Goal: Task Accomplishment & Management: Complete application form

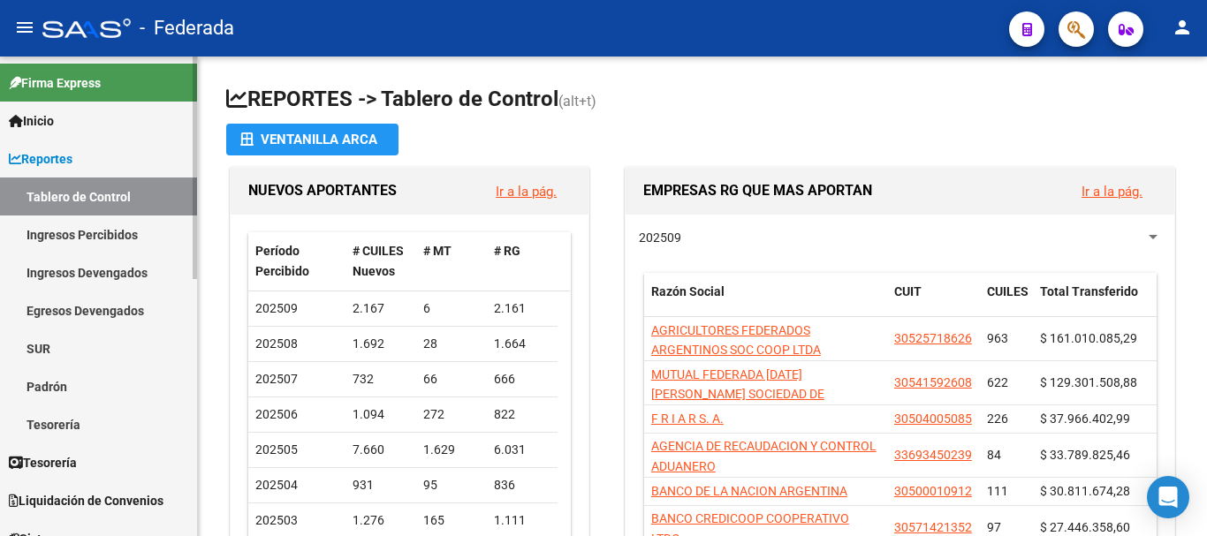
click at [70, 373] on link "Padrón" at bounding box center [98, 386] width 197 height 38
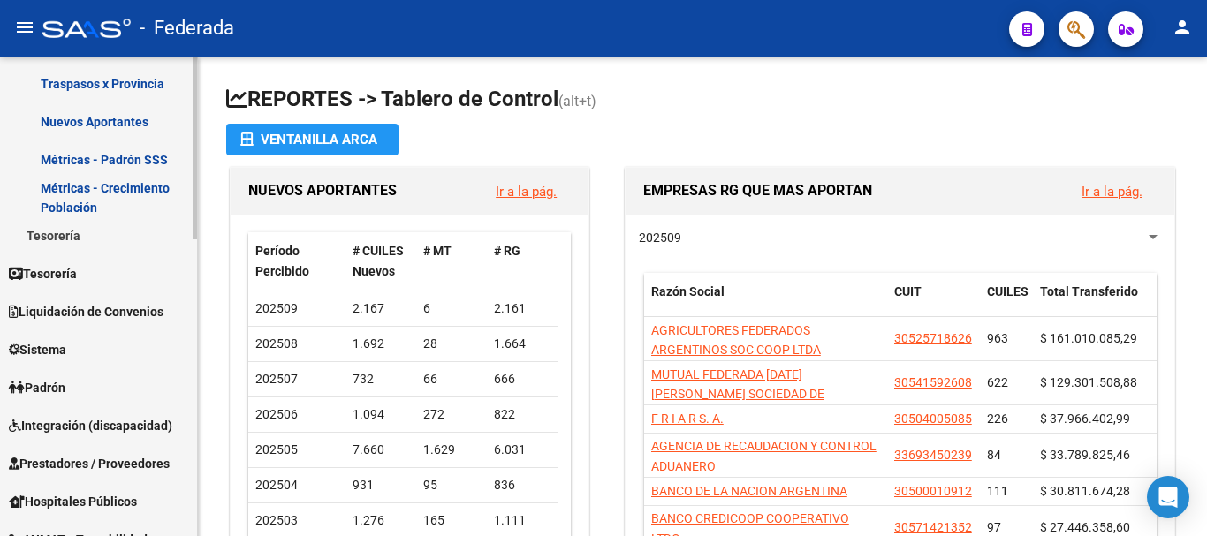
scroll to position [442, 0]
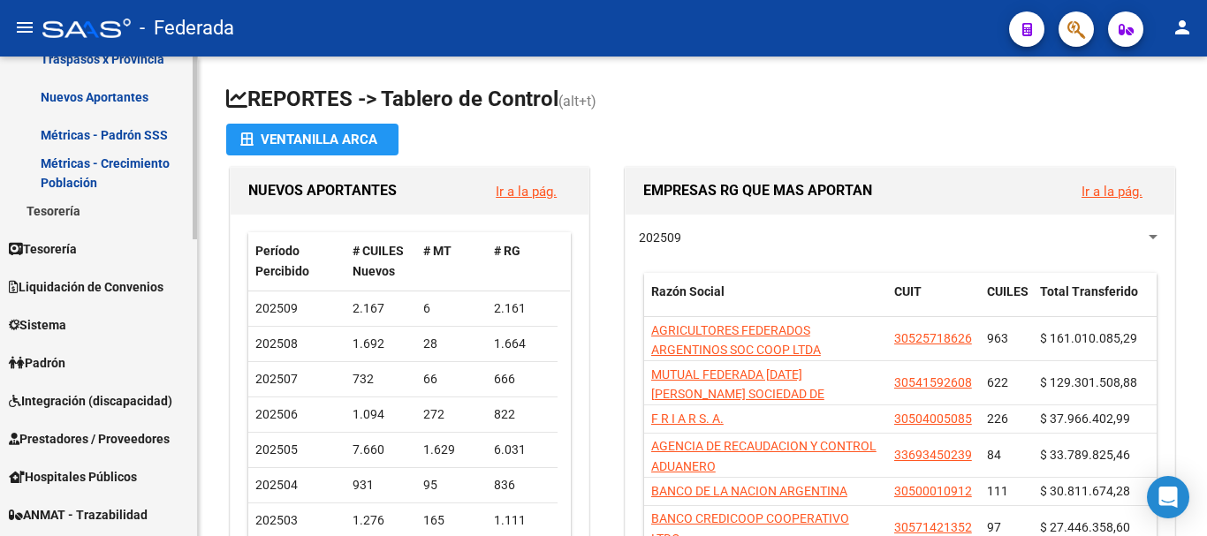
click at [63, 365] on span "Padrón" at bounding box center [37, 362] width 57 height 19
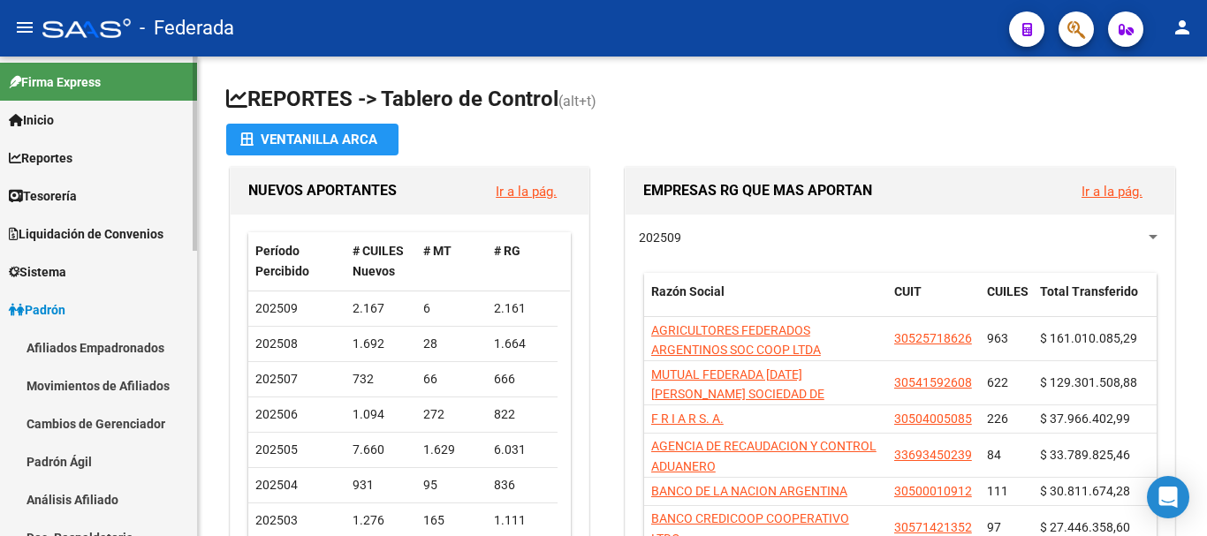
scroll to position [0, 0]
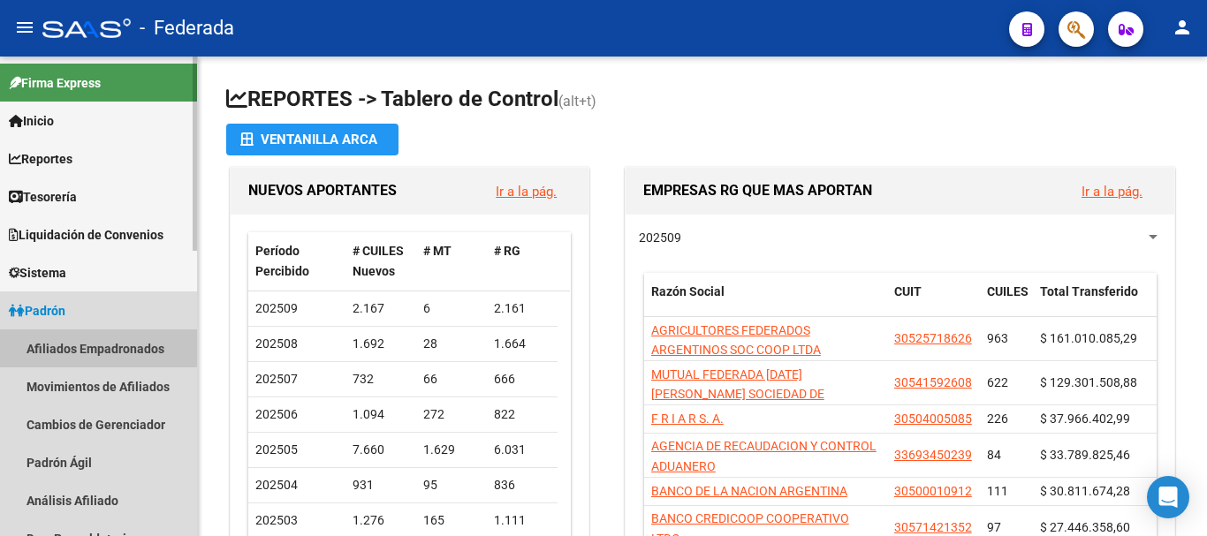
click at [87, 346] on link "Afiliados Empadronados" at bounding box center [98, 348] width 197 height 38
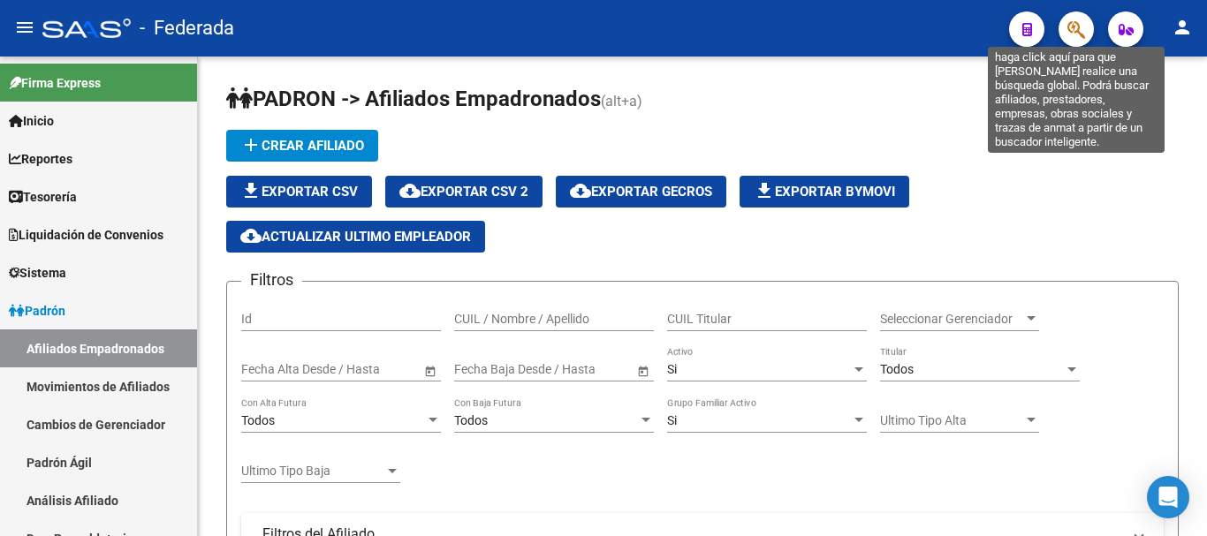
click at [1078, 34] on icon "button" at bounding box center [1076, 29] width 18 height 20
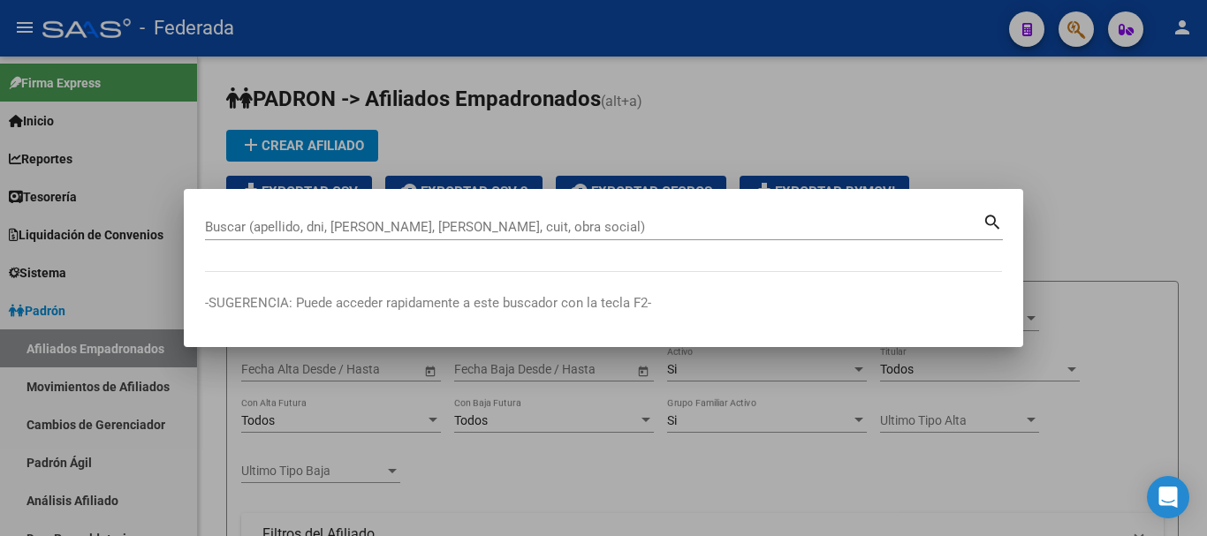
drag, startPoint x: 227, startPoint y: 258, endPoint x: 215, endPoint y: 223, distance: 37.4
click at [215, 223] on input "Buscar (apellido, dni, [PERSON_NAME], [PERSON_NAME], cuit, obra social)" at bounding box center [593, 227] width 777 height 16
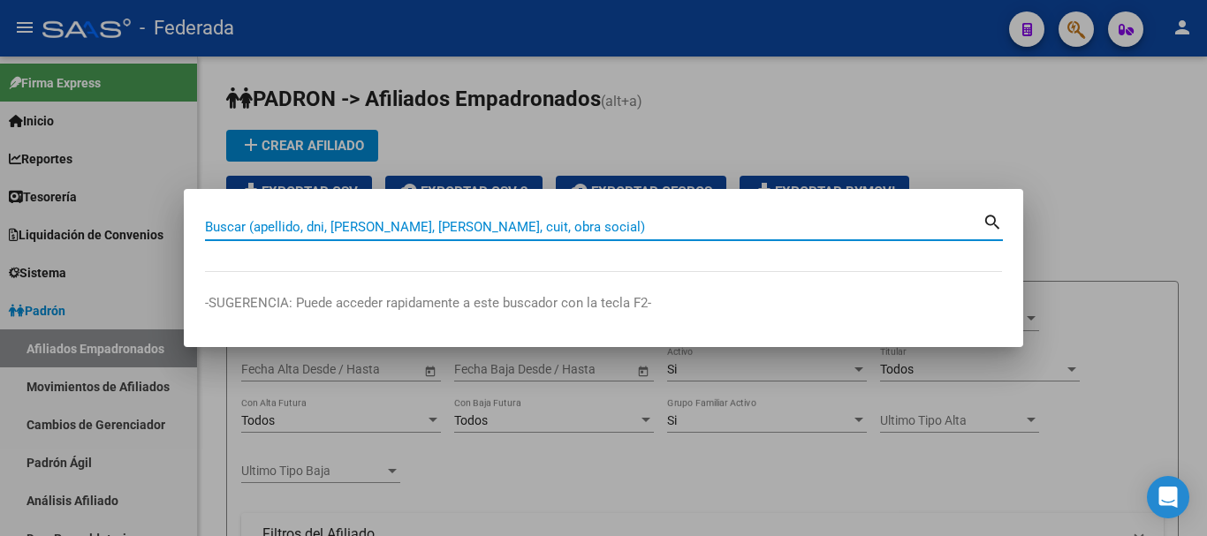
paste input "20-29712609-2"
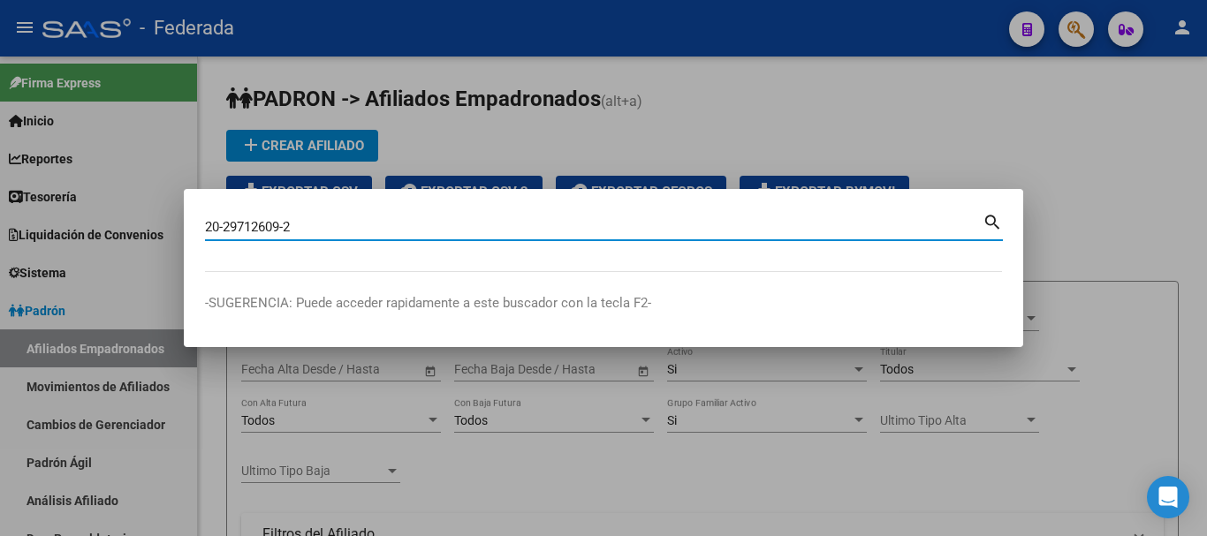
click at [224, 231] on input "20-29712609-2" at bounding box center [593, 227] width 777 height 16
click at [284, 223] on input "2029712609-2" at bounding box center [593, 227] width 777 height 16
type input "20297126092"
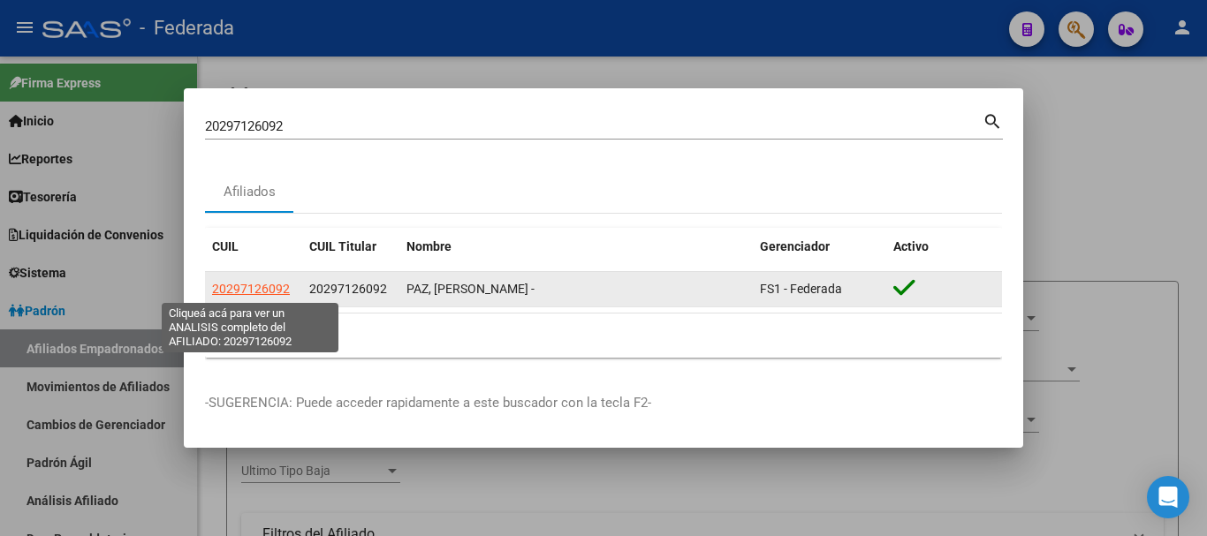
click at [239, 289] on span "20297126092" at bounding box center [251, 289] width 78 height 14
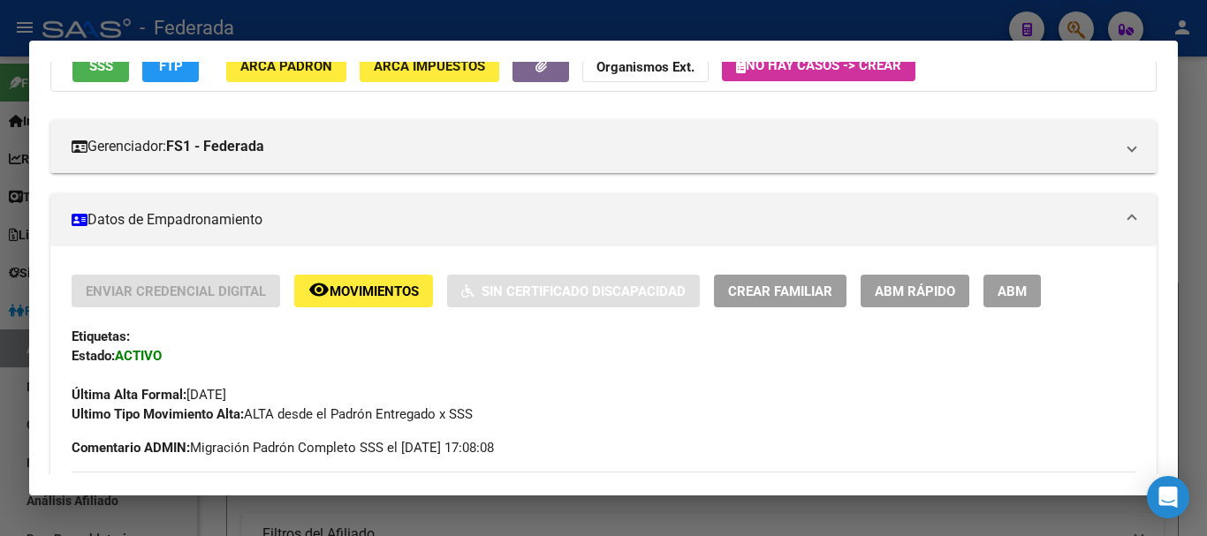
scroll to position [177, 0]
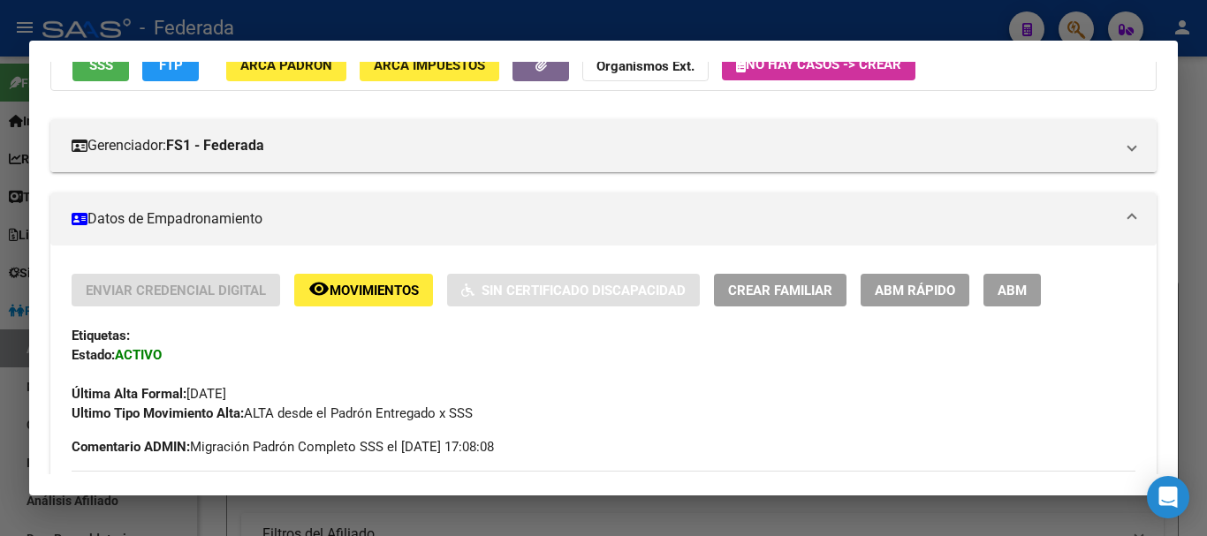
click at [760, 290] on span "Crear Familiar" at bounding box center [780, 291] width 104 height 16
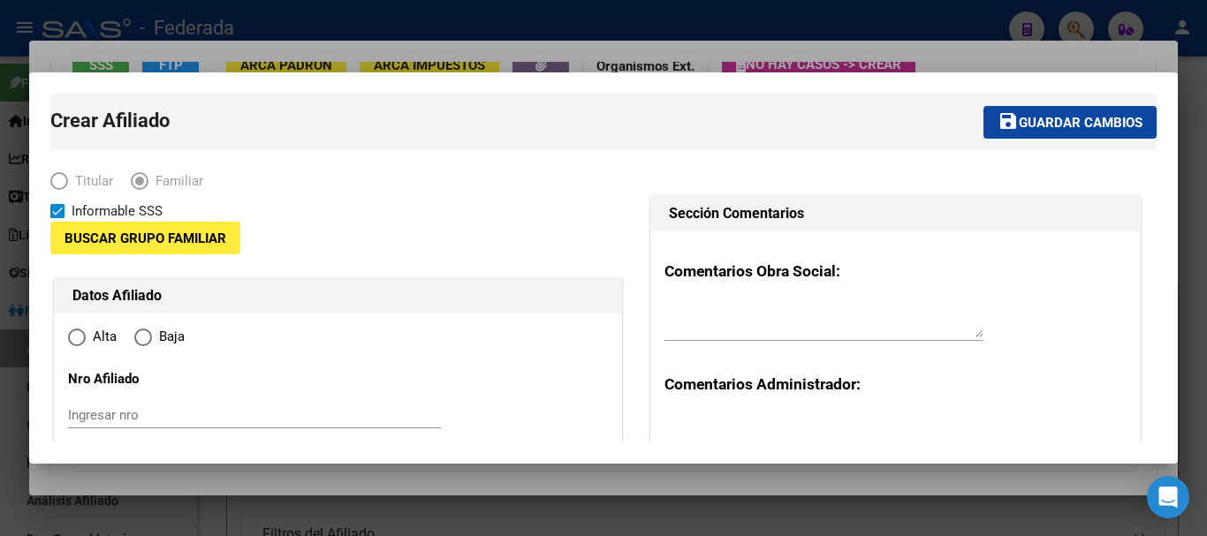
type input "30-50401884-5"
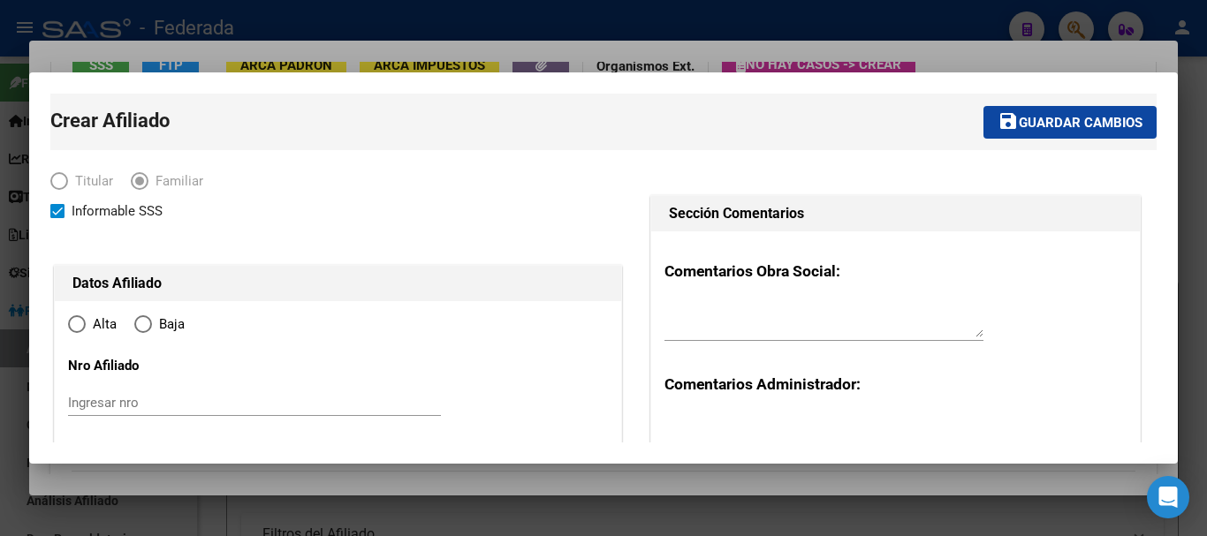
type input "LAGUNILLA ([PERSON_NAME]-DPT"
type input "5972"
type input "GENERAL [PERSON_NAME]"
type input "01722"
radio input "true"
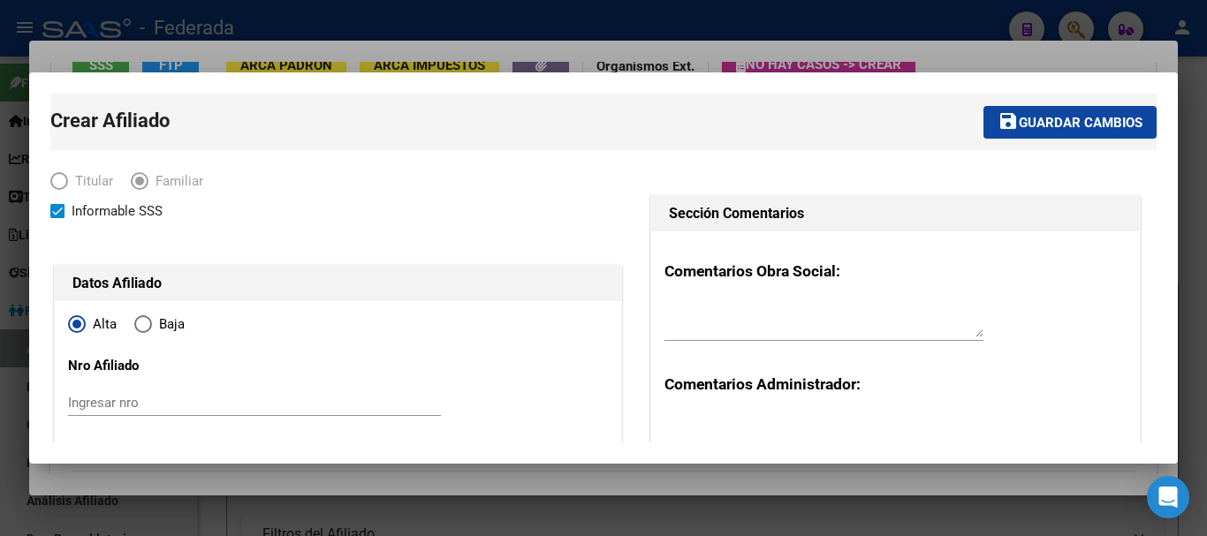
type input "30-50401884-5"
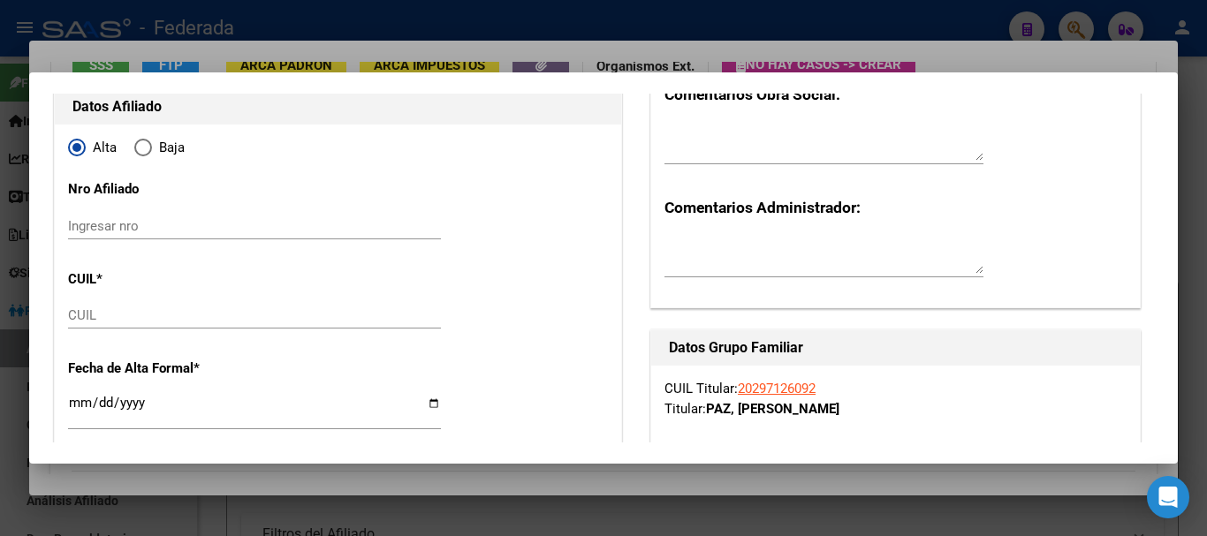
click at [90, 228] on input "Ingresar nro" at bounding box center [254, 226] width 373 height 16
click at [96, 230] on input "Ingresar nro" at bounding box center [254, 226] width 373 height 16
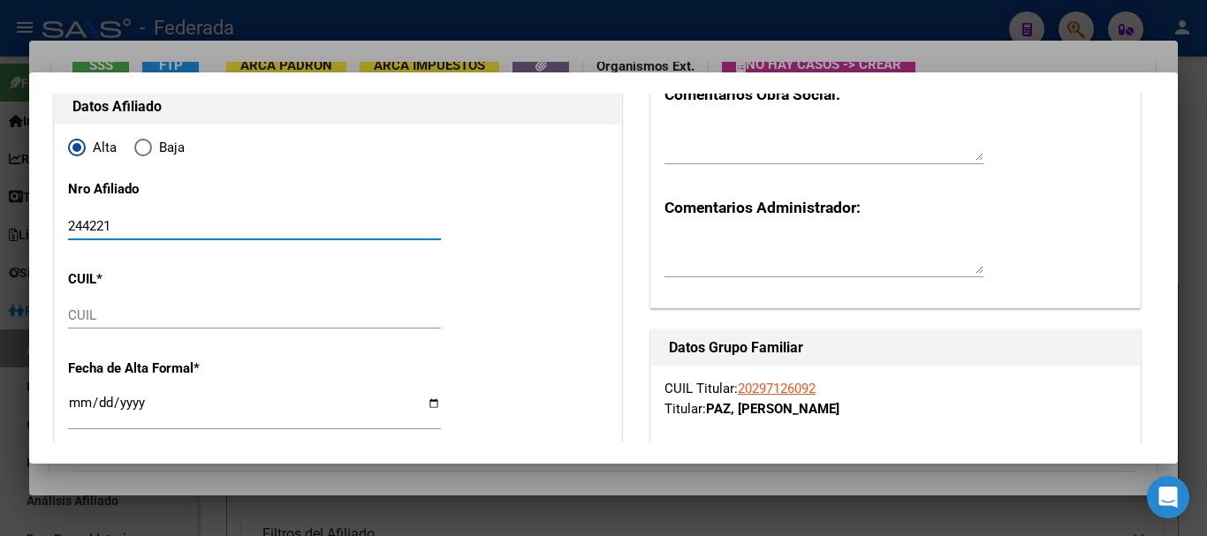
type input "244221"
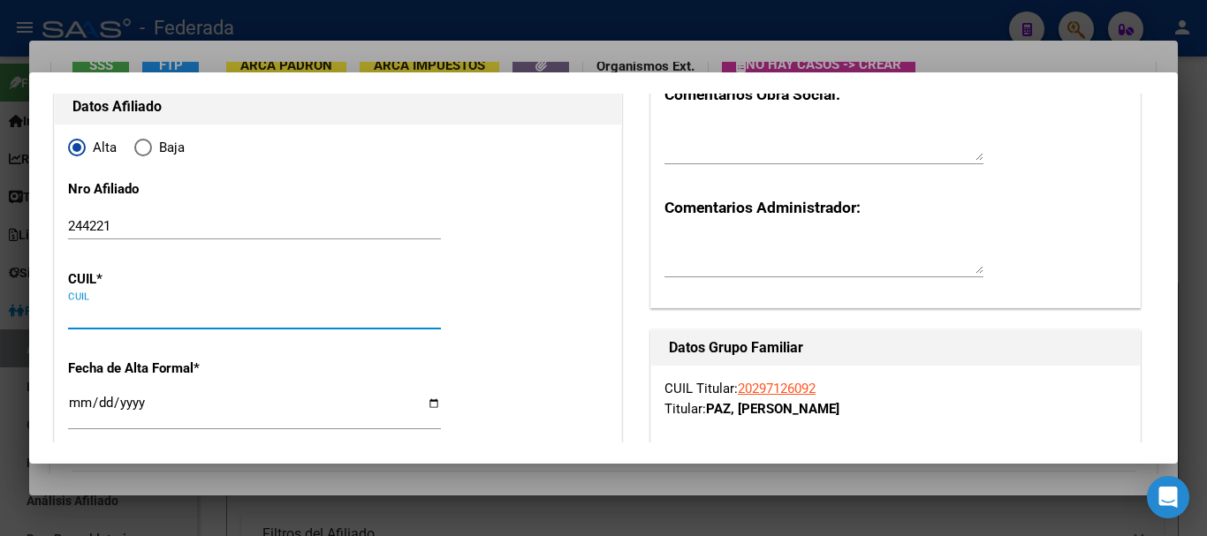
click at [133, 313] on input "CUIL" at bounding box center [254, 315] width 373 height 16
paste input "20-53409941-0"
type input "20-53409941-0"
click at [149, 313] on input "20-53409941-0" at bounding box center [254, 315] width 373 height 16
type input "53409941"
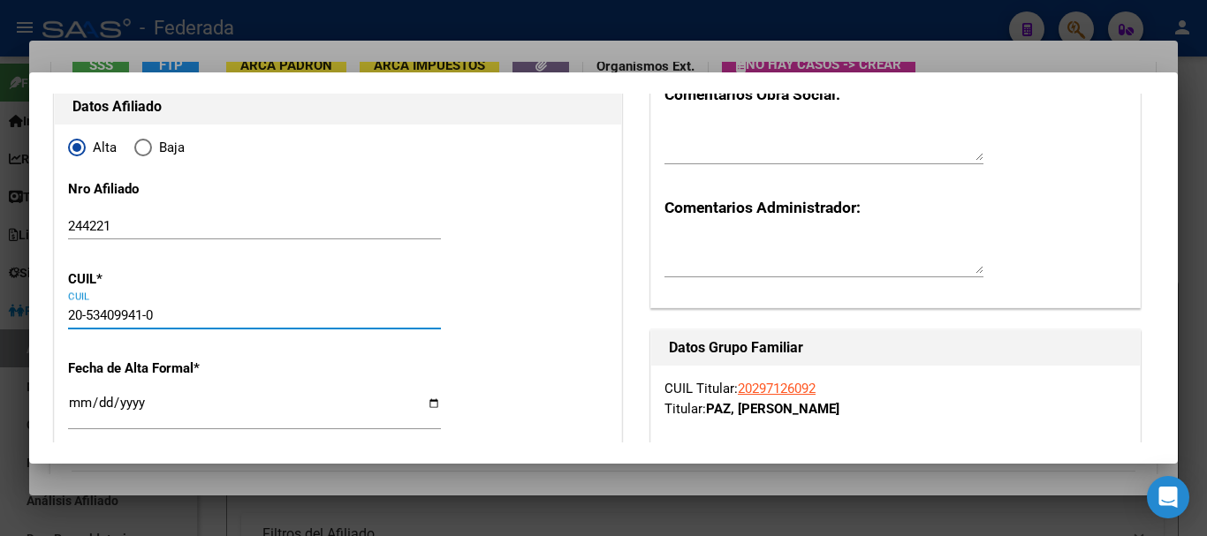
type input "PAZ"
type input "[PERSON_NAME]"
type input "[DATE]"
type input "PILAR"
type input "[PERSON_NAME] NORTE"
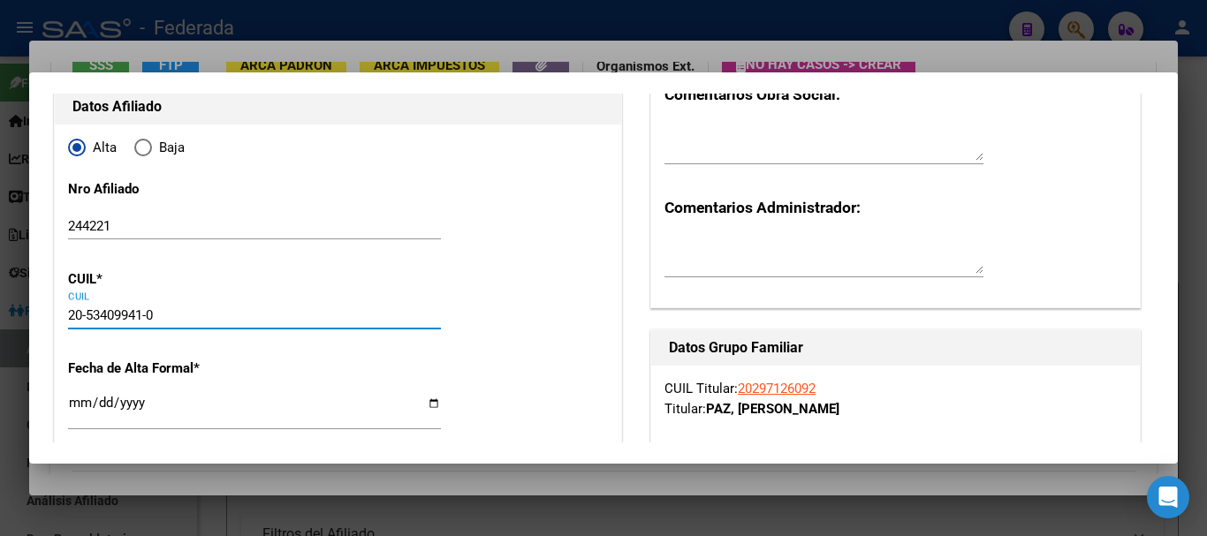
type input "967"
click at [87, 319] on input "20-53409941-0" at bounding box center [254, 315] width 373 height 16
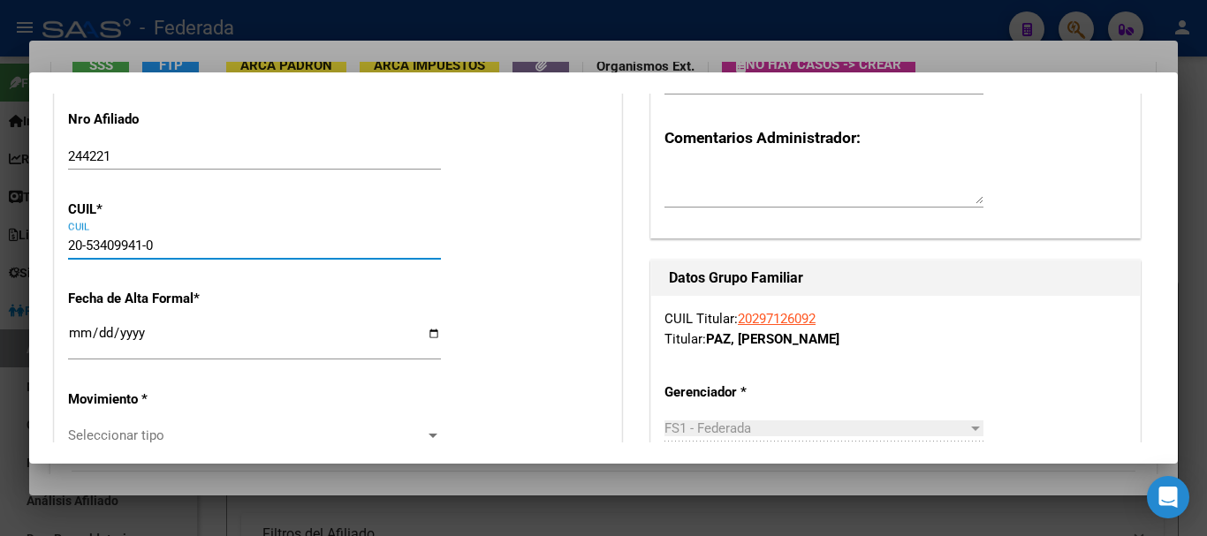
scroll to position [265, 0]
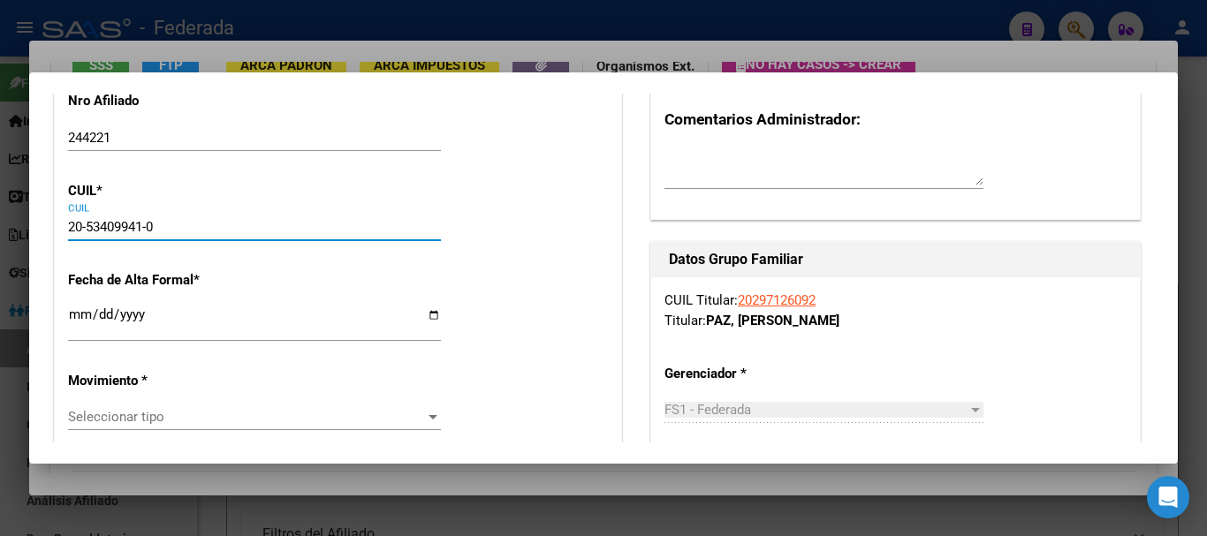
type input "20-53409941-0"
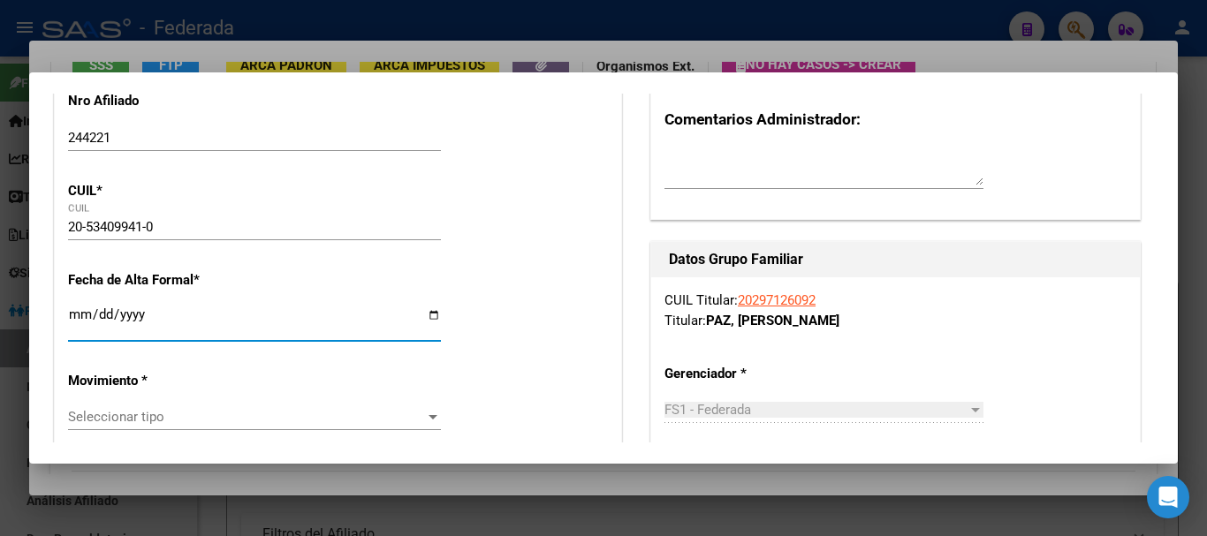
click at [192, 330] on input "Ingresar fecha" at bounding box center [254, 321] width 373 height 28
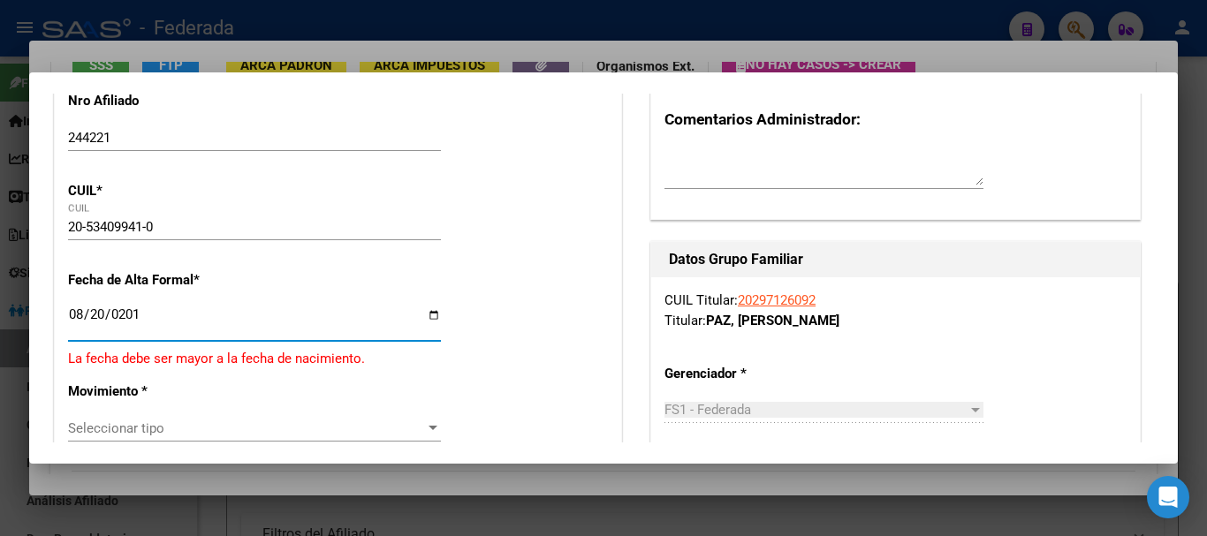
type input "[DATE]"
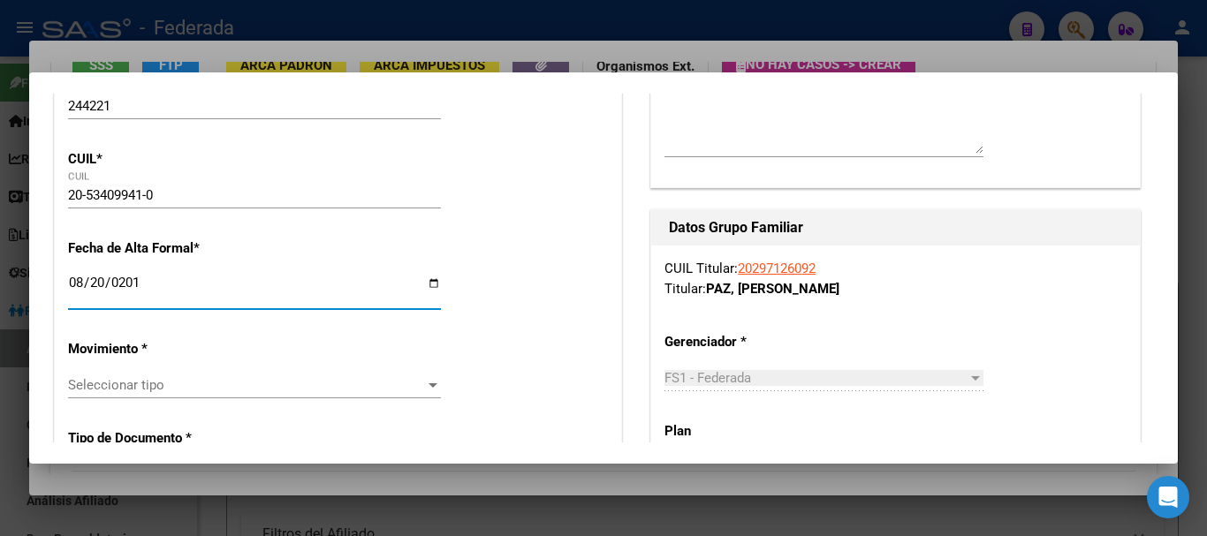
scroll to position [353, 0]
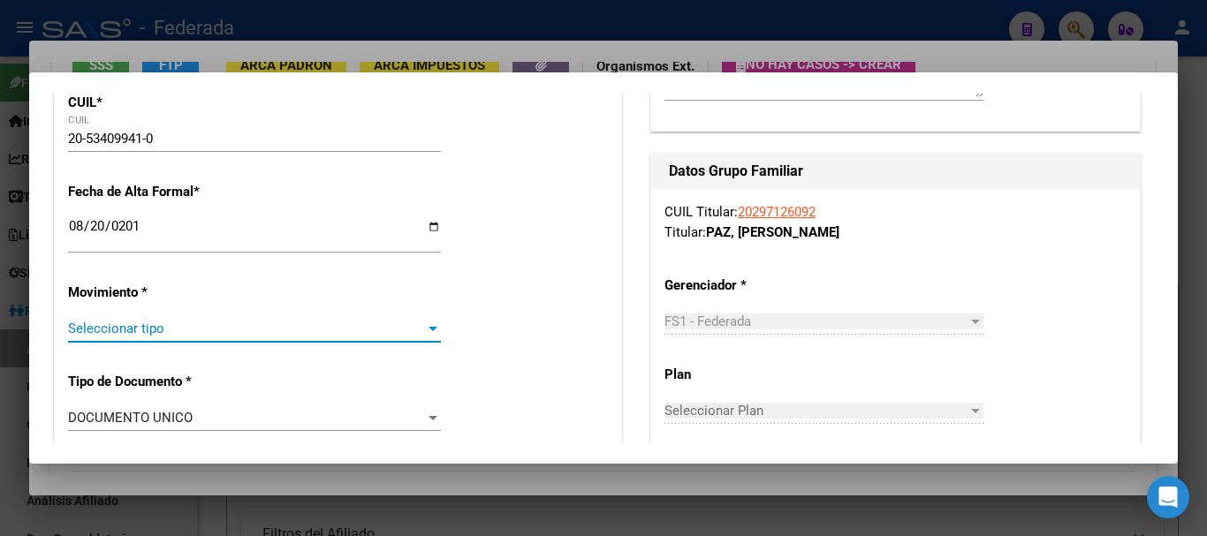
click at [277, 331] on span "Seleccionar tipo" at bounding box center [246, 329] width 357 height 16
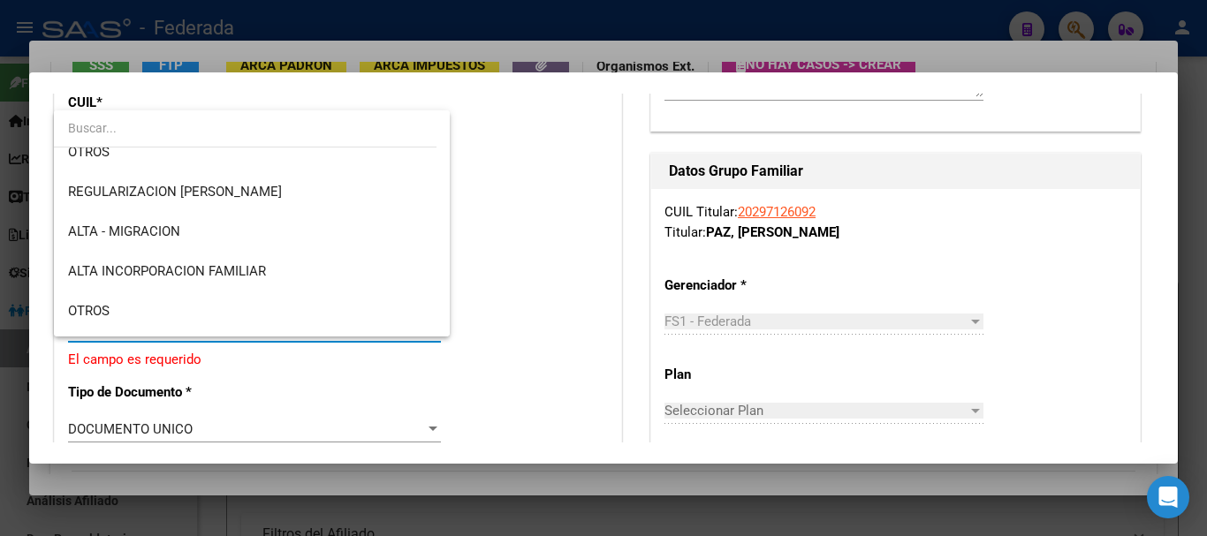
scroll to position [265, 0]
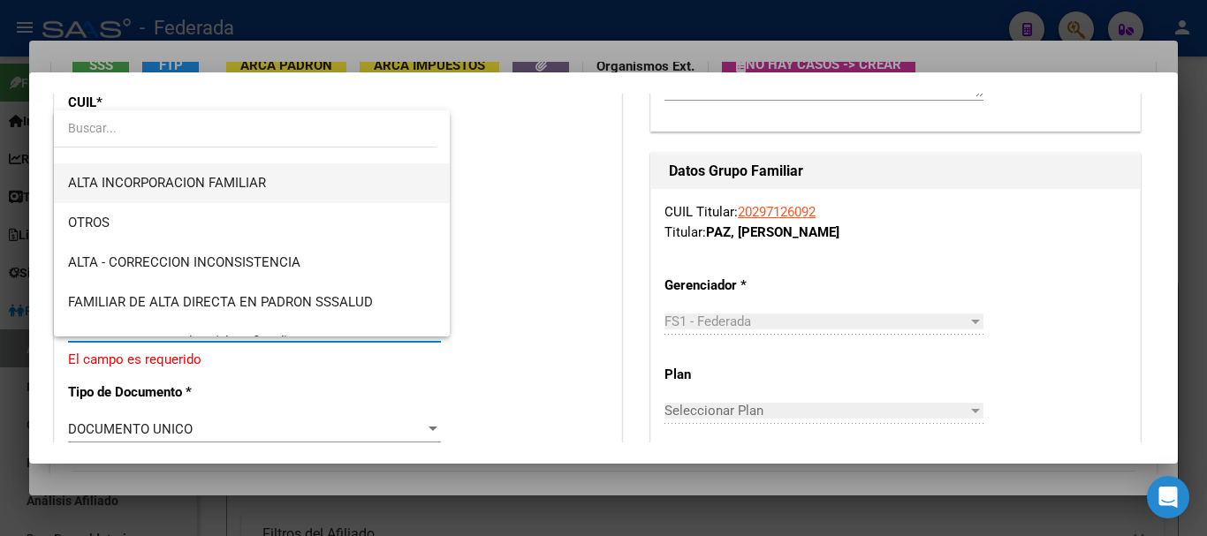
click at [231, 191] on span "ALTA INCORPORACION FAMILIAR" at bounding box center [251, 183] width 367 height 40
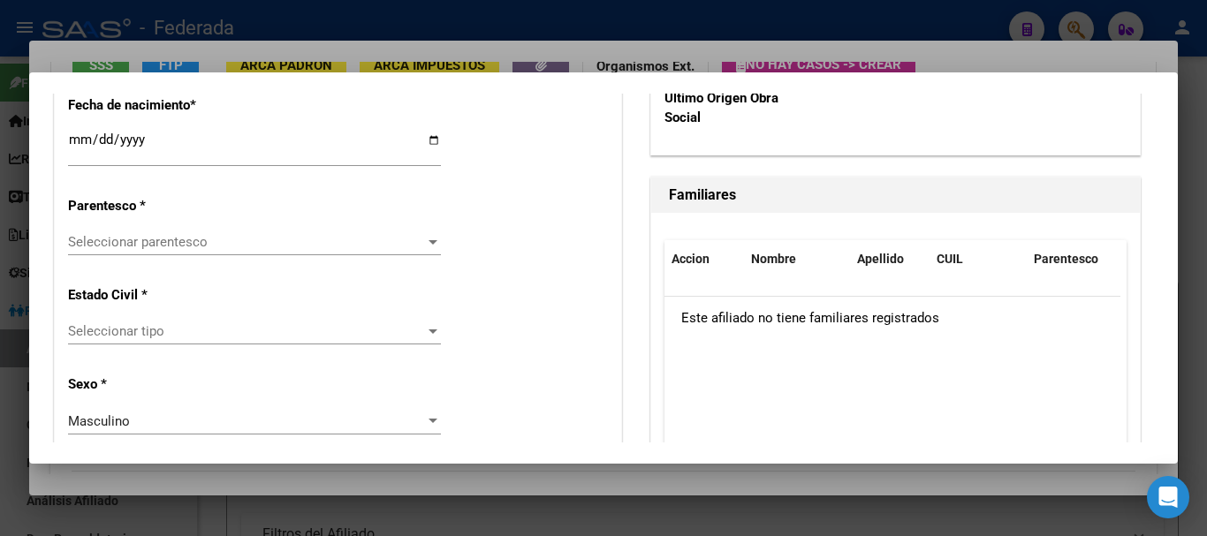
scroll to position [972, 0]
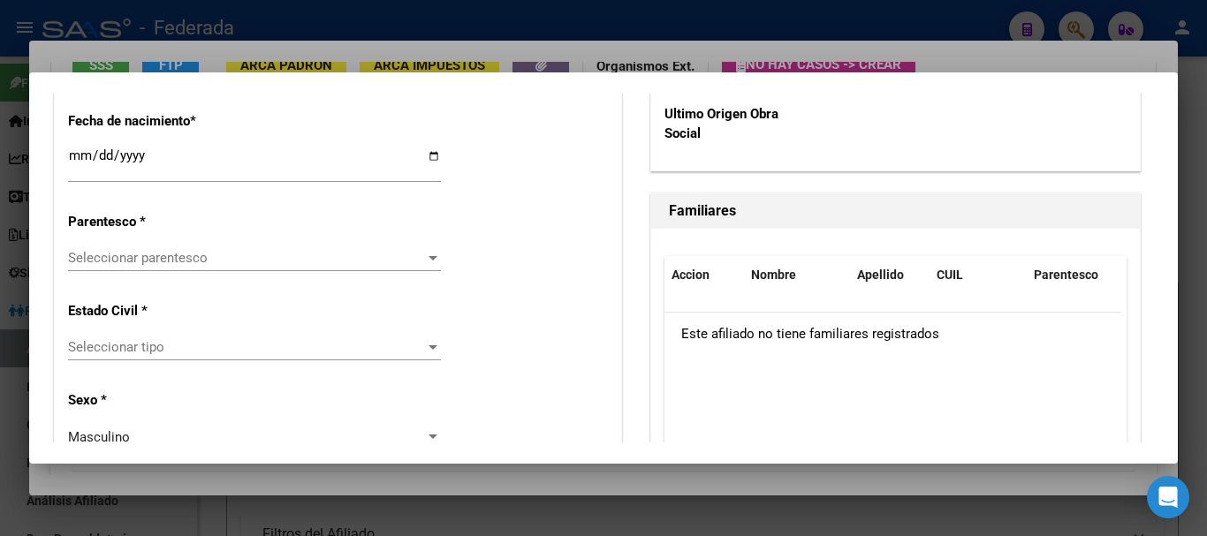
click at [292, 261] on span "Seleccionar parentesco" at bounding box center [246, 258] width 357 height 16
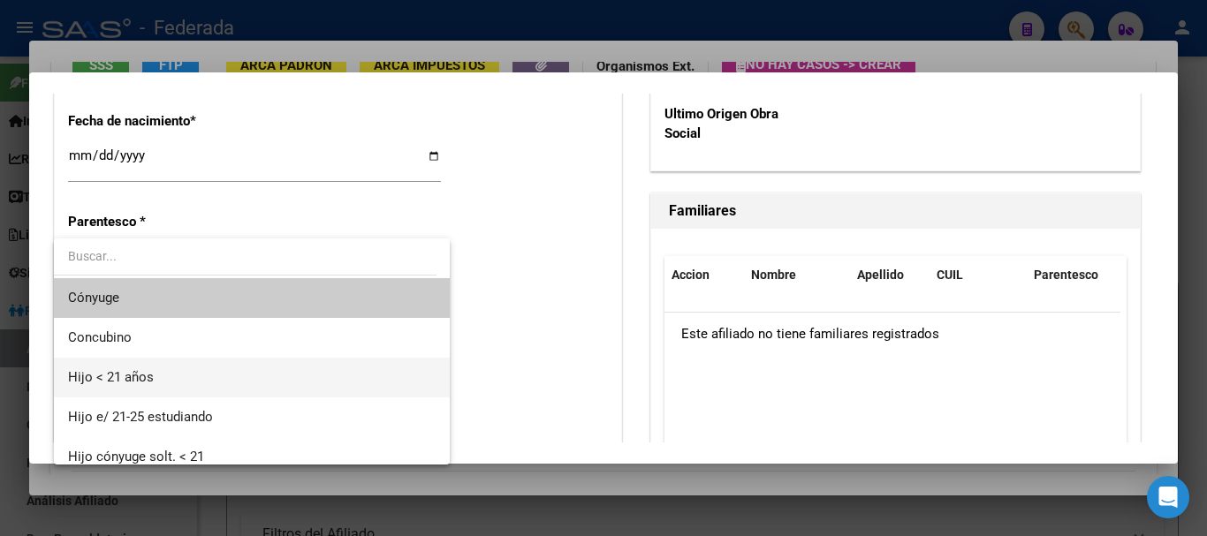
click at [155, 376] on span "Hijo < 21 años" at bounding box center [251, 378] width 367 height 40
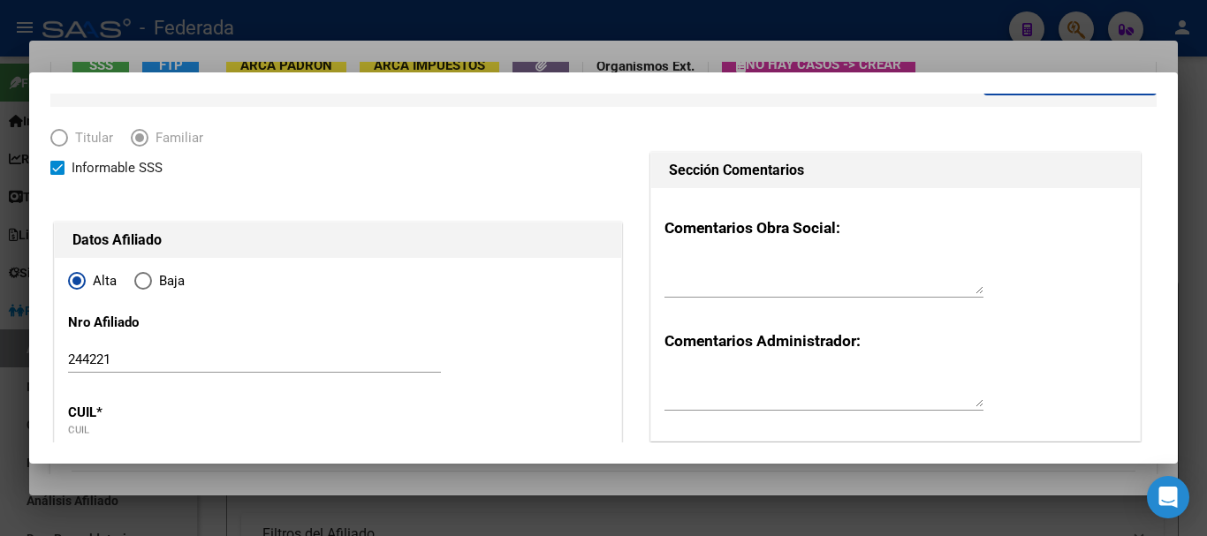
scroll to position [0, 0]
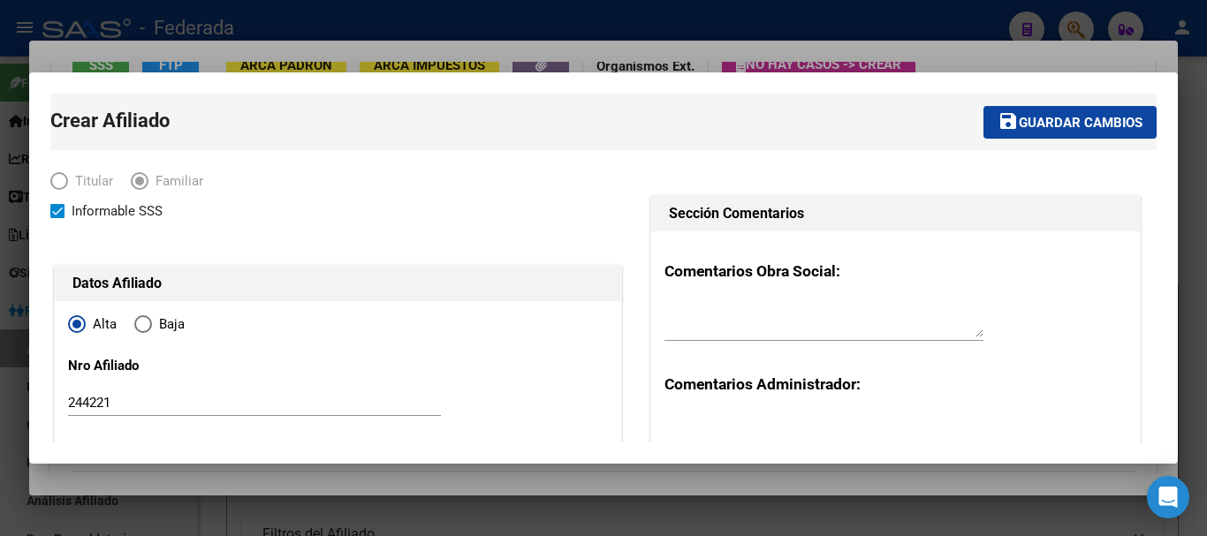
click at [1083, 130] on span "Guardar cambios" at bounding box center [1080, 123] width 124 height 16
click at [119, 398] on input "244221" at bounding box center [254, 403] width 373 height 16
type input "244221/02"
click at [1082, 125] on span "Guardar cambios" at bounding box center [1080, 123] width 124 height 16
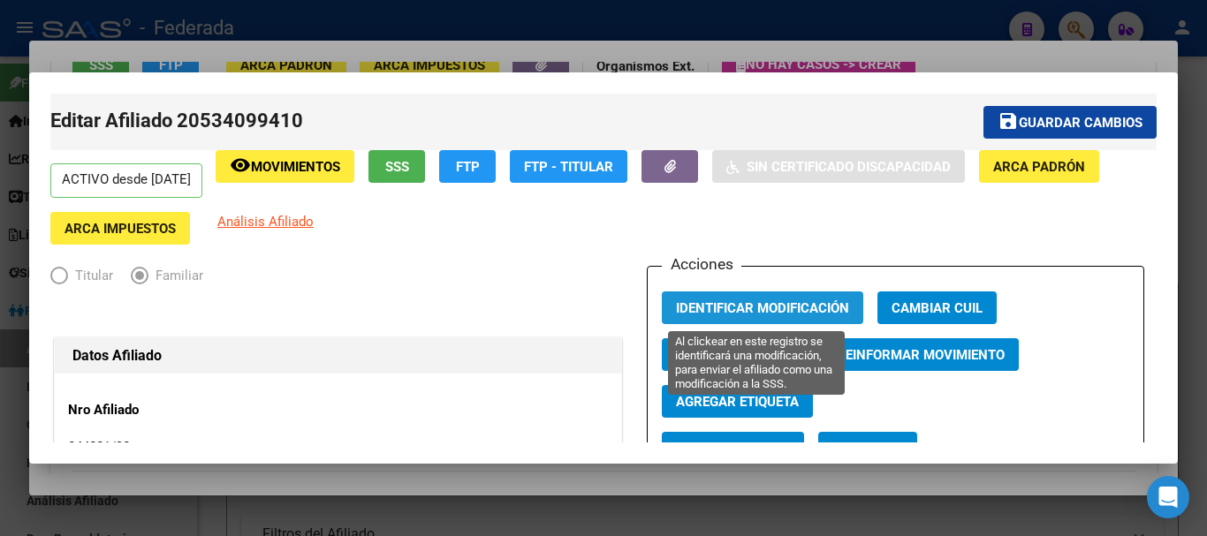
click at [753, 305] on span "Identificar Modificación" at bounding box center [762, 308] width 173 height 16
click at [759, 315] on span "Identificar Modificación" at bounding box center [762, 308] width 173 height 16
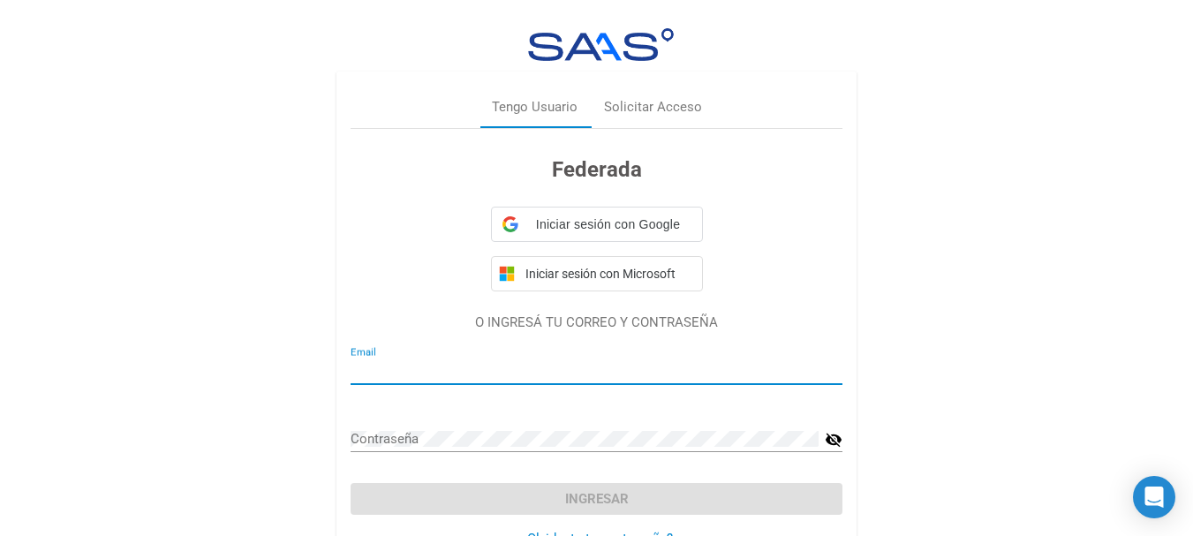
type input "[EMAIL_ADDRESS][DOMAIN_NAME]"
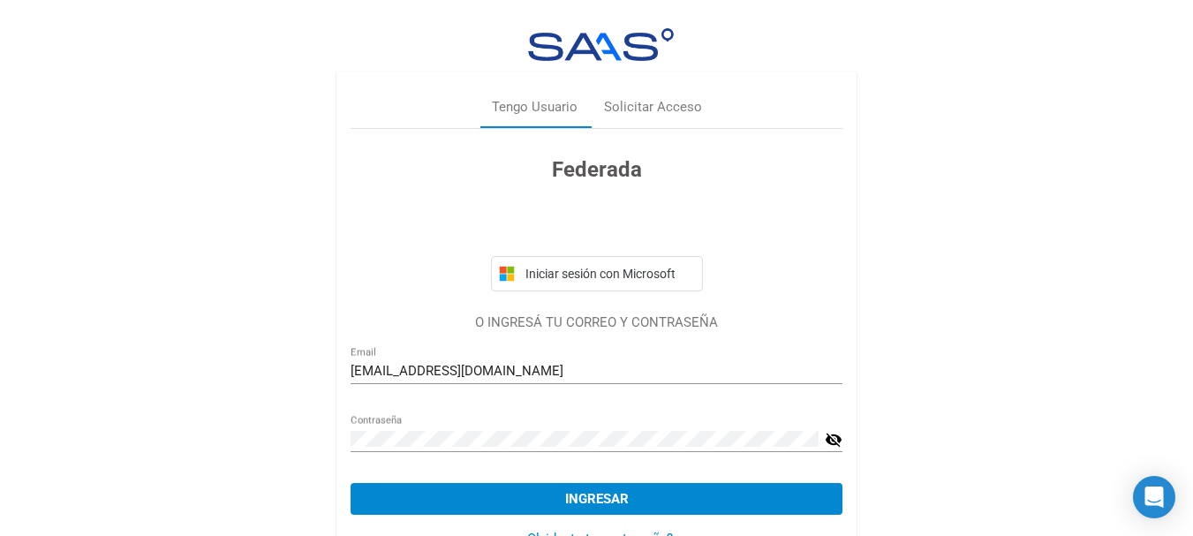
click at [947, 404] on div "Tengo Usuario Solicitar Acceso Federada Iniciar sesión con Microsoft O INGRESÁ …" at bounding box center [596, 295] width 1193 height 591
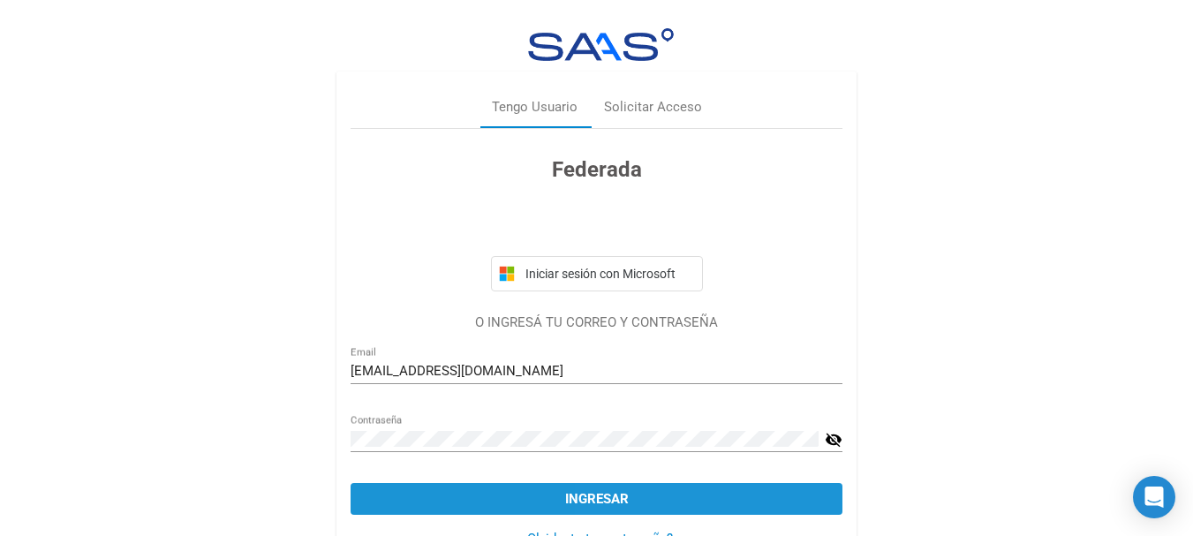
click at [756, 499] on button "Ingresar" at bounding box center [597, 499] width 492 height 32
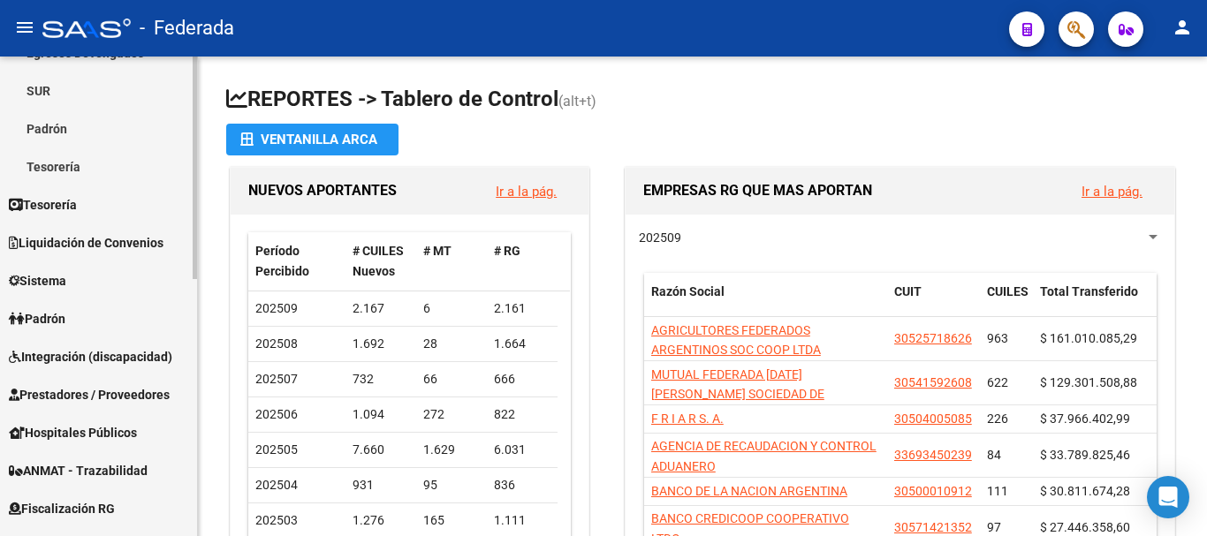
scroll to position [288, 0]
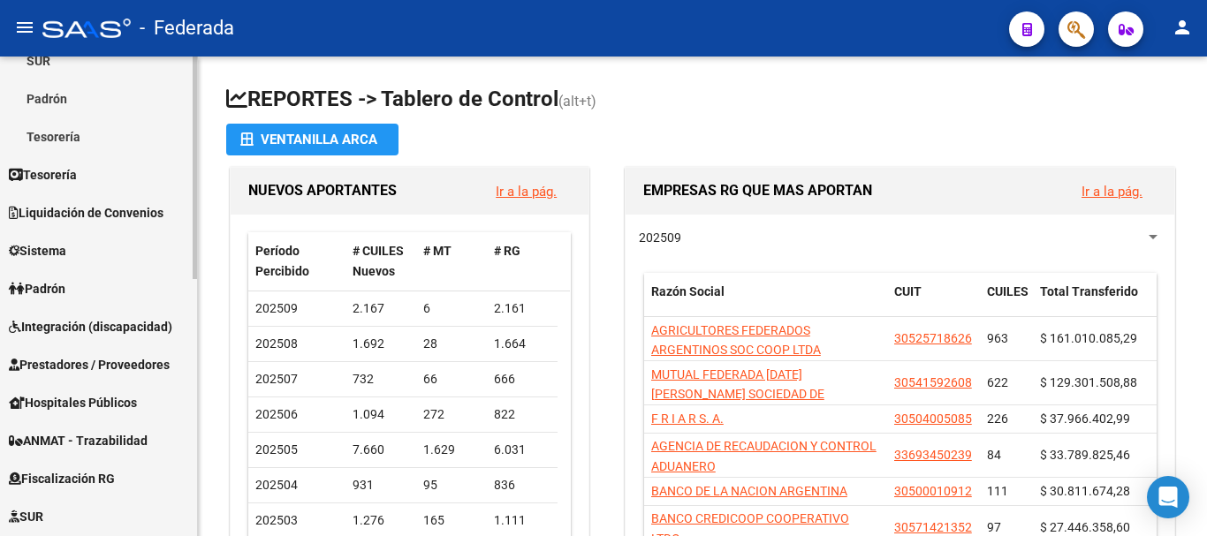
click at [65, 285] on span "Padrón" at bounding box center [37, 288] width 57 height 19
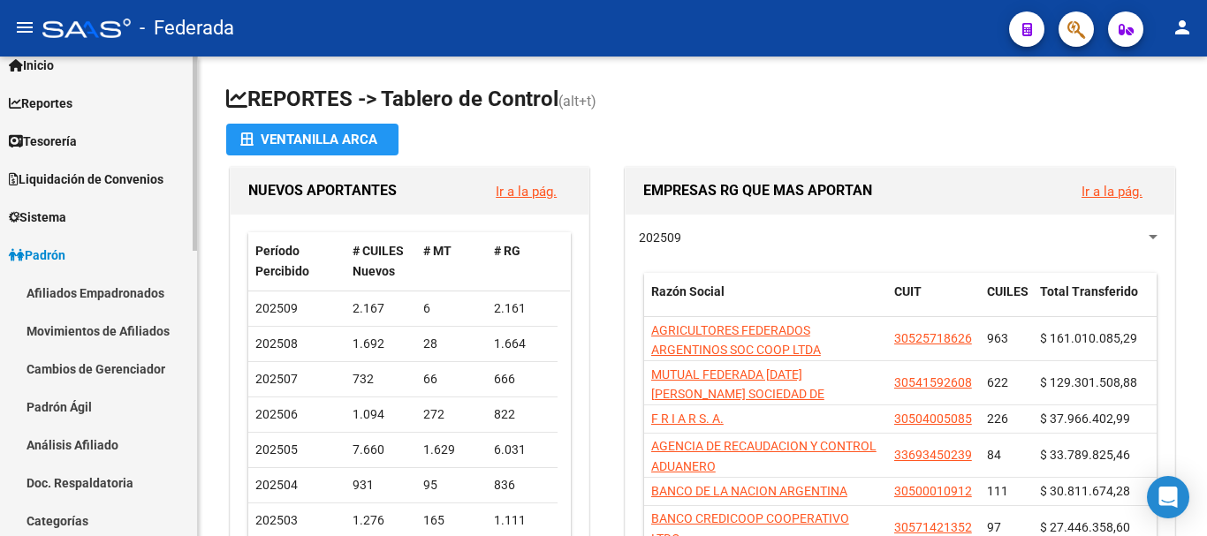
scroll to position [0, 0]
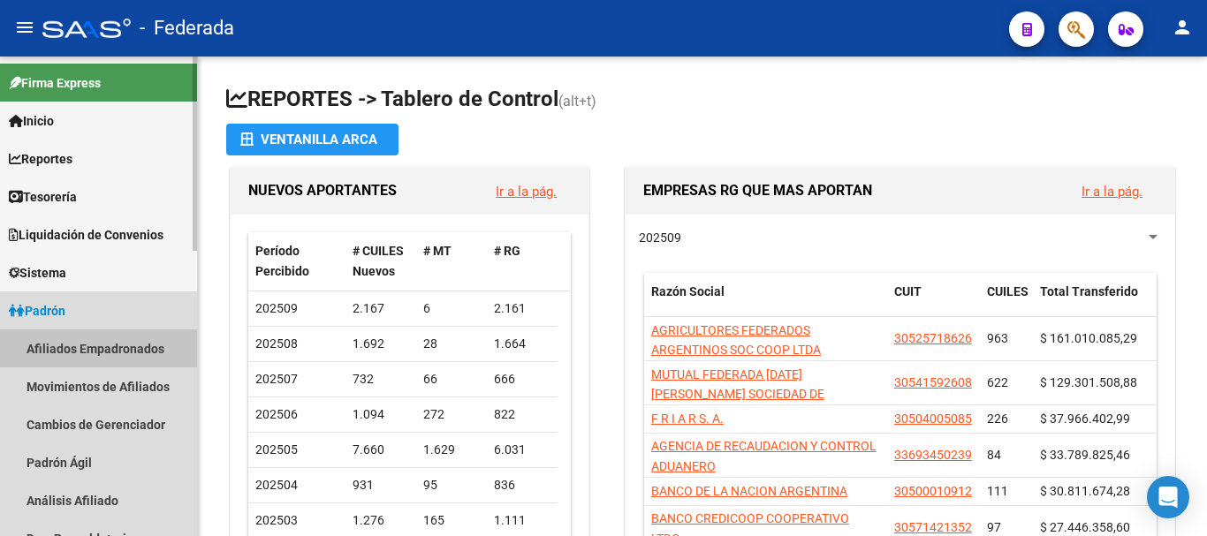
click at [70, 346] on link "Afiliados Empadronados" at bounding box center [98, 348] width 197 height 38
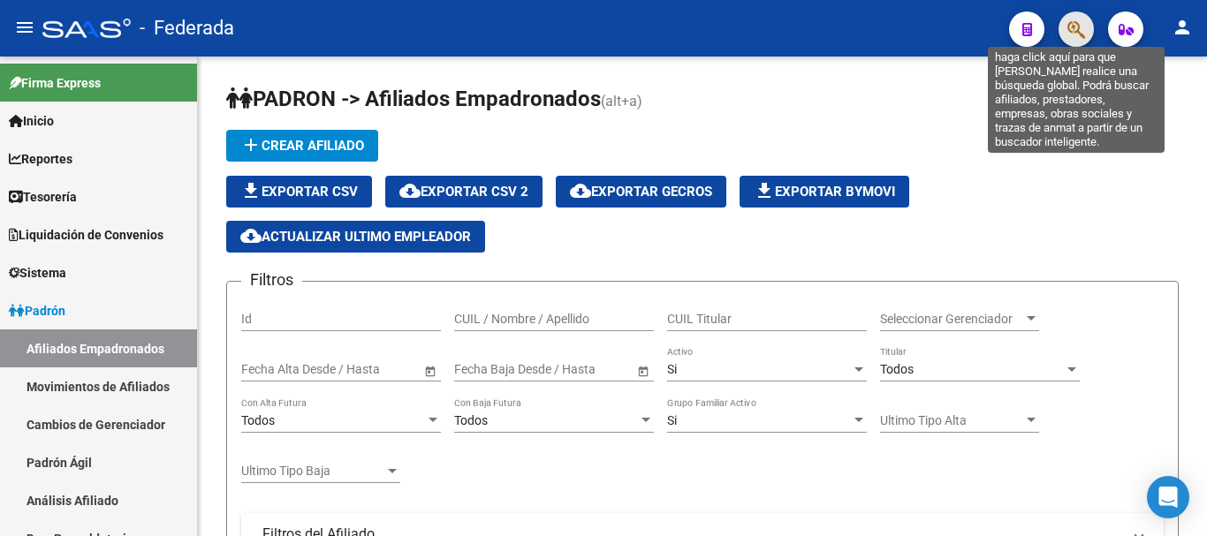
click at [1082, 25] on icon "button" at bounding box center [1076, 29] width 18 height 20
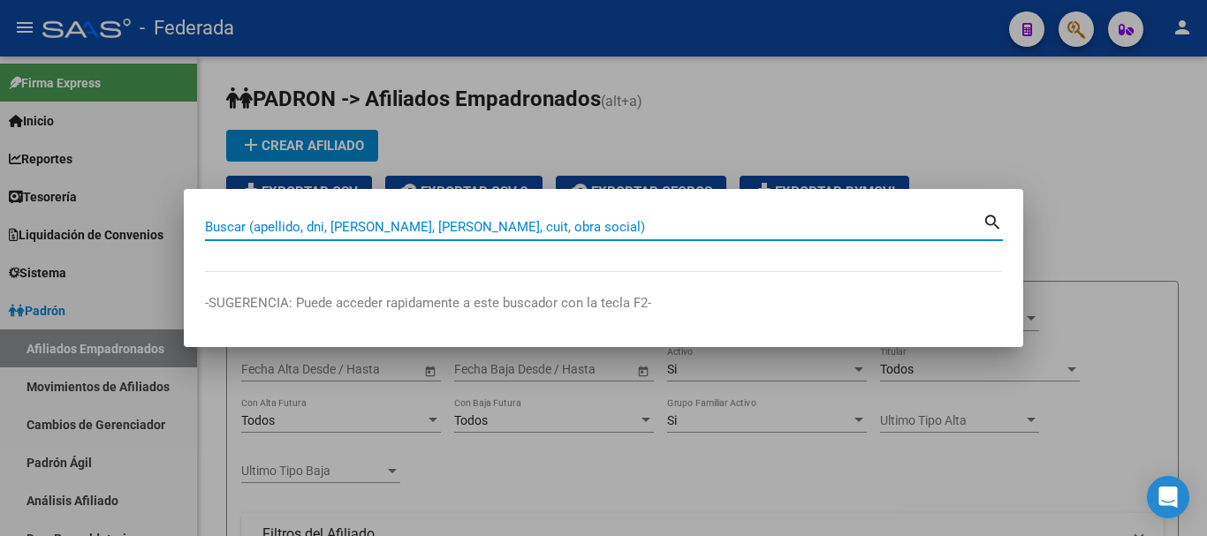
paste input "20-29712609-2"
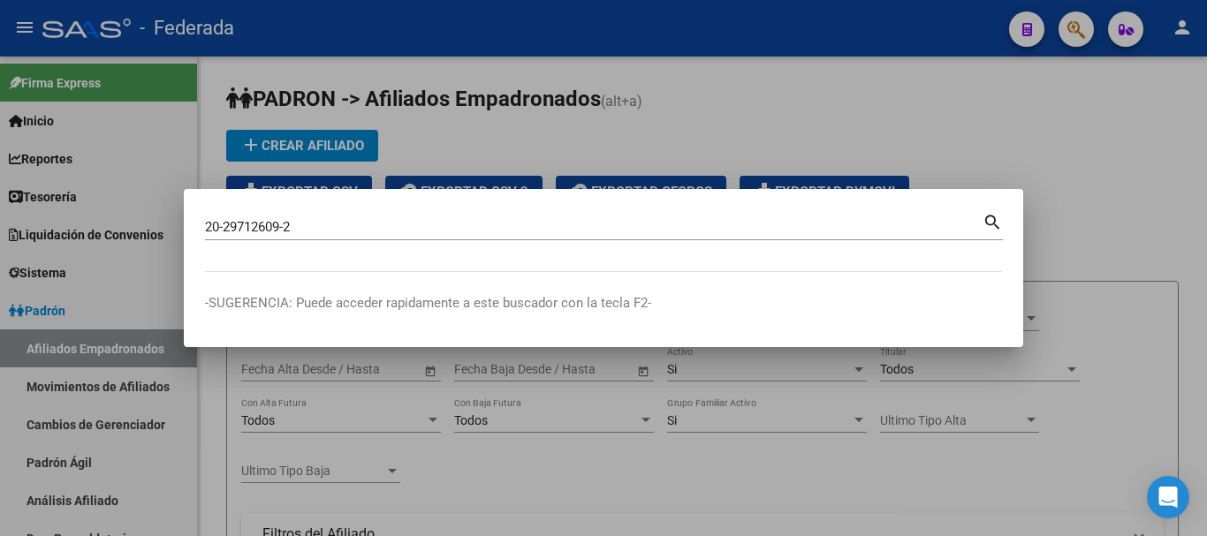
click at [996, 221] on mat-icon "search" at bounding box center [992, 220] width 20 height 21
type input "20297126092"
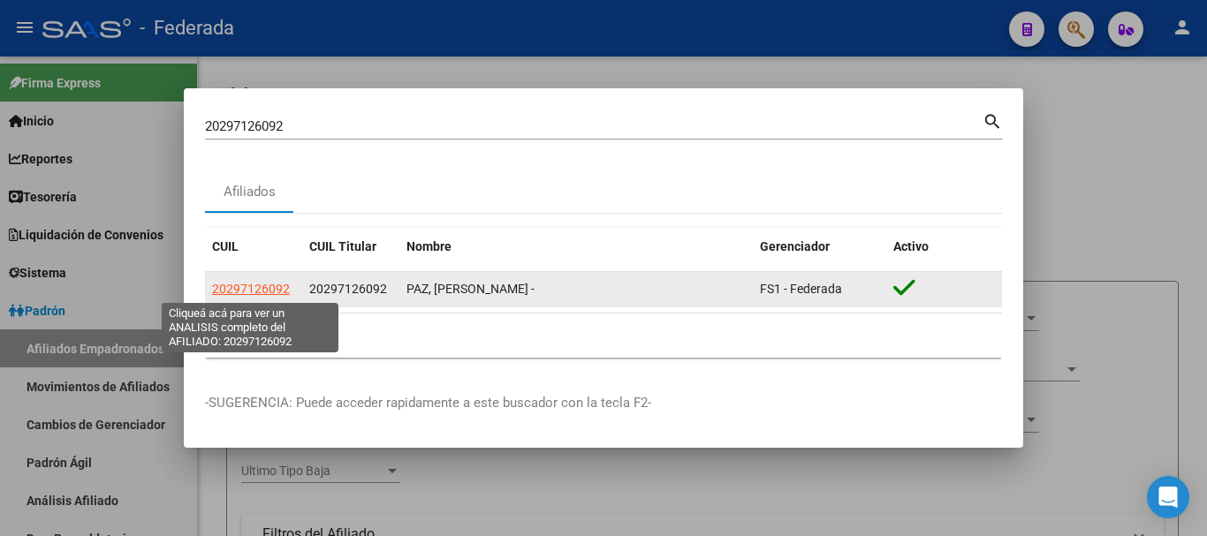
click at [244, 286] on span "20297126092" at bounding box center [251, 289] width 78 height 14
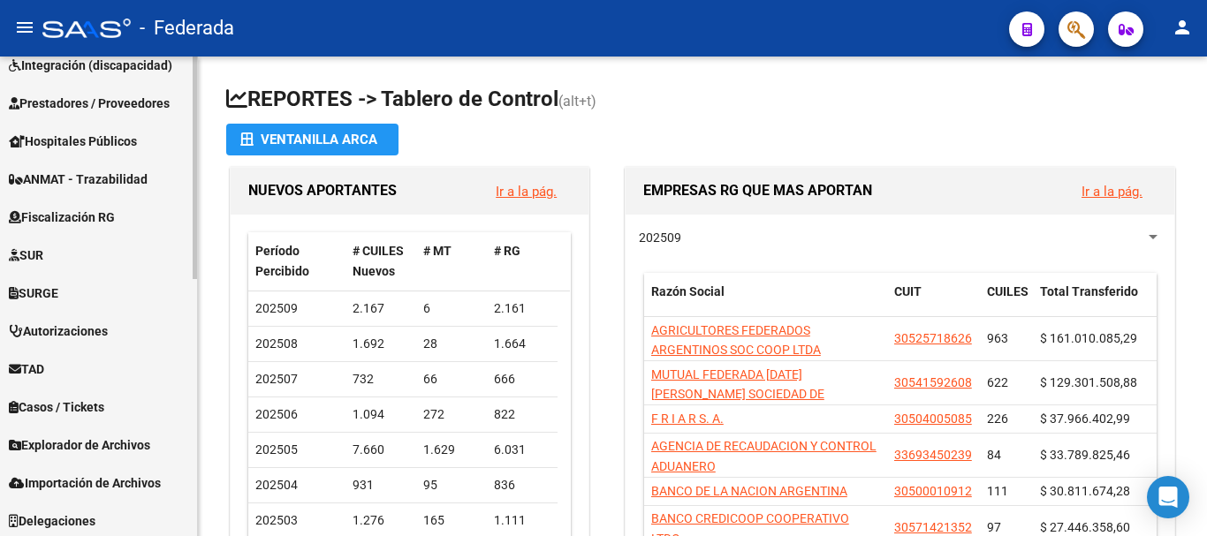
scroll to position [553, 0]
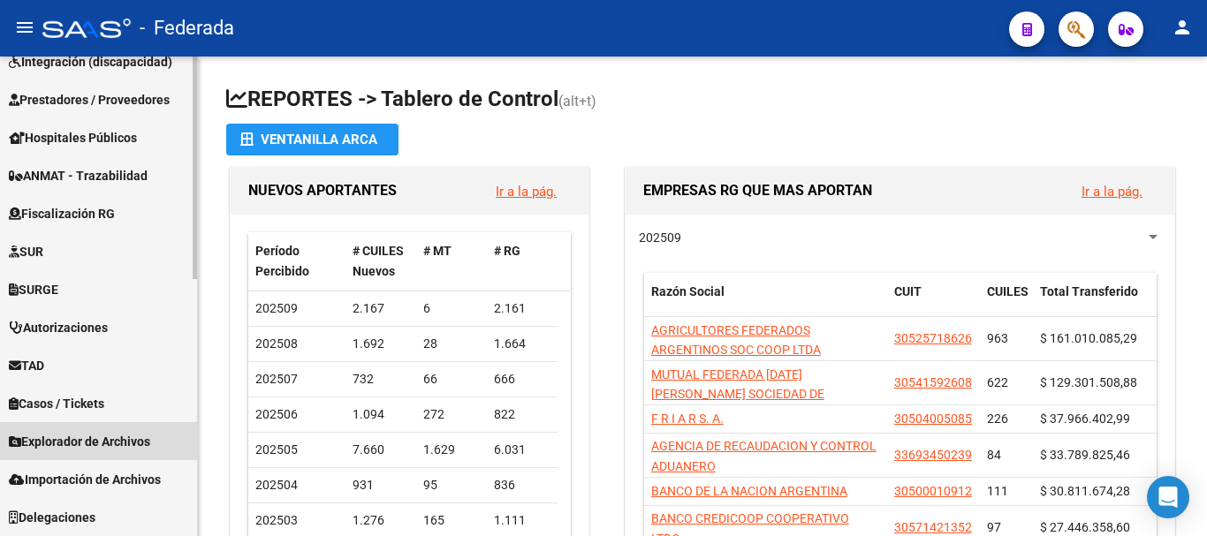
click at [93, 435] on span "Explorador de Archivos" at bounding box center [79, 441] width 141 height 19
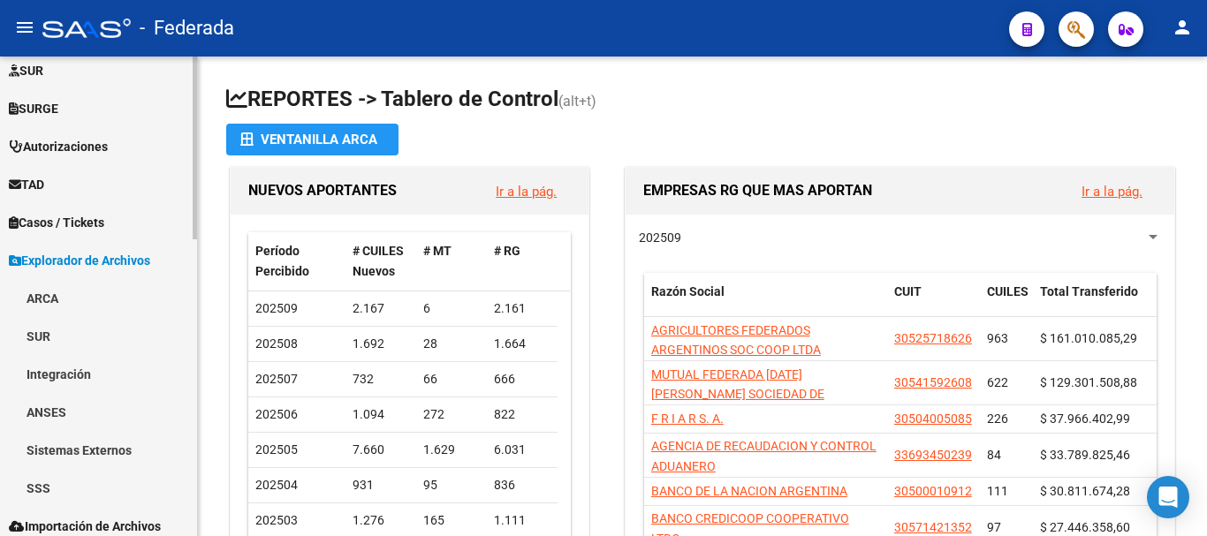
scroll to position [781, 0]
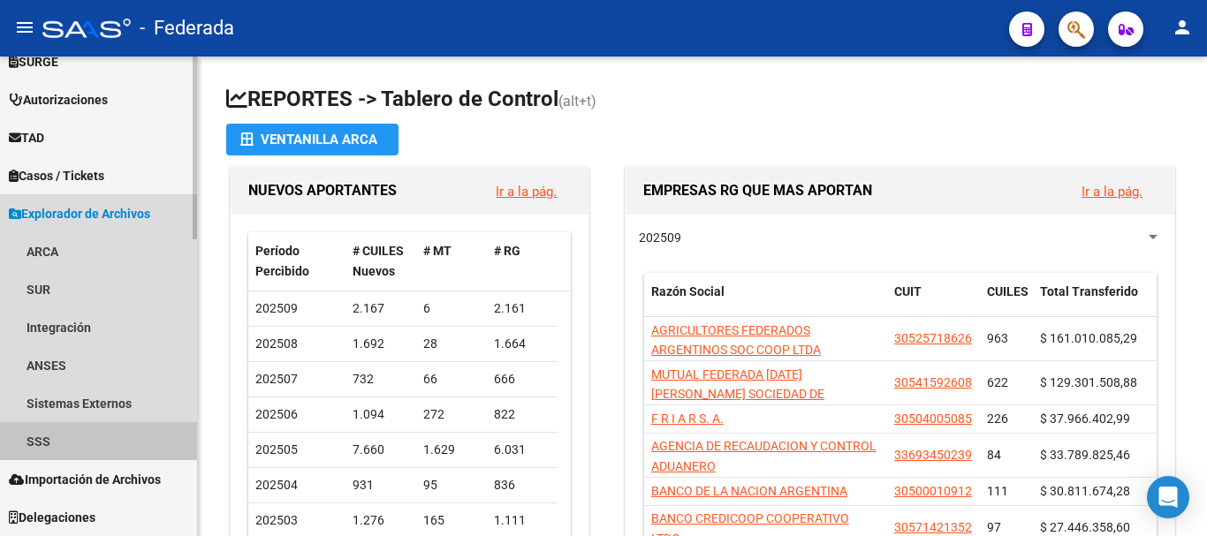
click at [47, 440] on link "SSS" at bounding box center [98, 441] width 197 height 38
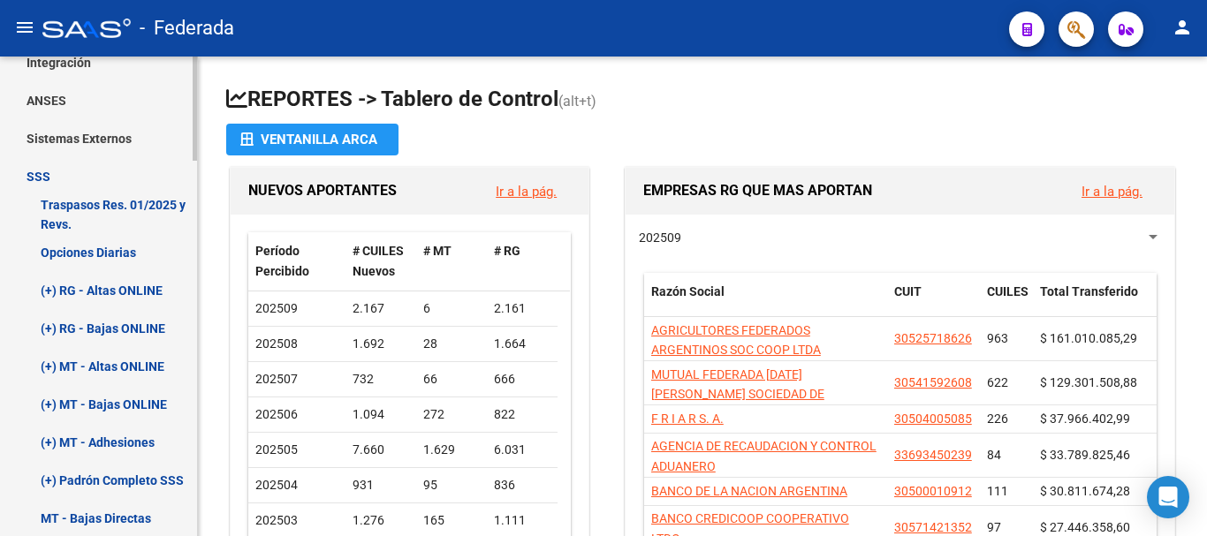
scroll to position [1134, 0]
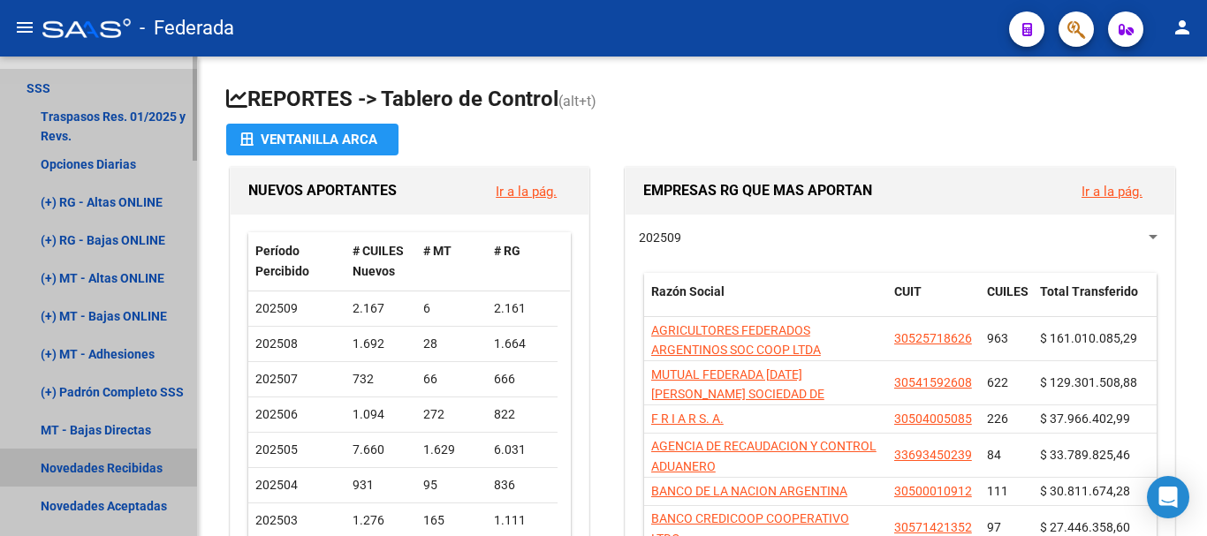
click at [113, 463] on link "Novedades Recibidas" at bounding box center [98, 468] width 197 height 38
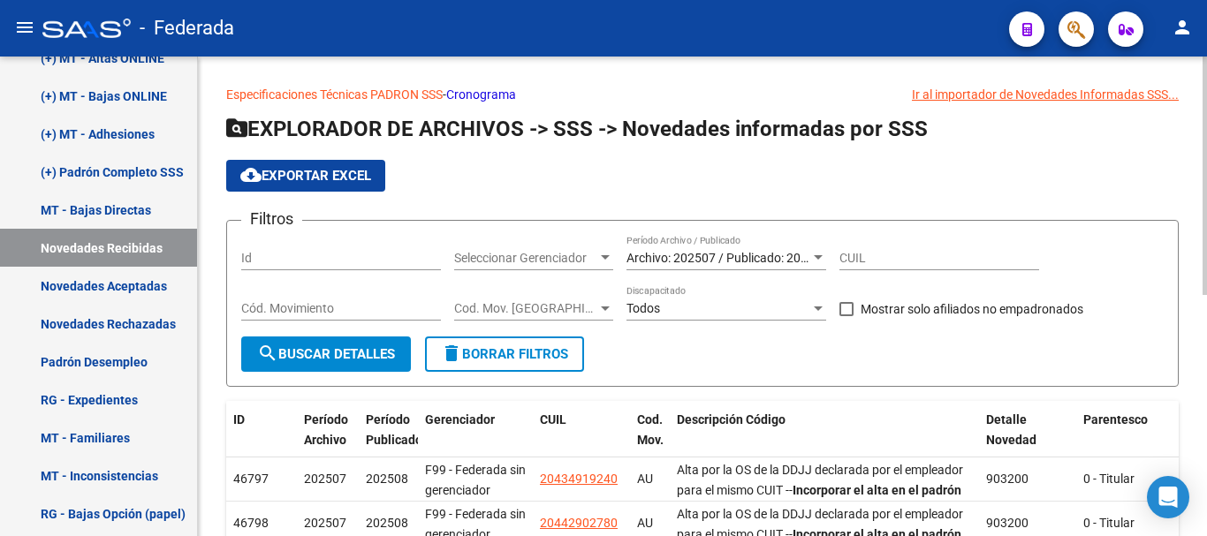
click at [859, 256] on input "CUIL" at bounding box center [939, 258] width 200 height 15
click at [770, 256] on span "Archivo: 202507 / Publicado: 202508" at bounding box center [727, 258] width 202 height 14
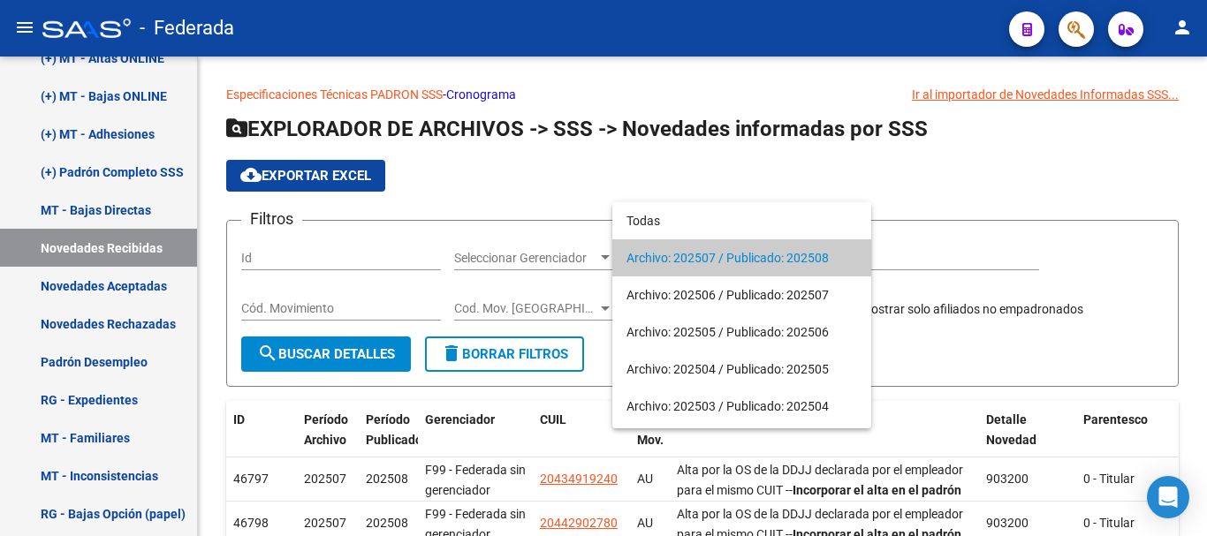
click at [973, 239] on div at bounding box center [603, 268] width 1207 height 536
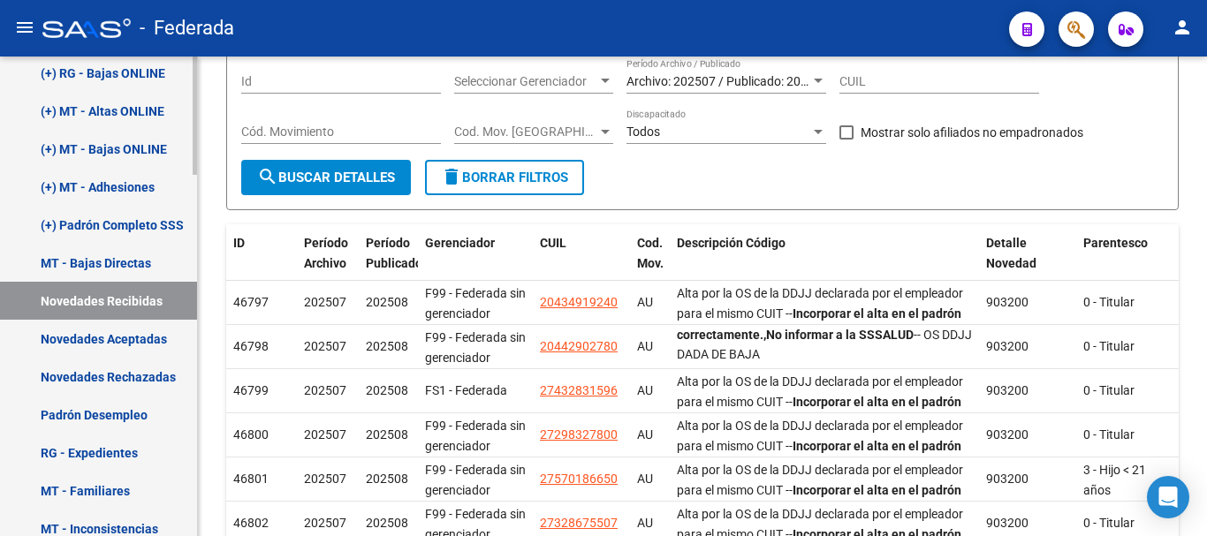
scroll to position [1023, 0]
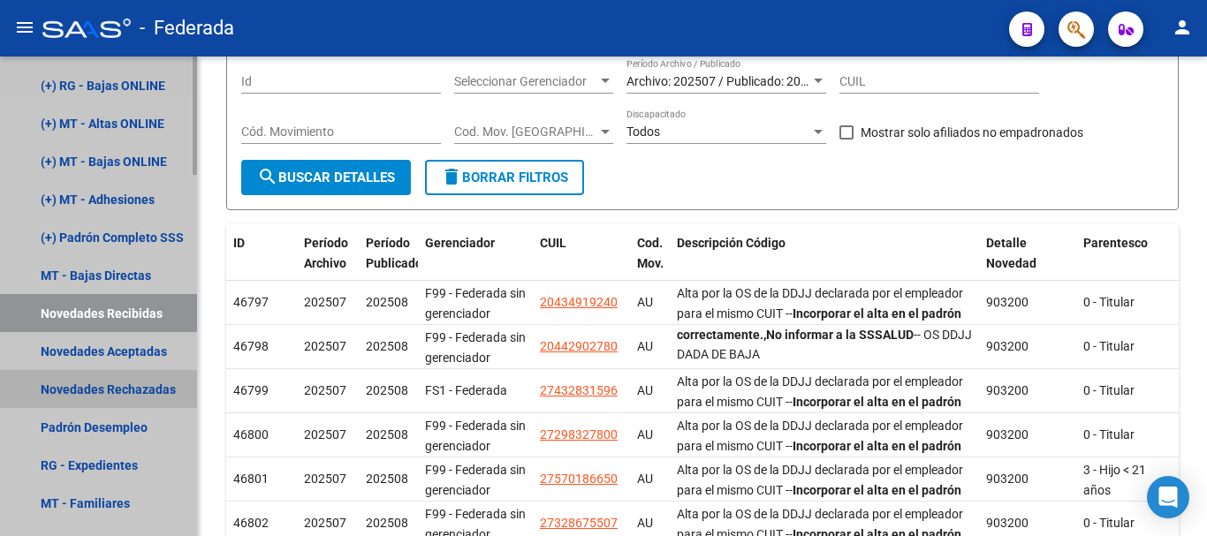
click at [108, 392] on link "Novedades Rechazadas" at bounding box center [98, 389] width 197 height 38
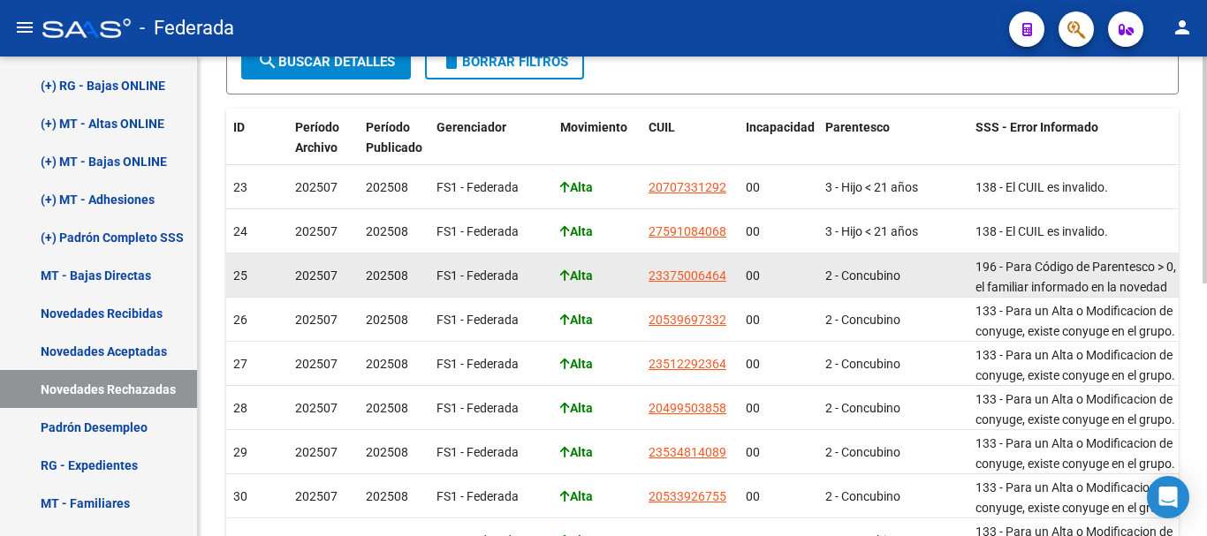
scroll to position [358, 0]
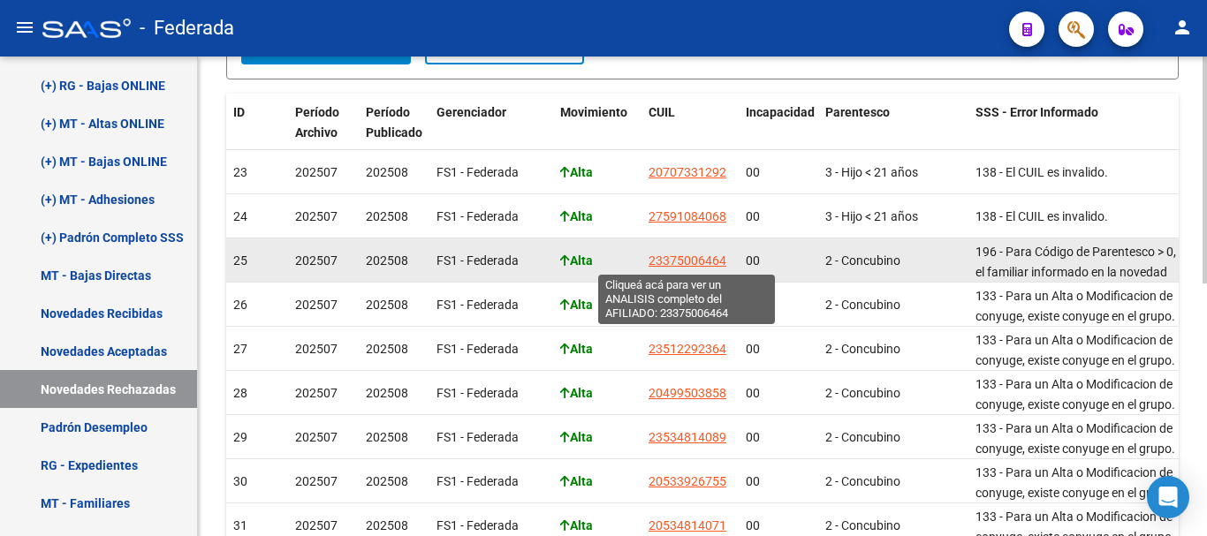
click at [699, 261] on span "23375006464" at bounding box center [687, 260] width 78 height 14
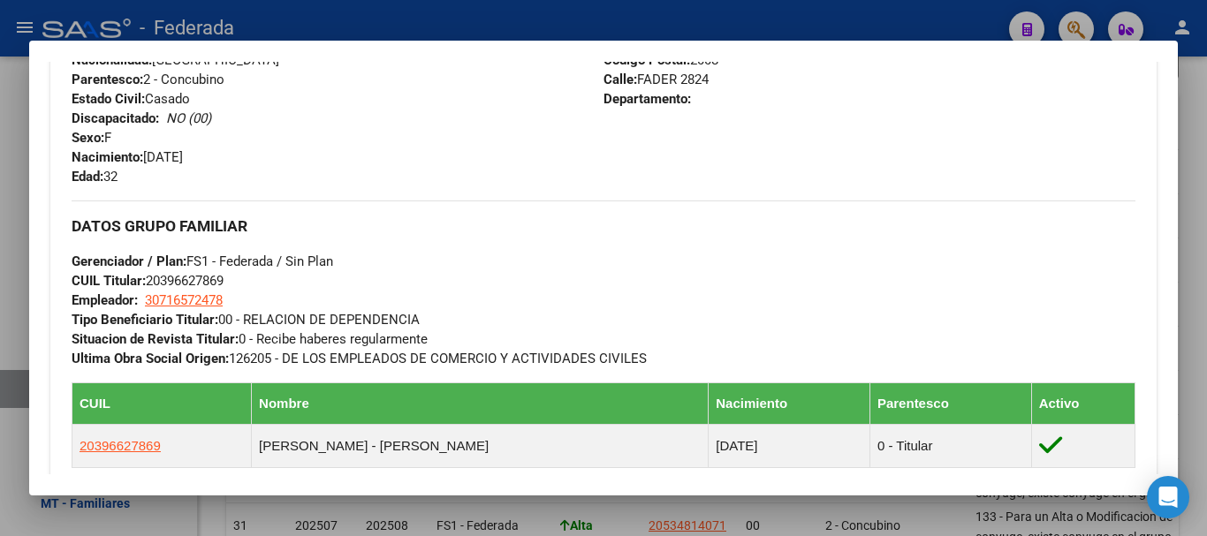
scroll to position [795, 0]
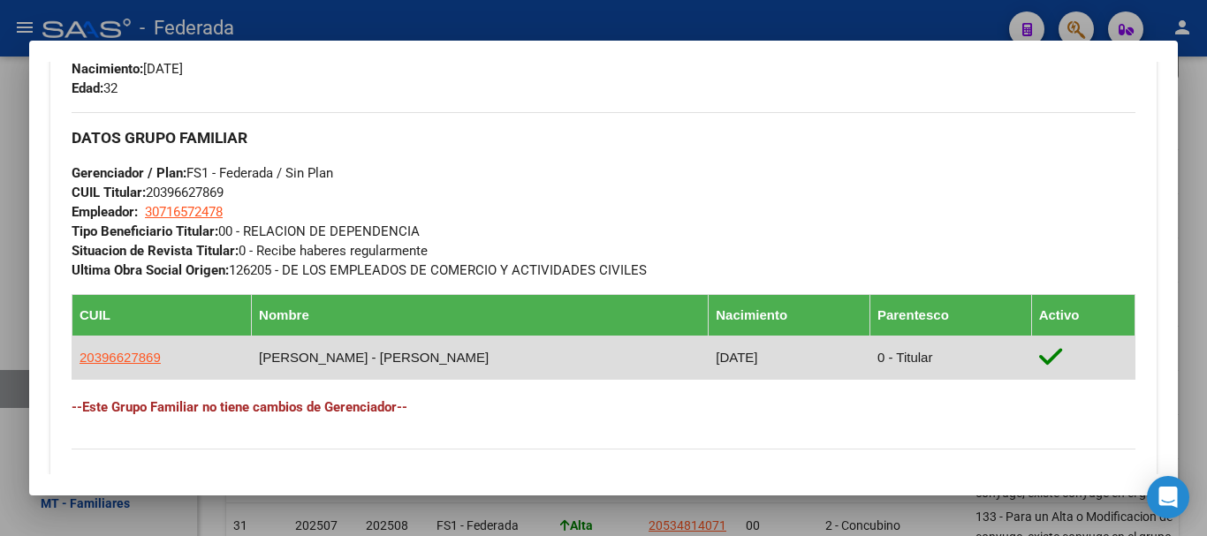
drag, startPoint x: 75, startPoint y: 356, endPoint x: 157, endPoint y: 350, distance: 82.4
click at [157, 350] on td "20396627869" at bounding box center [161, 357] width 179 height 43
copy span "20396627869"
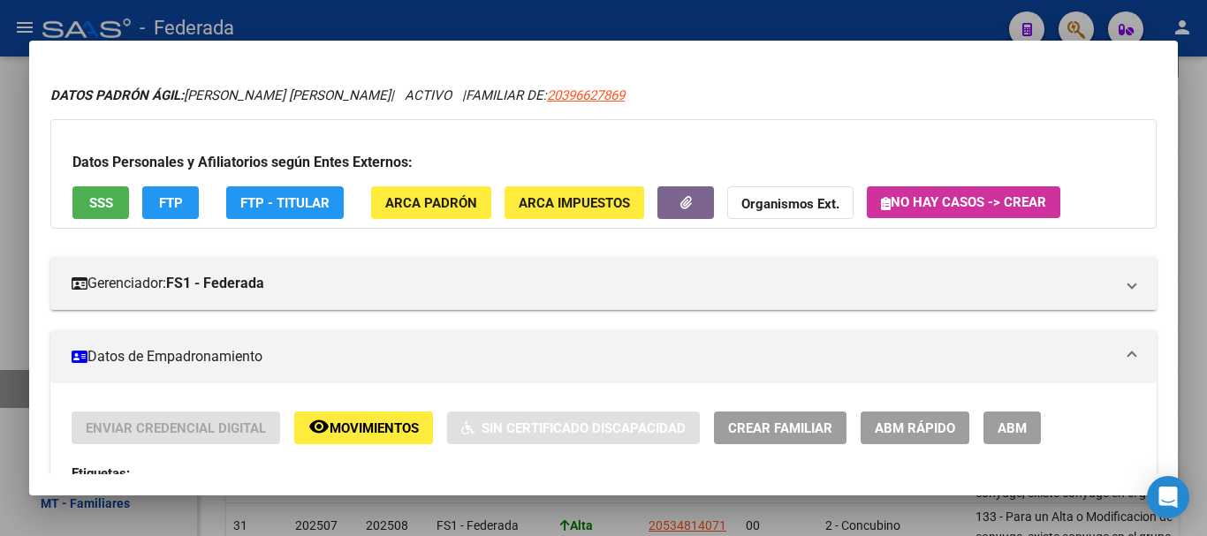
scroll to position [0, 0]
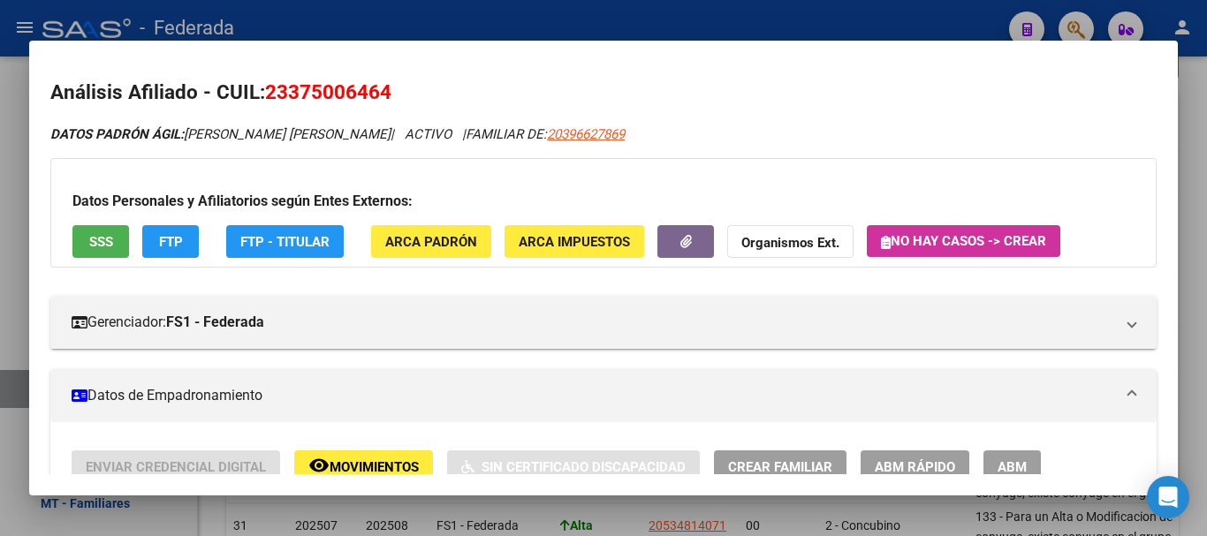
drag, startPoint x: 289, startPoint y: 94, endPoint x: 377, endPoint y: 87, distance: 88.5
click at [377, 87] on span "23375006464" at bounding box center [328, 91] width 126 height 23
copy span "37500646"
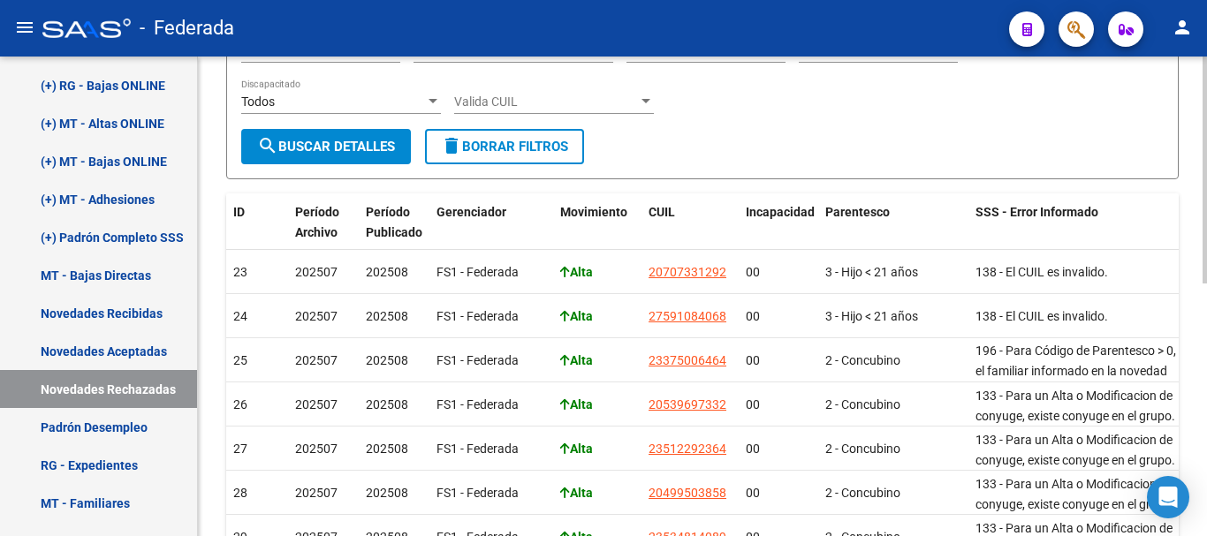
scroll to position [265, 0]
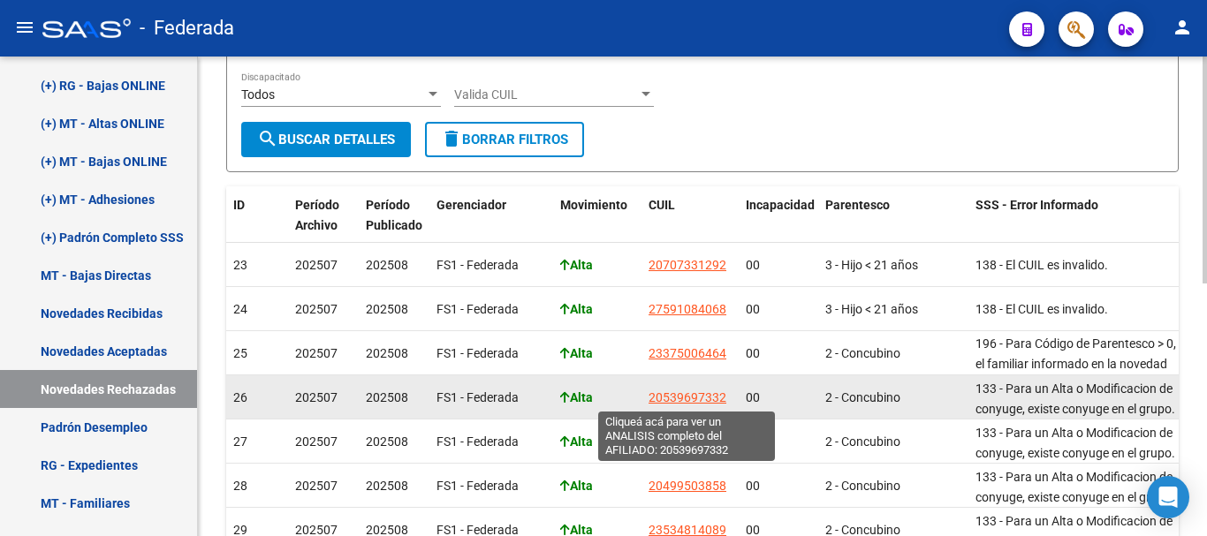
click at [668, 394] on span "20539697332" at bounding box center [687, 397] width 78 height 14
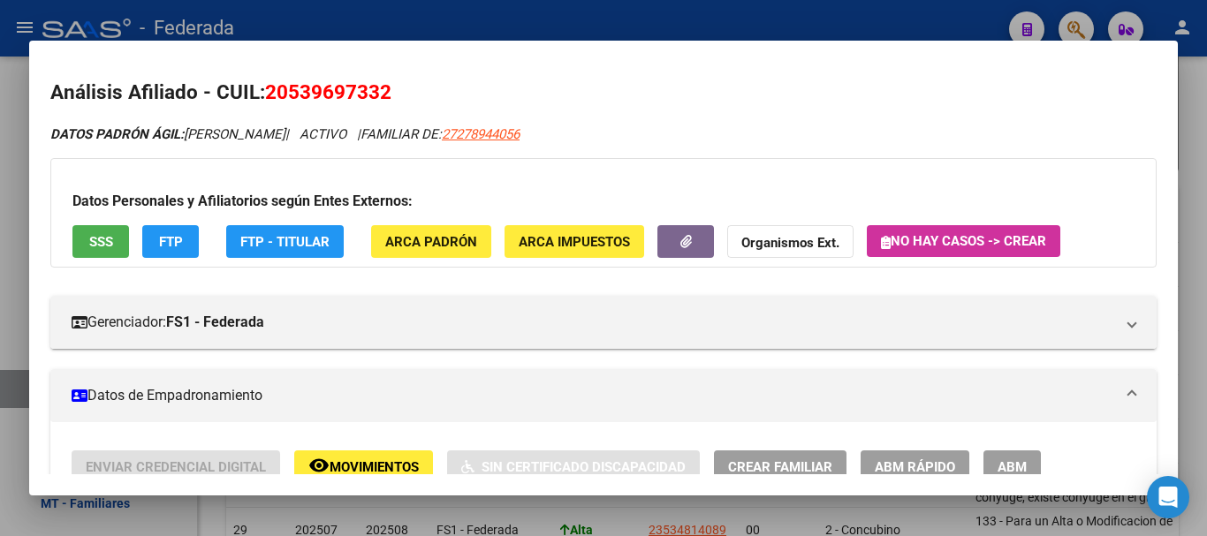
drag, startPoint x: 294, startPoint y: 99, endPoint x: 375, endPoint y: 94, distance: 81.4
click at [375, 94] on span "20539697332" at bounding box center [328, 91] width 126 height 23
copy span "53969733"
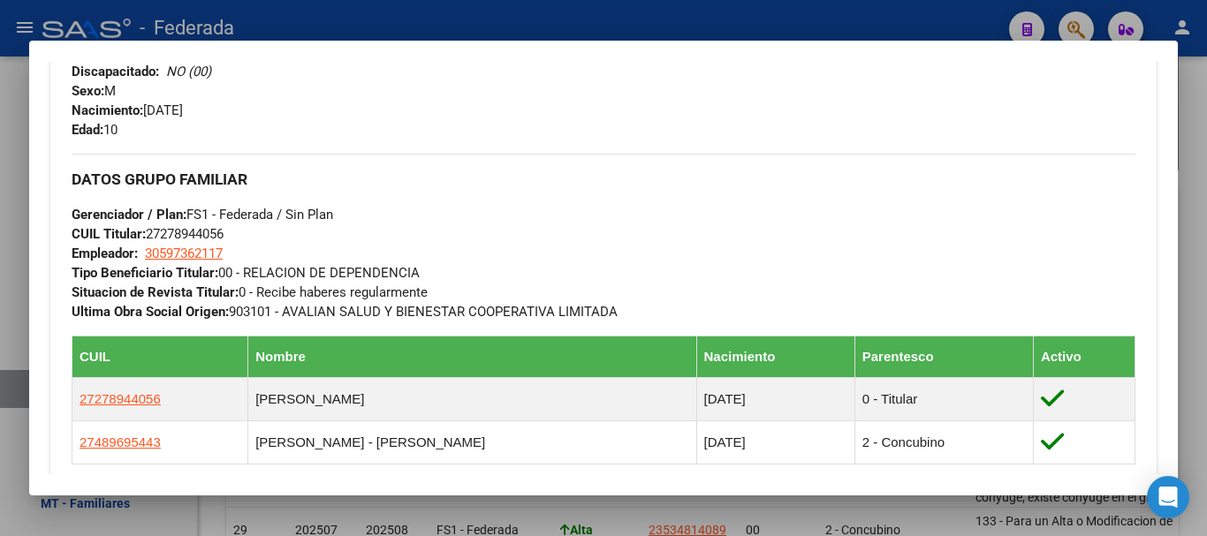
scroll to position [795, 0]
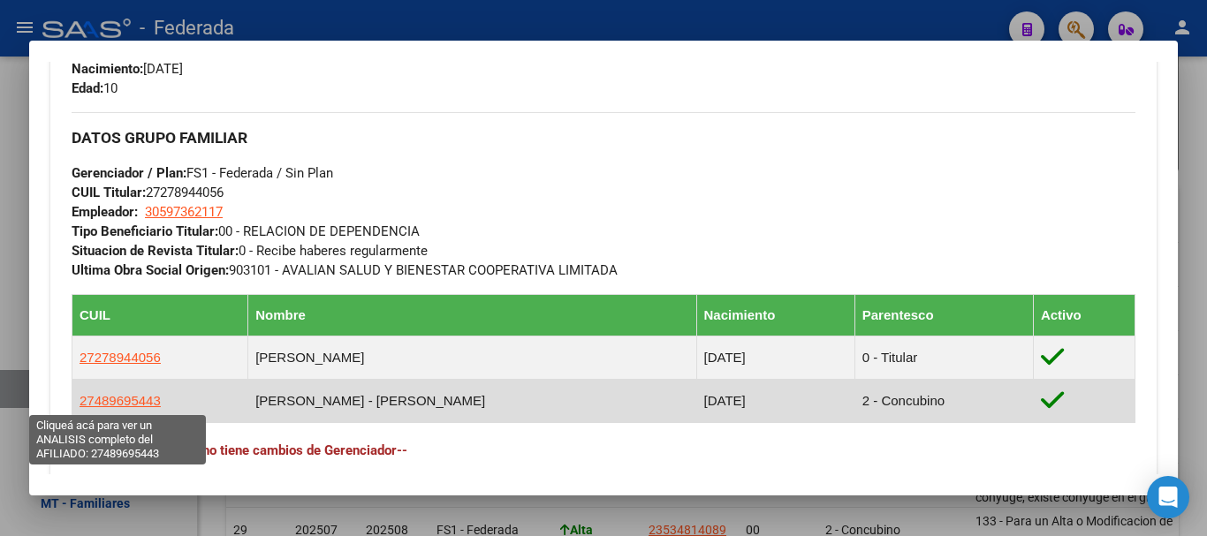
click at [83, 402] on span "27489695443" at bounding box center [119, 400] width 81 height 15
type textarea "27489695443"
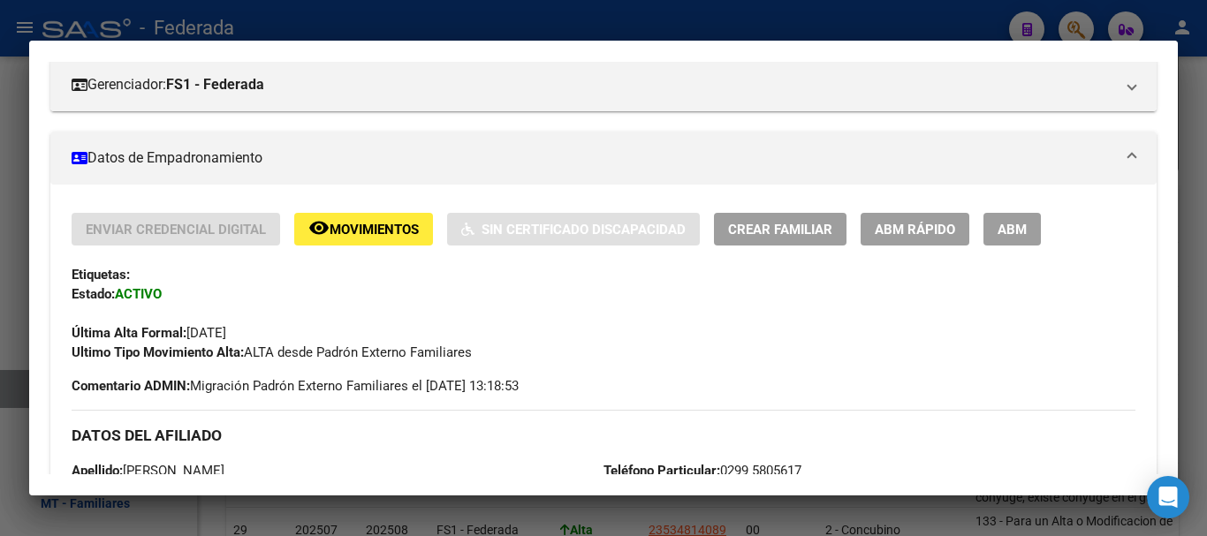
scroll to position [265, 0]
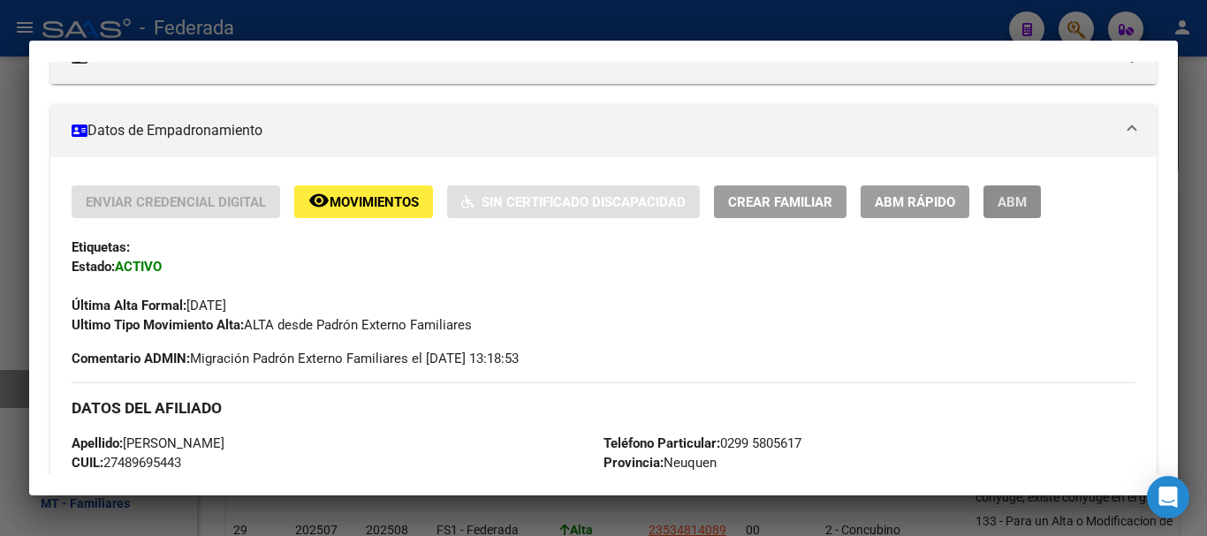
click at [1007, 204] on span "ABM" at bounding box center [1011, 202] width 29 height 16
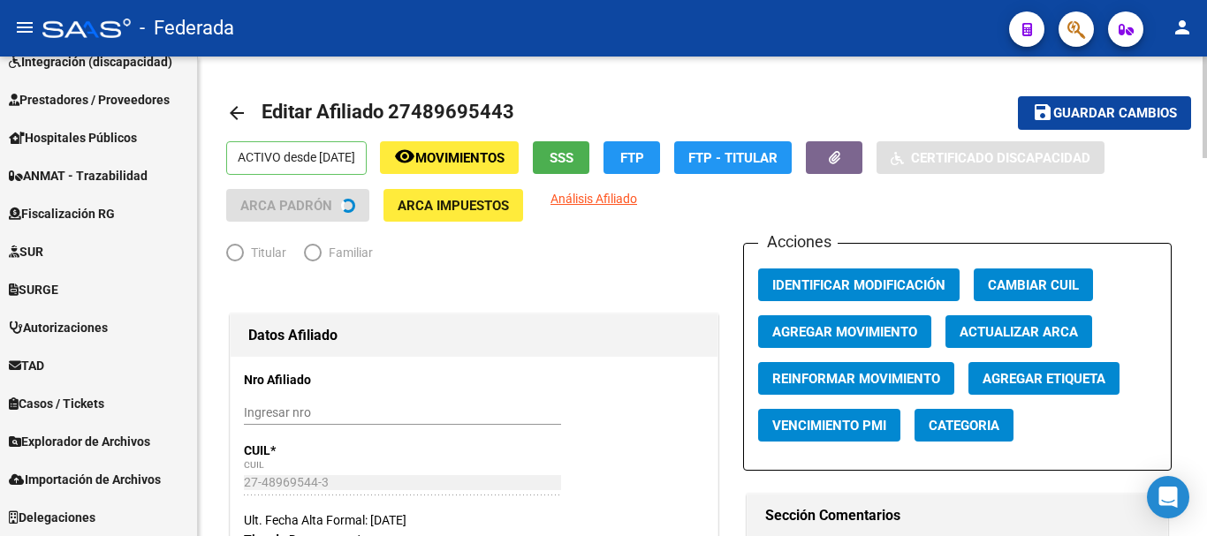
scroll to position [705, 0]
radio input "true"
type input "30-59736211-7"
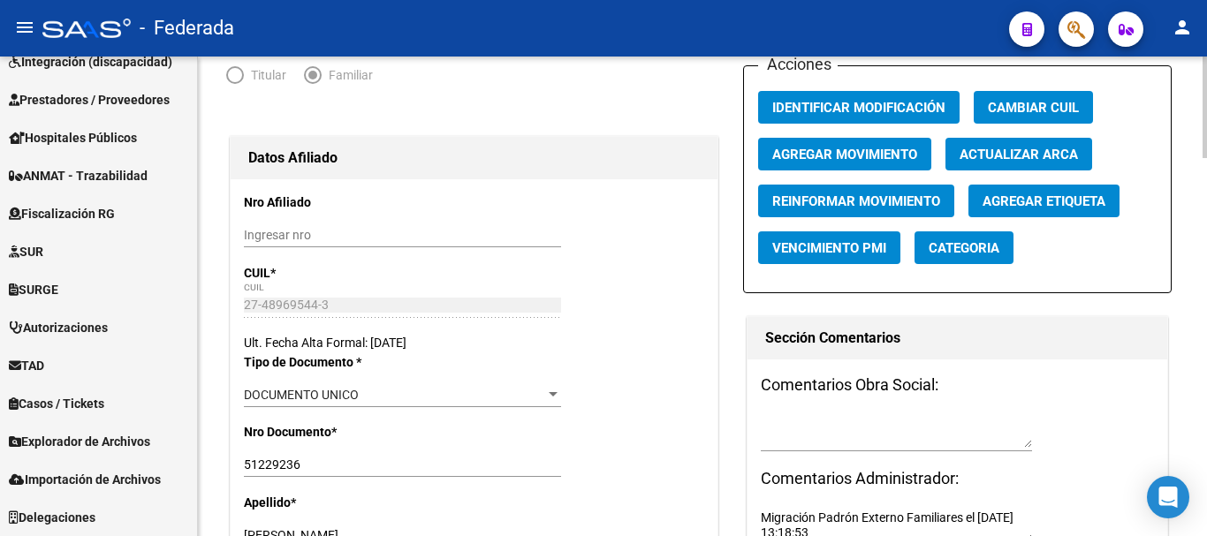
scroll to position [177, 0]
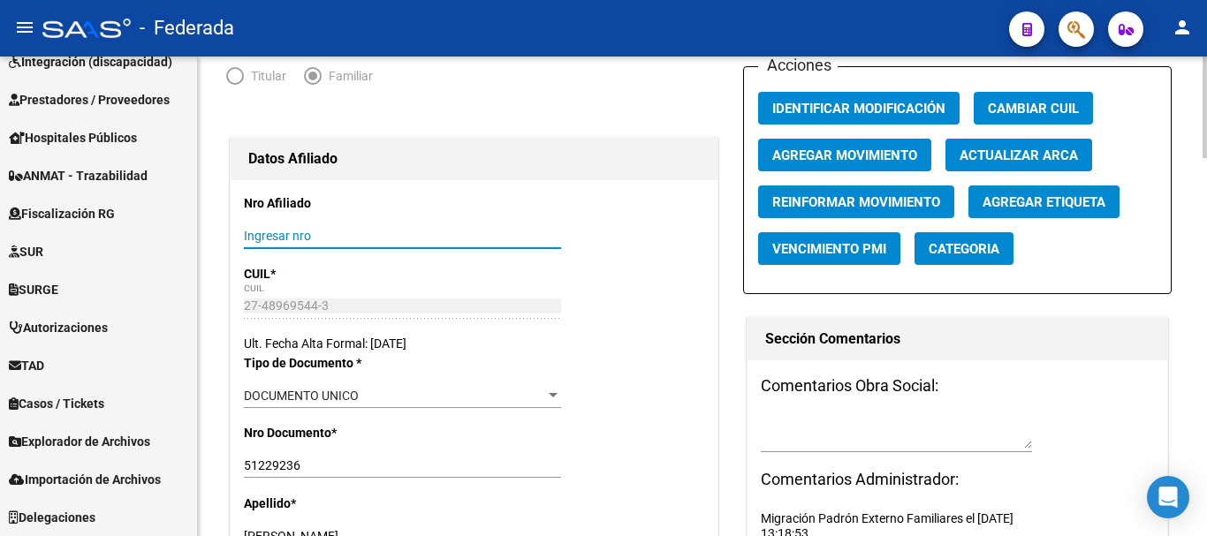
click at [302, 235] on input "Ingresar nro" at bounding box center [402, 236] width 317 height 15
click at [293, 239] on input "299253" at bounding box center [402, 236] width 317 height 15
click at [516, 496] on div "Apellido * [PERSON_NAME] Ingresar apellido" at bounding box center [474, 529] width 460 height 70
click at [314, 245] on div "299253 Ingresar nro" at bounding box center [402, 235] width 317 height 25
type input "299253/03"
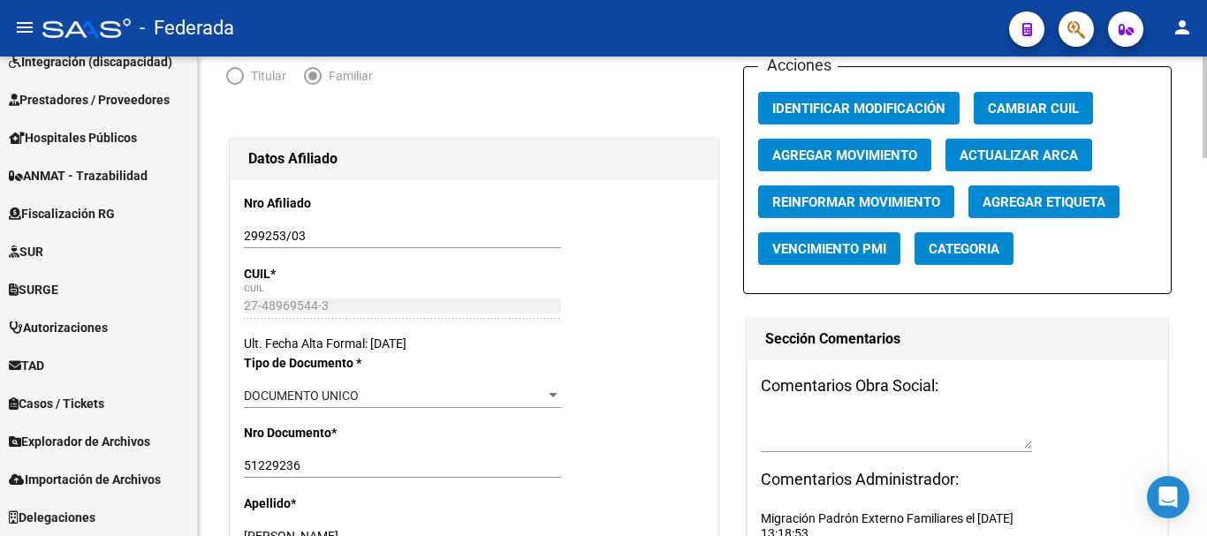
drag, startPoint x: 290, startPoint y: 300, endPoint x: 271, endPoint y: 296, distance: 19.1
click at [271, 296] on div "27-48969544-3 CUIL" at bounding box center [402, 306] width 317 height 25
click at [276, 269] on span "*" at bounding box center [272, 274] width 5 height 14
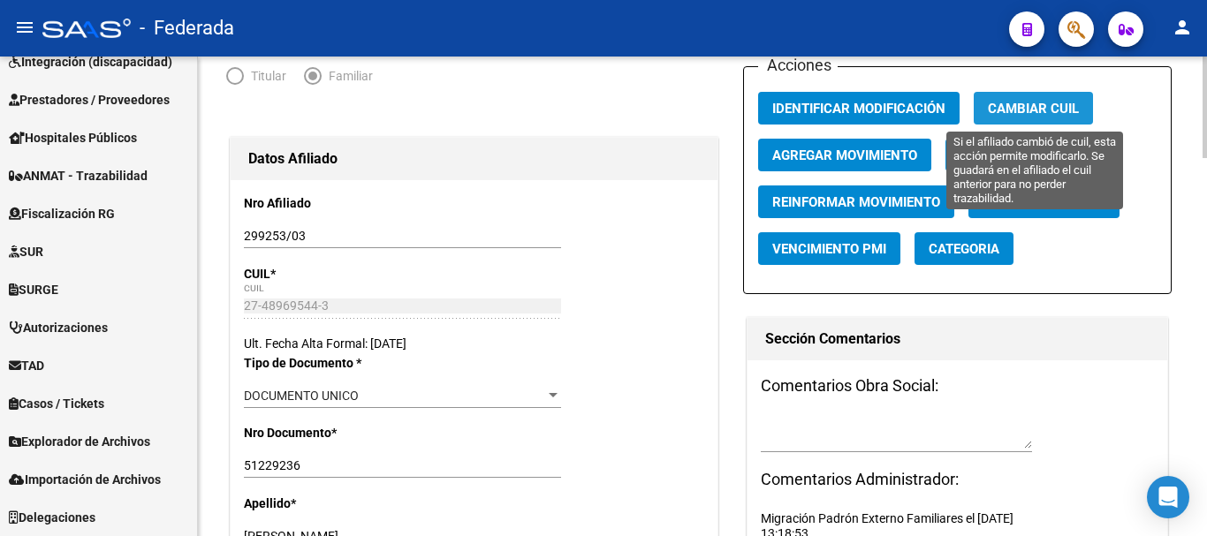
click at [1022, 102] on span "Cambiar CUIL" at bounding box center [1032, 109] width 91 height 16
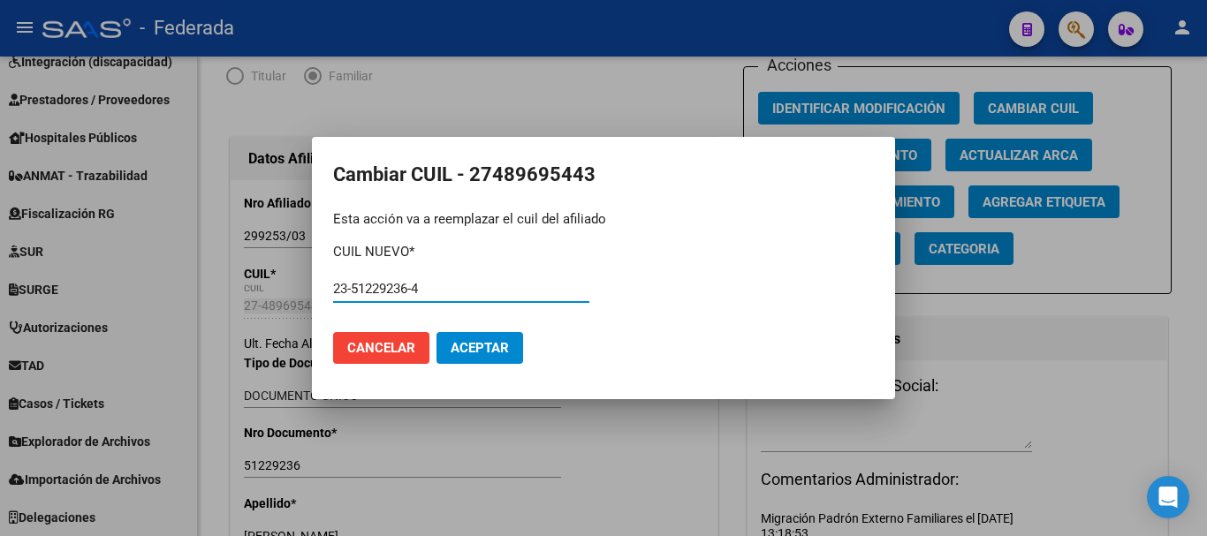
type input "23-51229236-4"
click at [483, 347] on span "Aceptar" at bounding box center [479, 348] width 58 height 16
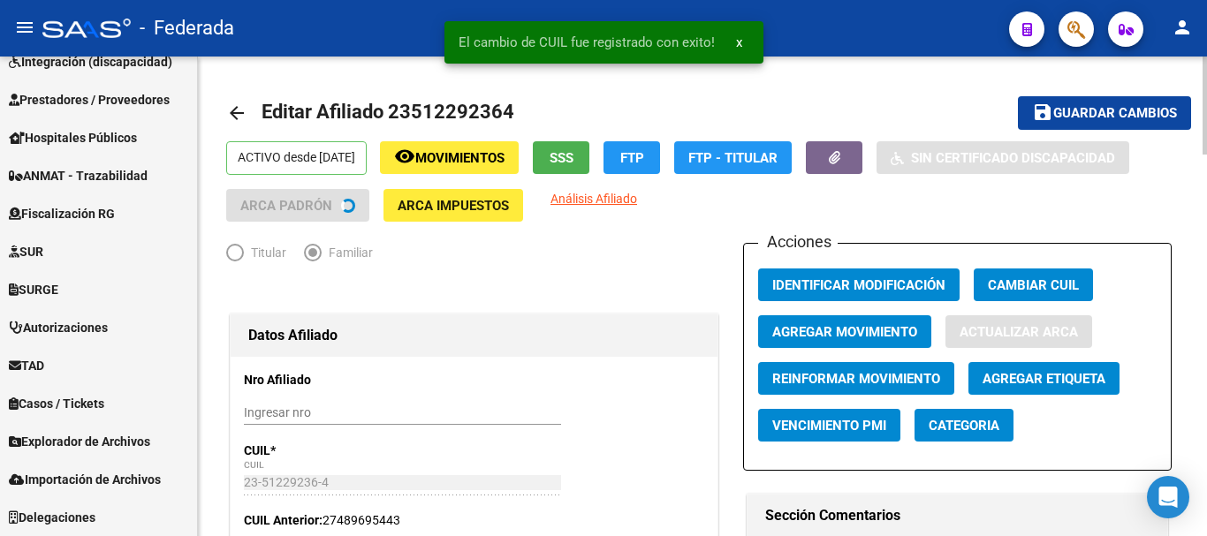
type input "NEUQUEN"
type input "0"
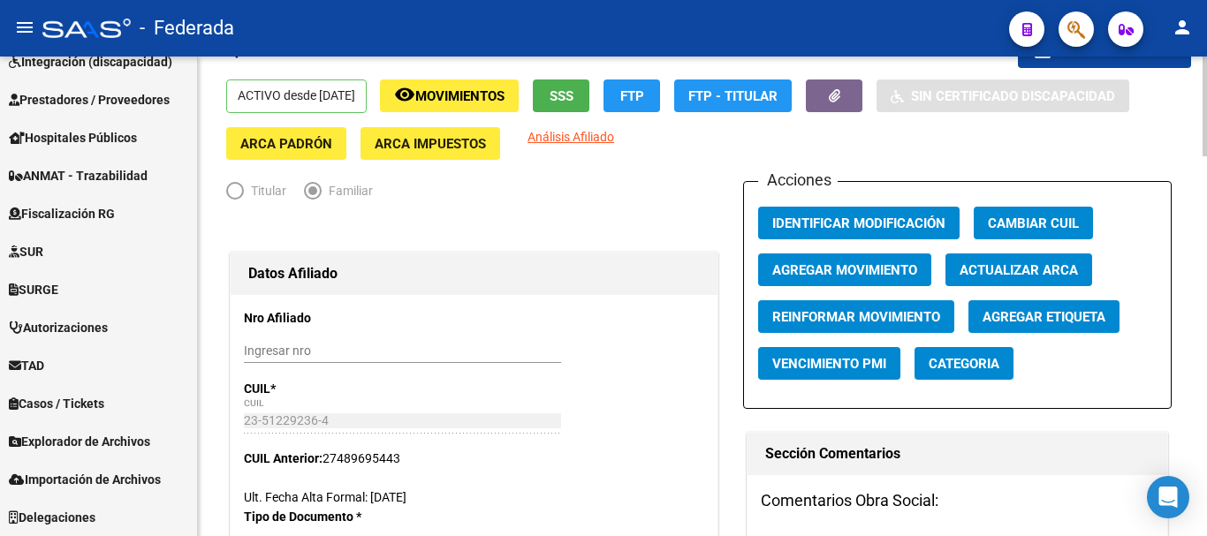
scroll to position [88, 0]
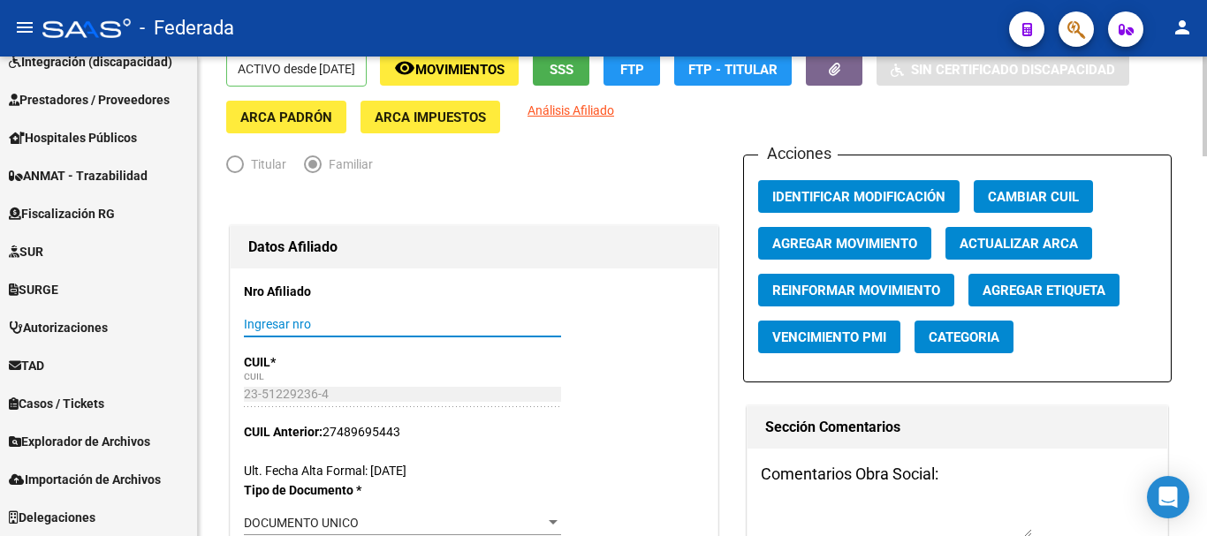
click at [313, 329] on input "Ingresar nro" at bounding box center [402, 324] width 317 height 15
type input "299253/03"
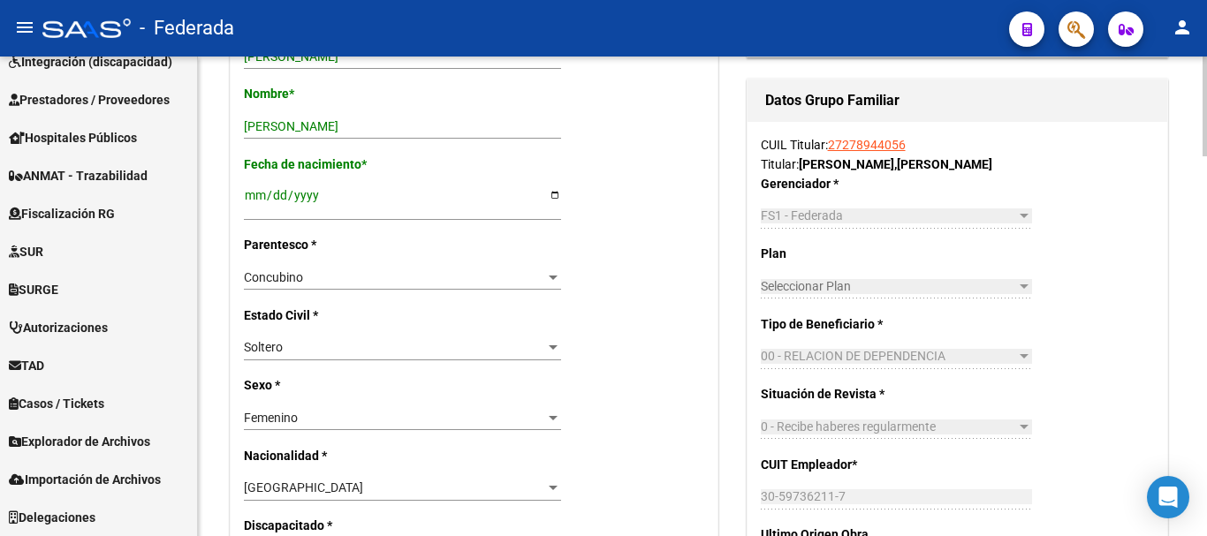
scroll to position [707, 0]
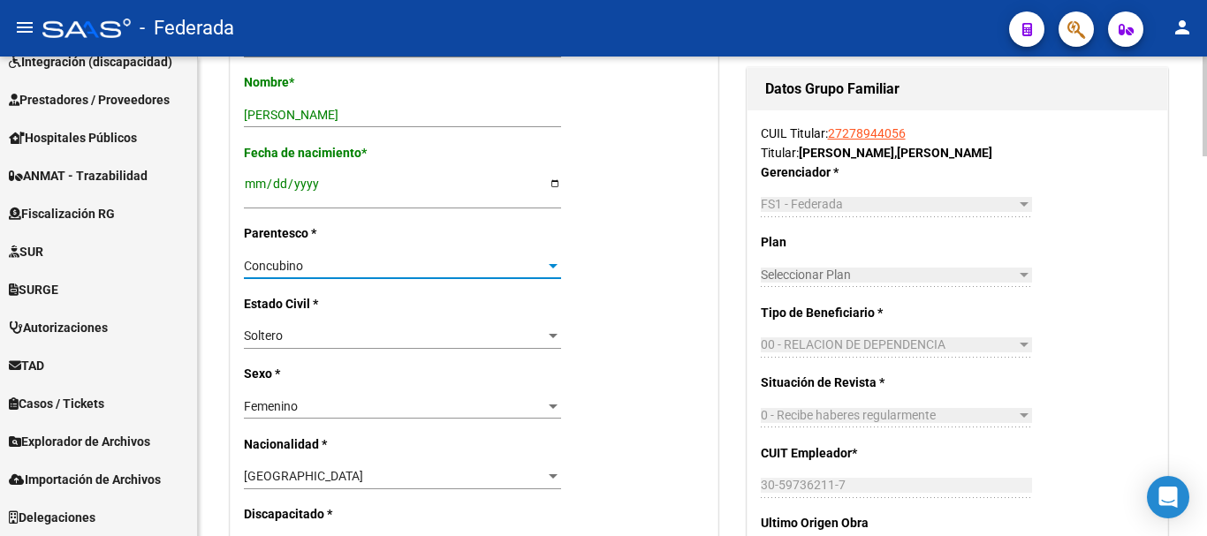
click at [463, 268] on div "Concubino" at bounding box center [394, 266] width 301 height 15
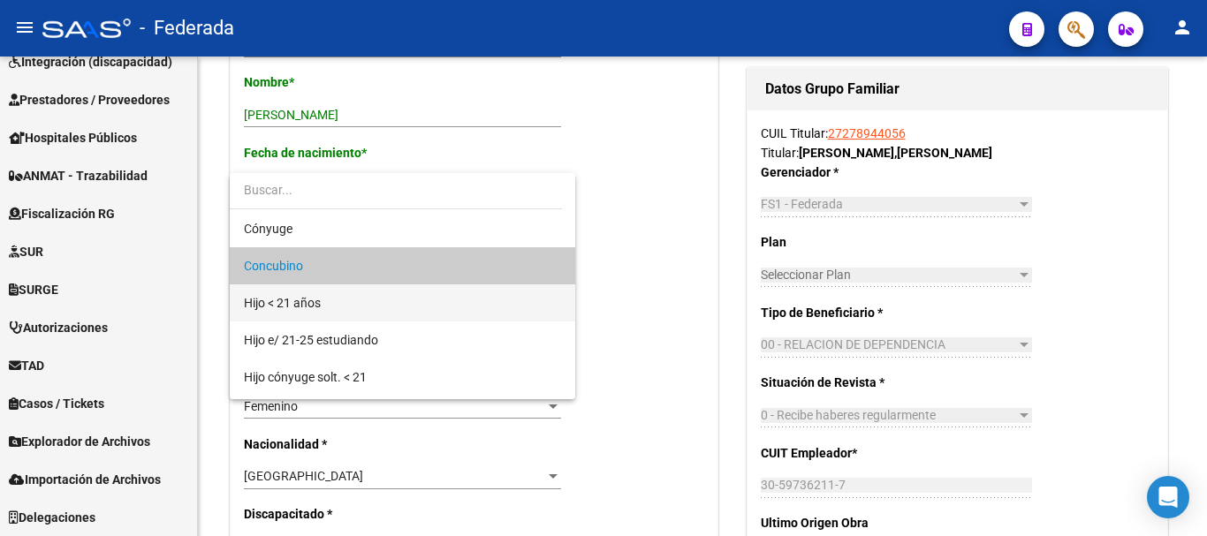
click at [384, 301] on span "Hijo < 21 años" at bounding box center [402, 302] width 317 height 37
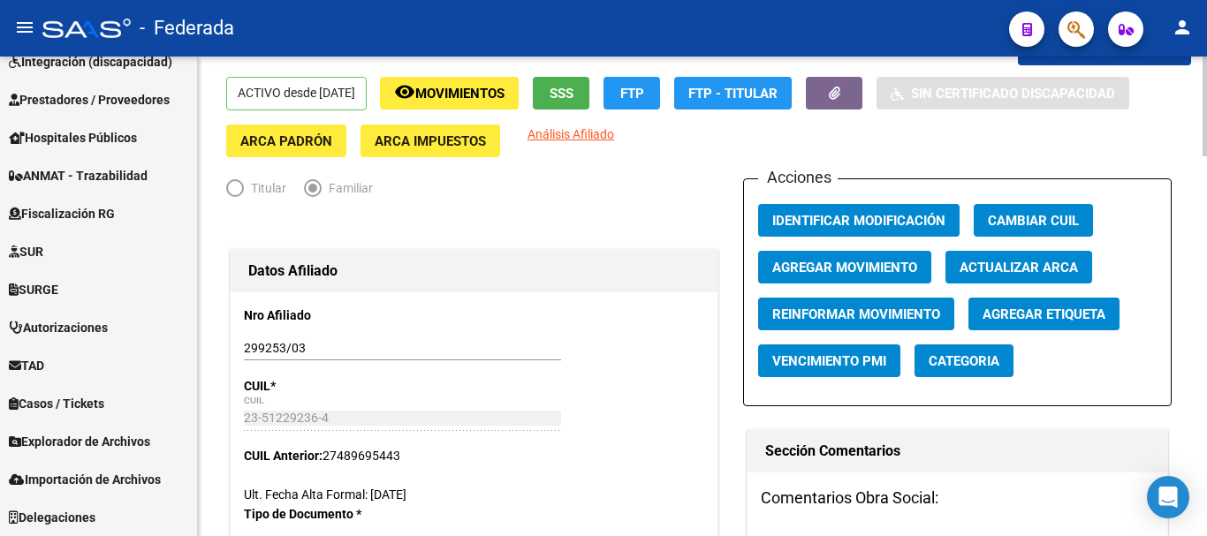
scroll to position [0, 0]
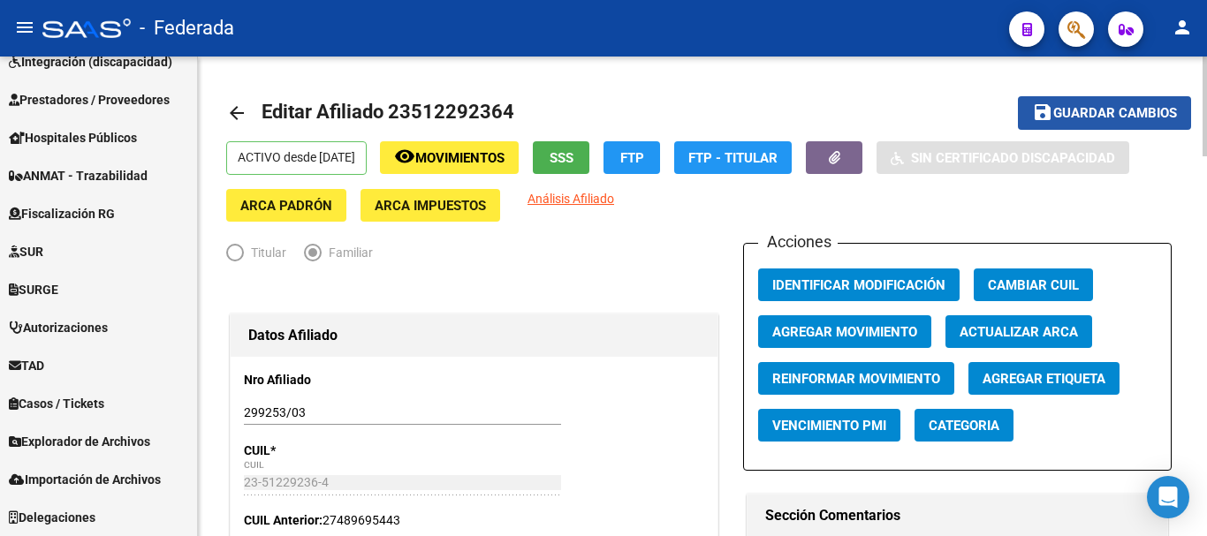
click at [1115, 110] on span "Guardar cambios" at bounding box center [1115, 114] width 124 height 16
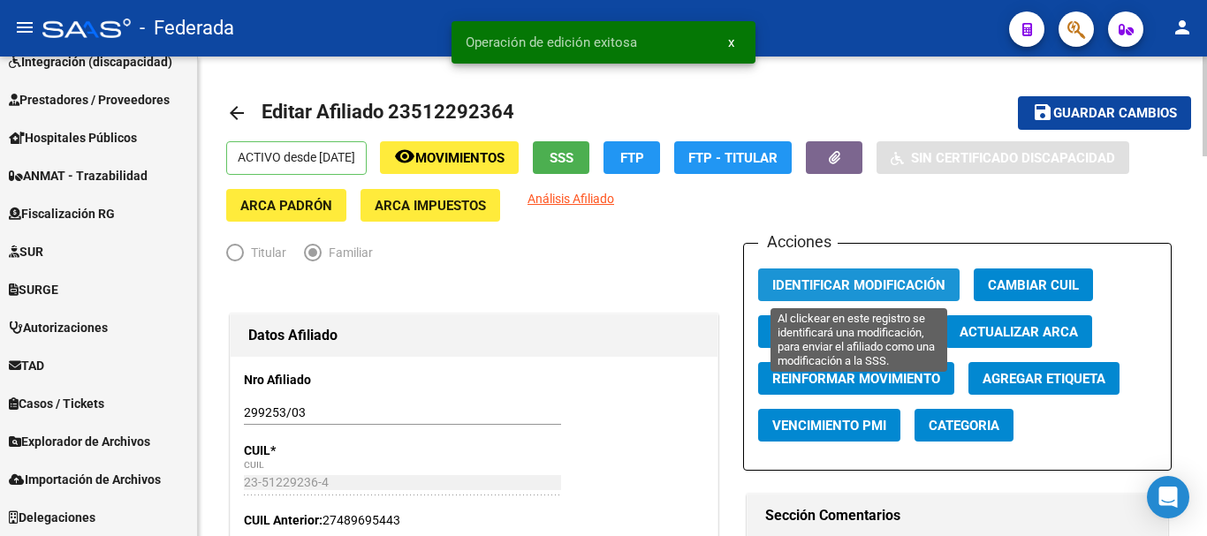
click at [813, 284] on span "Identificar Modificación" at bounding box center [858, 285] width 173 height 16
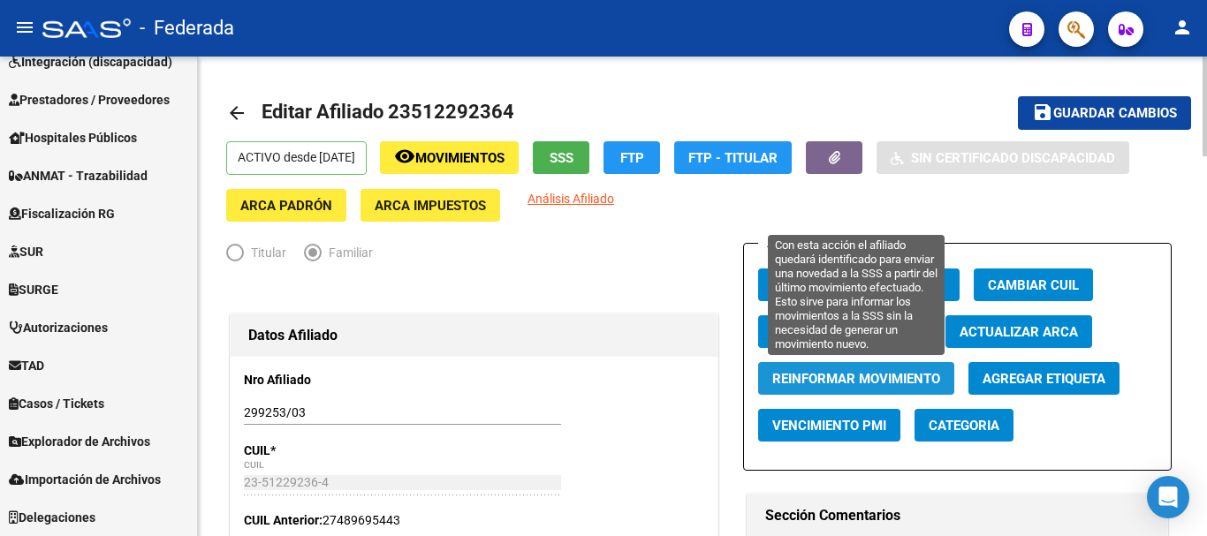
click at [844, 380] on span "Reinformar Movimiento" at bounding box center [856, 379] width 168 height 16
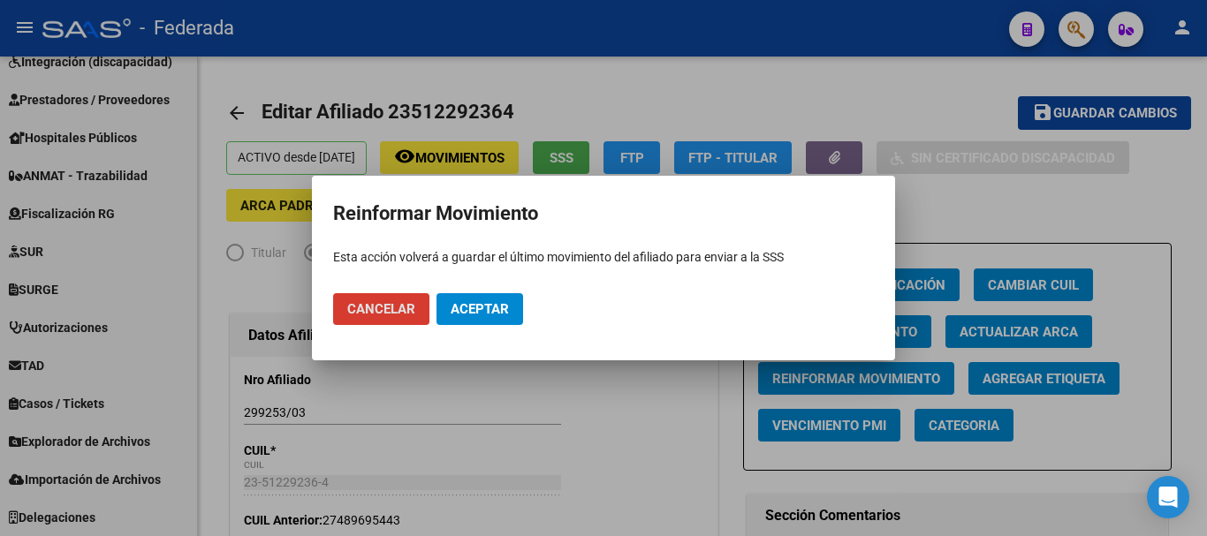
click at [481, 301] on span "Aceptar" at bounding box center [479, 309] width 58 height 16
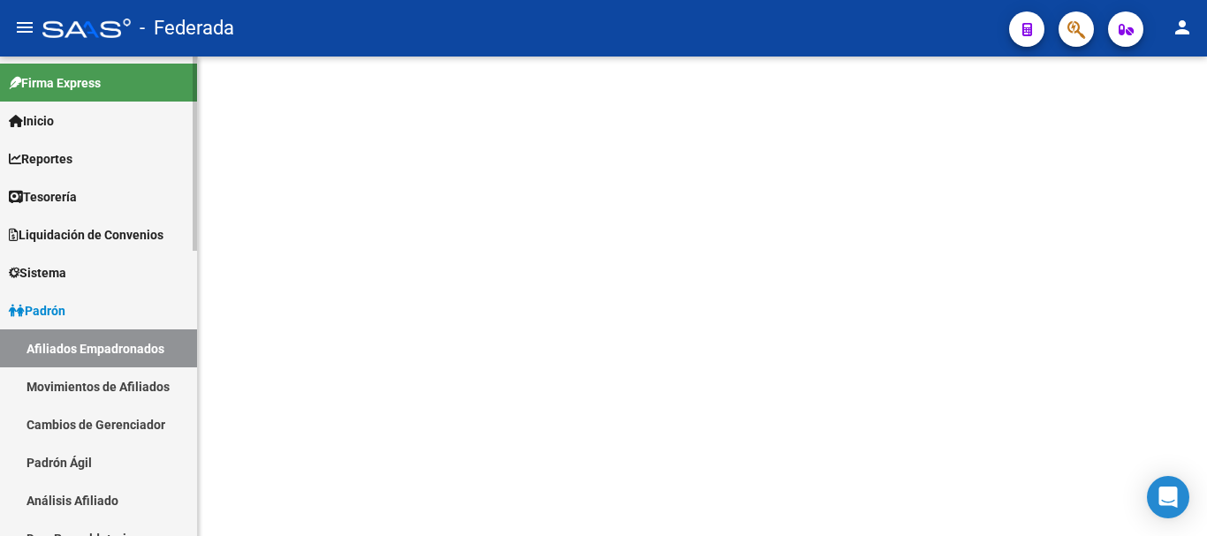
click at [64, 309] on span "Padrón" at bounding box center [37, 310] width 57 height 19
click at [77, 351] on link "Afiliados Empadronados" at bounding box center [98, 348] width 197 height 38
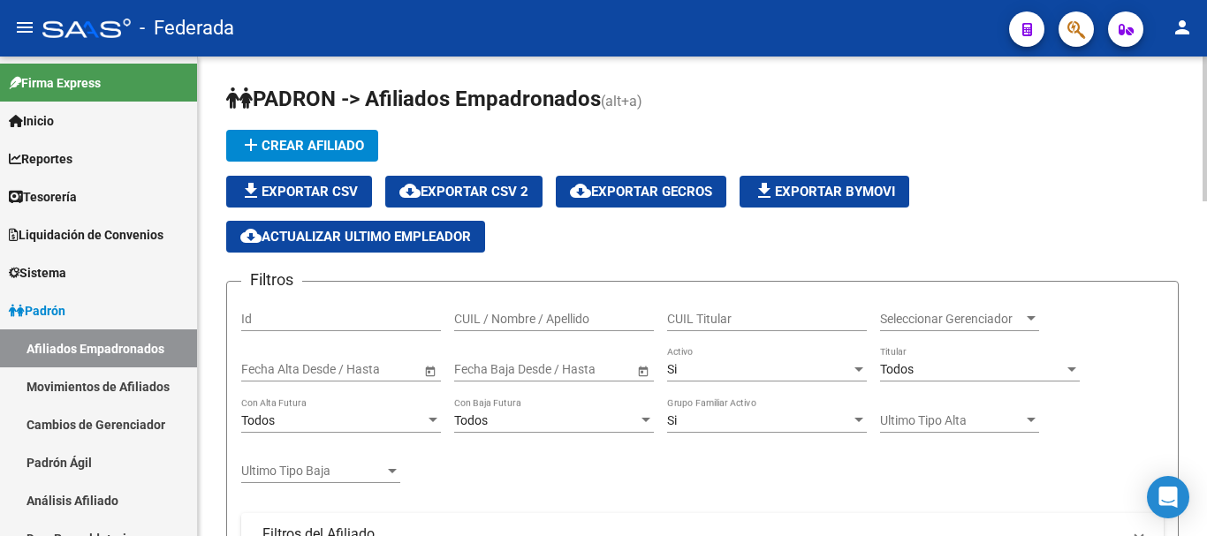
click at [759, 314] on input "CUIL Titular" at bounding box center [767, 319] width 200 height 15
paste input "27-27894405-6"
type input "27-27894405-6"
click at [733, 314] on input "27-27894405-6" at bounding box center [767, 319] width 200 height 15
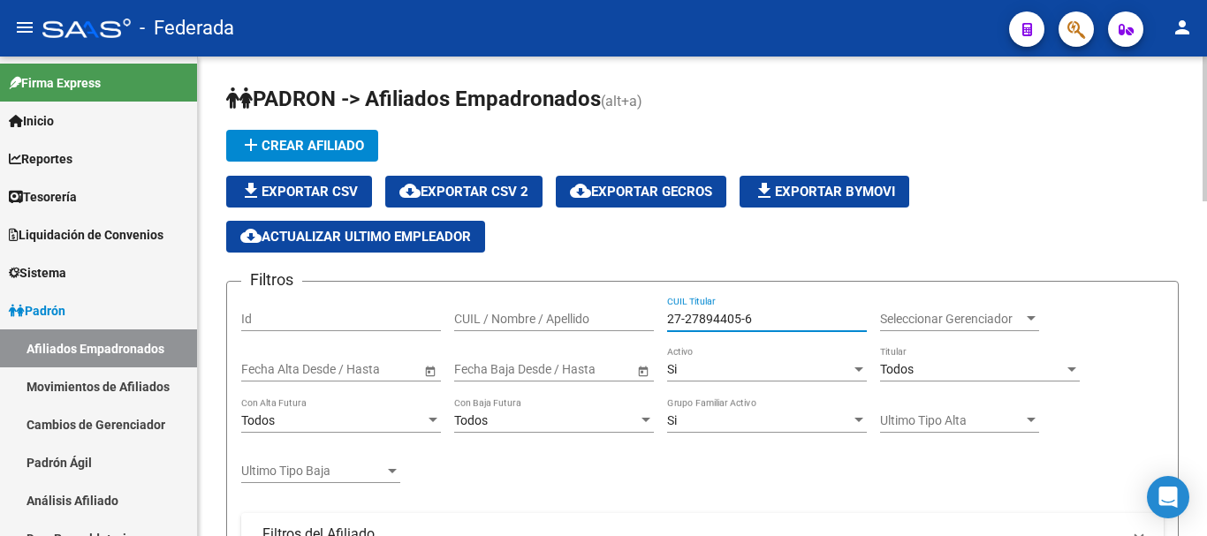
click at [733, 314] on input "27-27894405-6" at bounding box center [767, 319] width 200 height 15
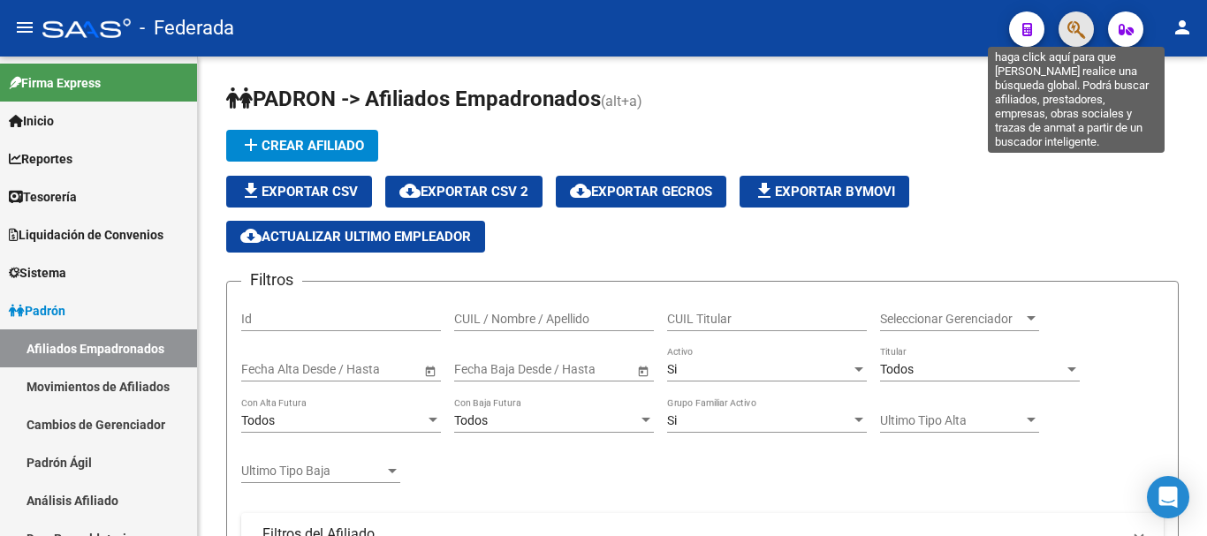
click at [1081, 32] on icon "button" at bounding box center [1076, 29] width 18 height 20
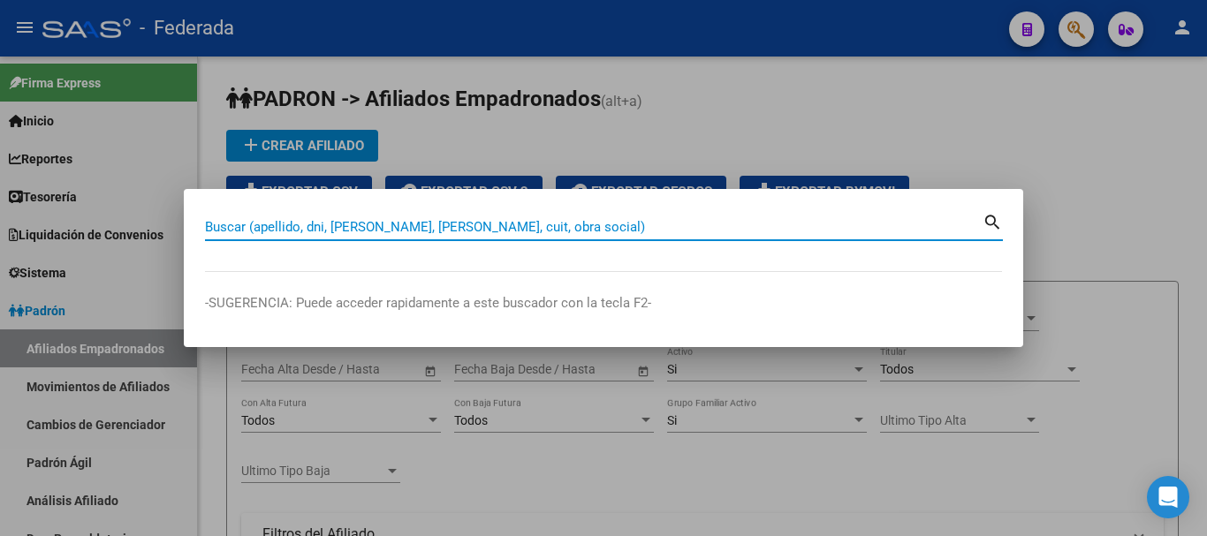
paste input "27-27894405-6"
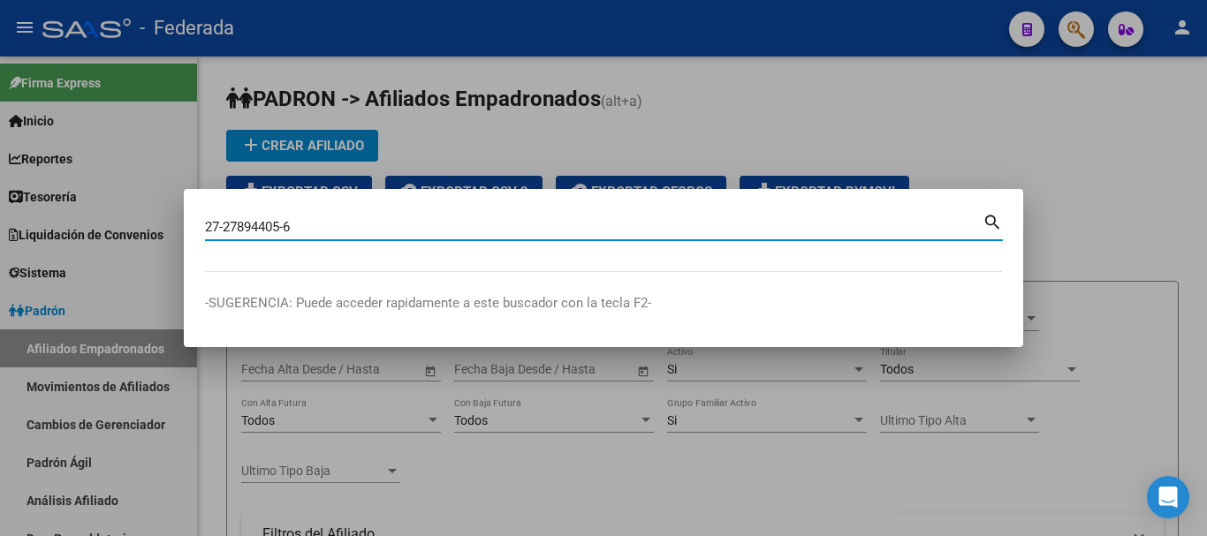
type input "27278944056"
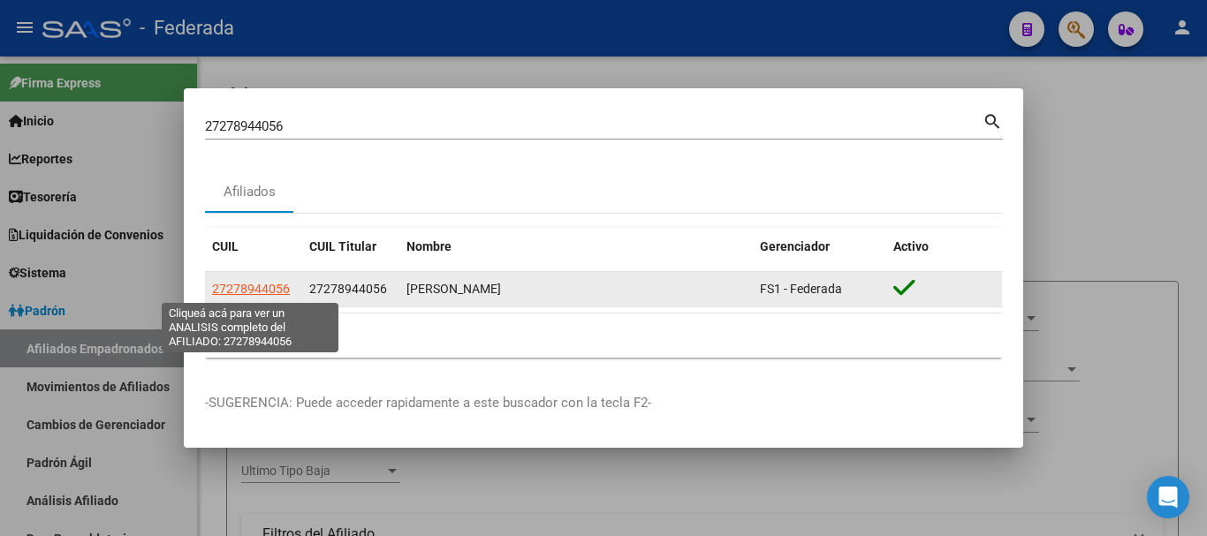
click at [235, 288] on span "27278944056" at bounding box center [251, 289] width 78 height 14
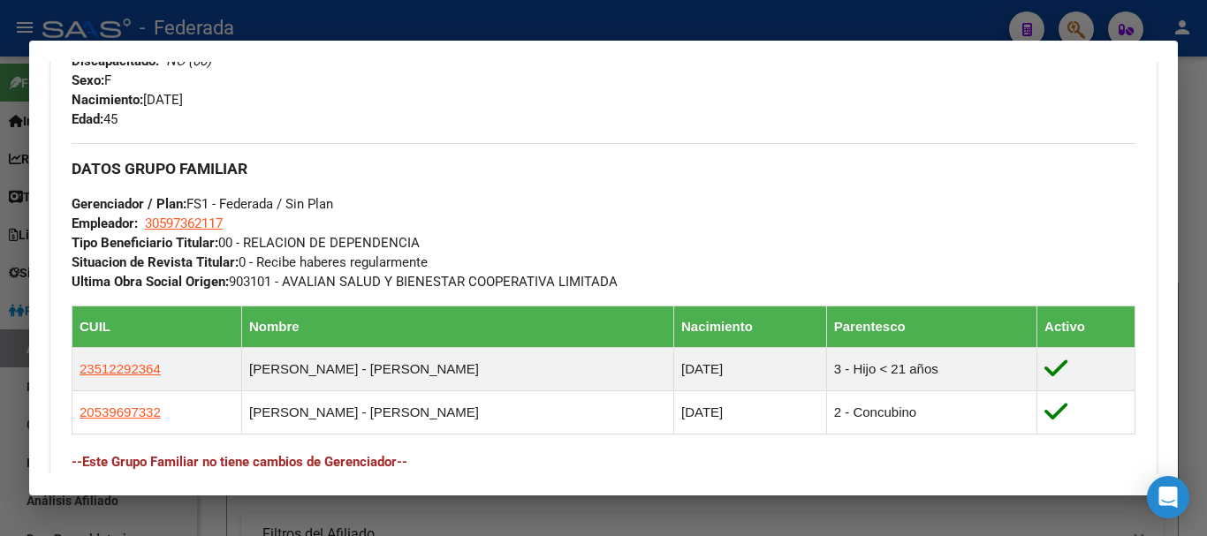
scroll to position [795, 0]
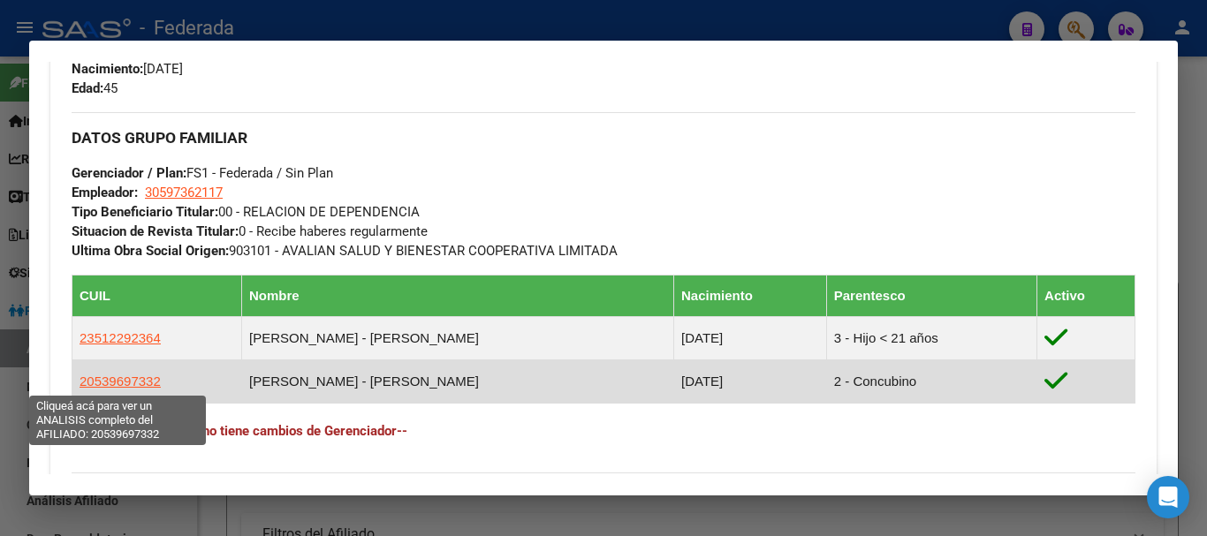
click at [138, 384] on span "20539697332" at bounding box center [119, 381] width 81 height 15
type textarea "20539697332"
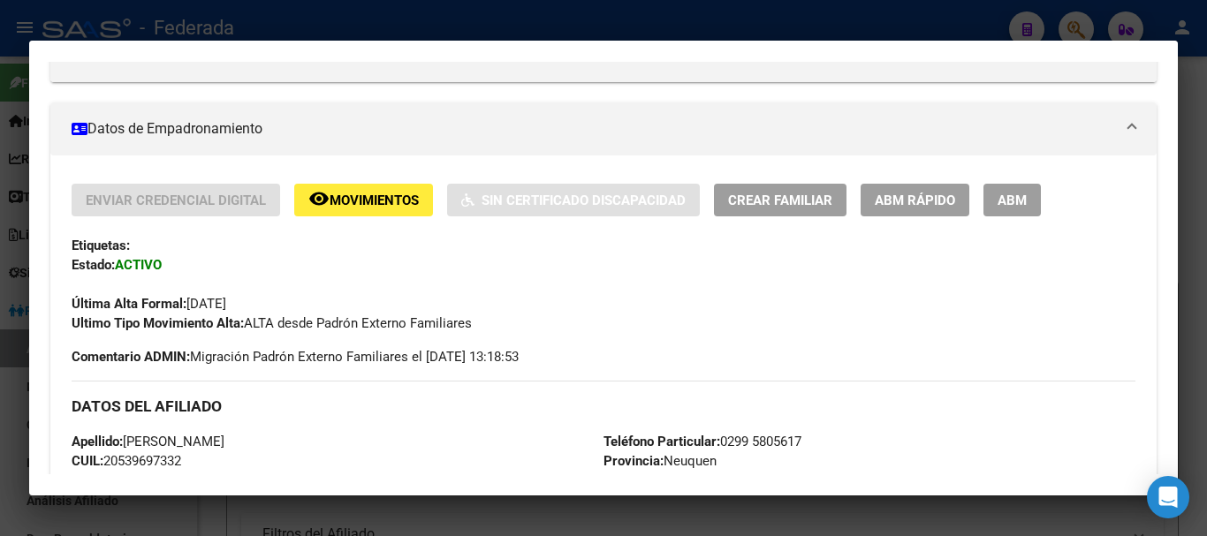
scroll to position [265, 0]
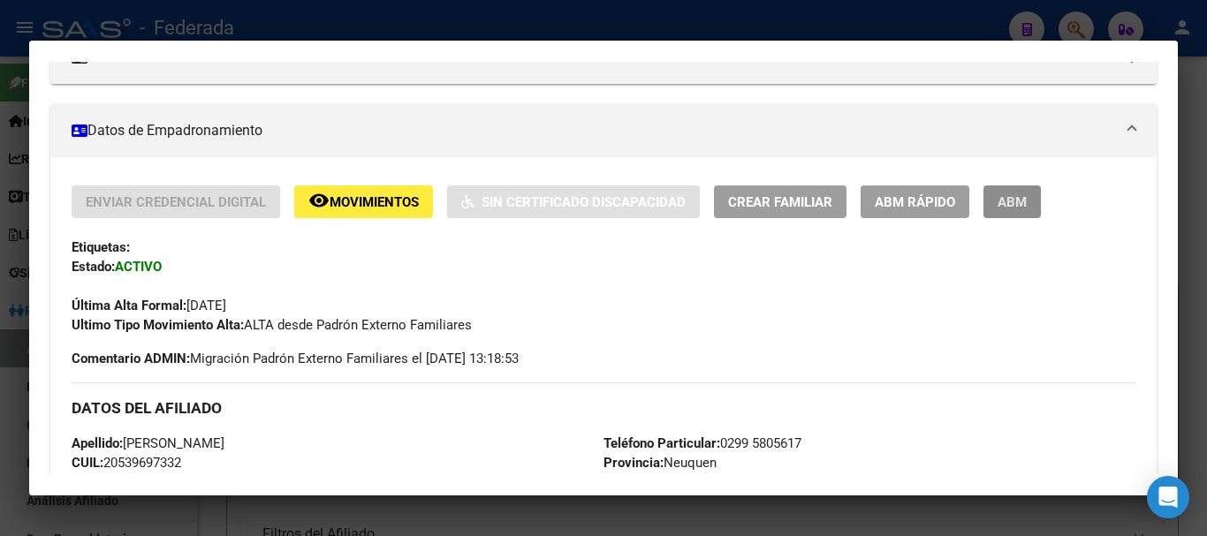
click at [1018, 209] on span "ABM" at bounding box center [1011, 202] width 29 height 16
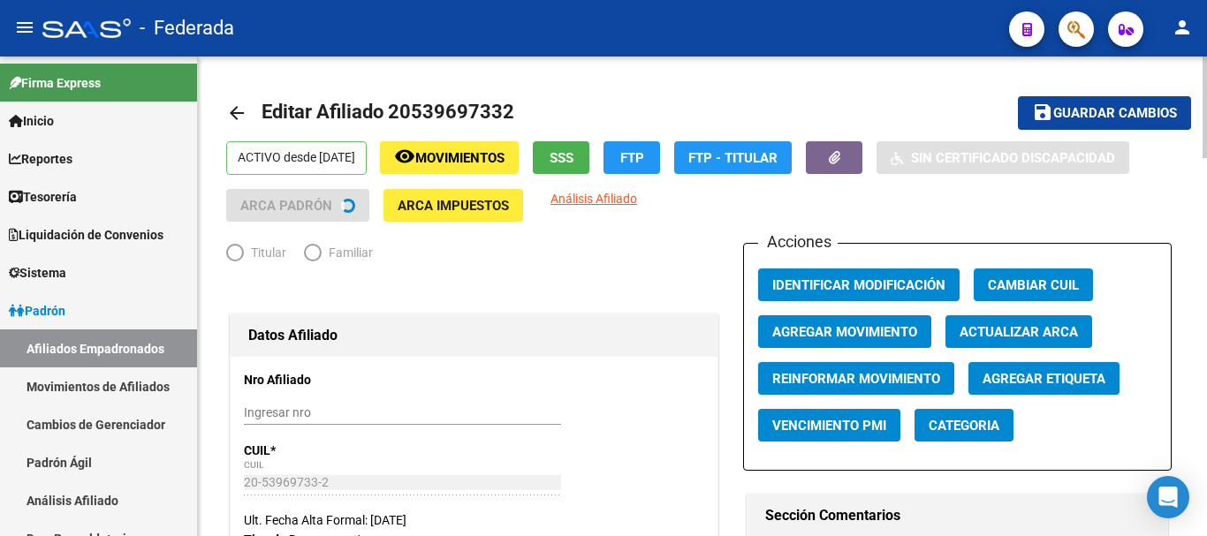
radio input "true"
type input "30-59736211-7"
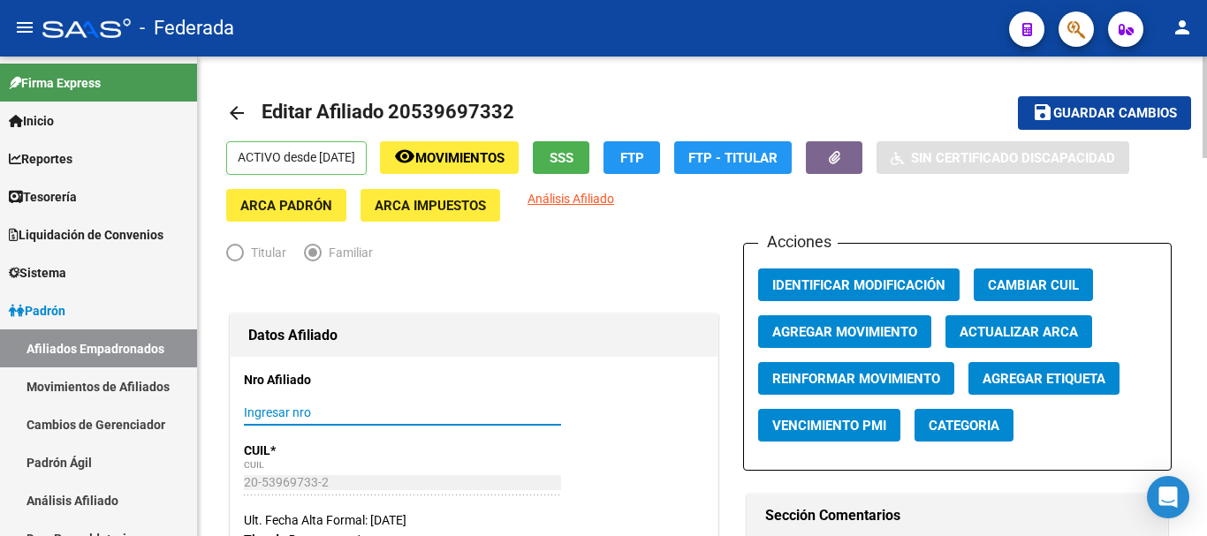
click at [363, 417] on input "Ingresar nro" at bounding box center [402, 412] width 317 height 15
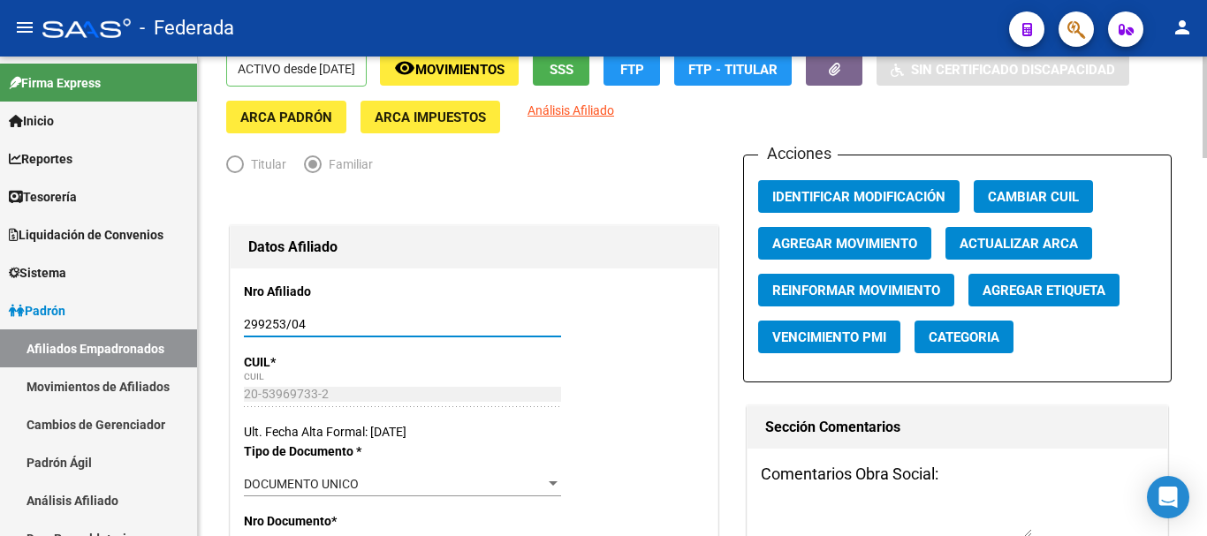
type input "299253/04"
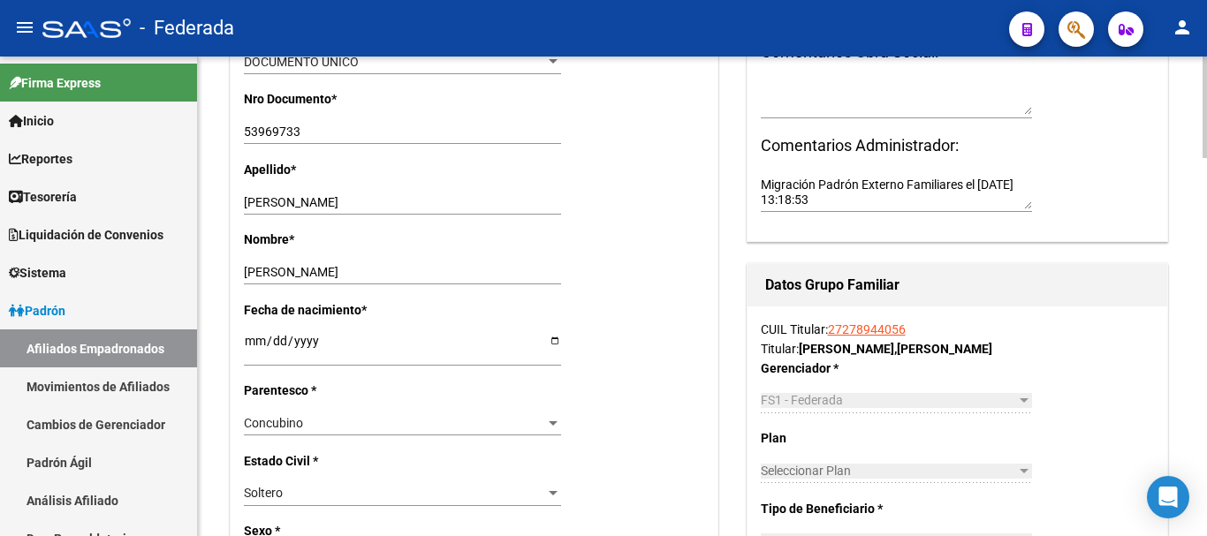
scroll to position [530, 0]
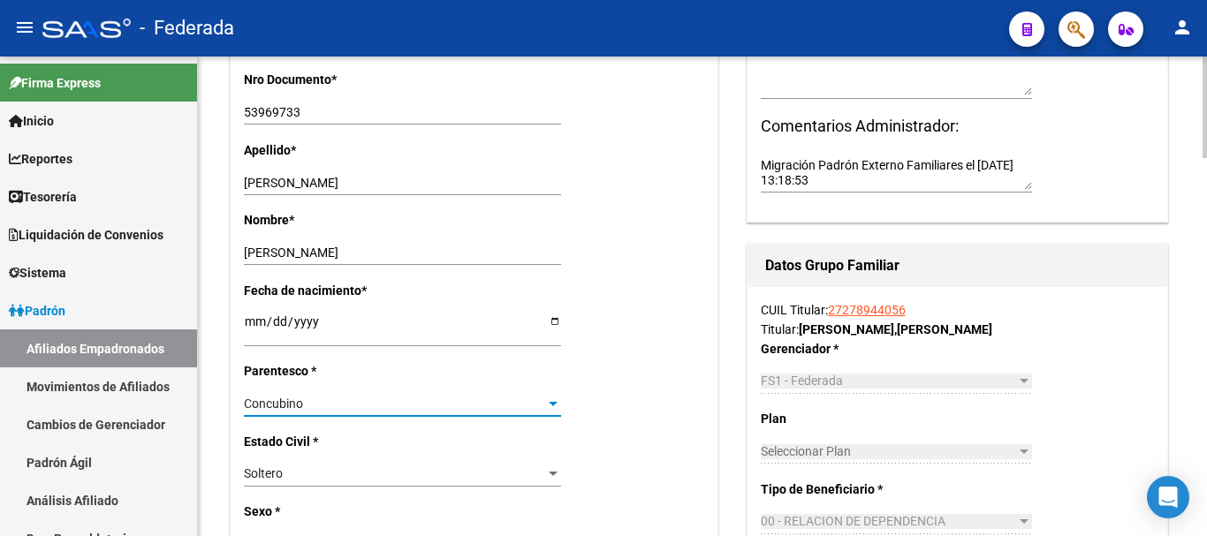
click at [375, 405] on div "Concubino" at bounding box center [394, 404] width 301 height 15
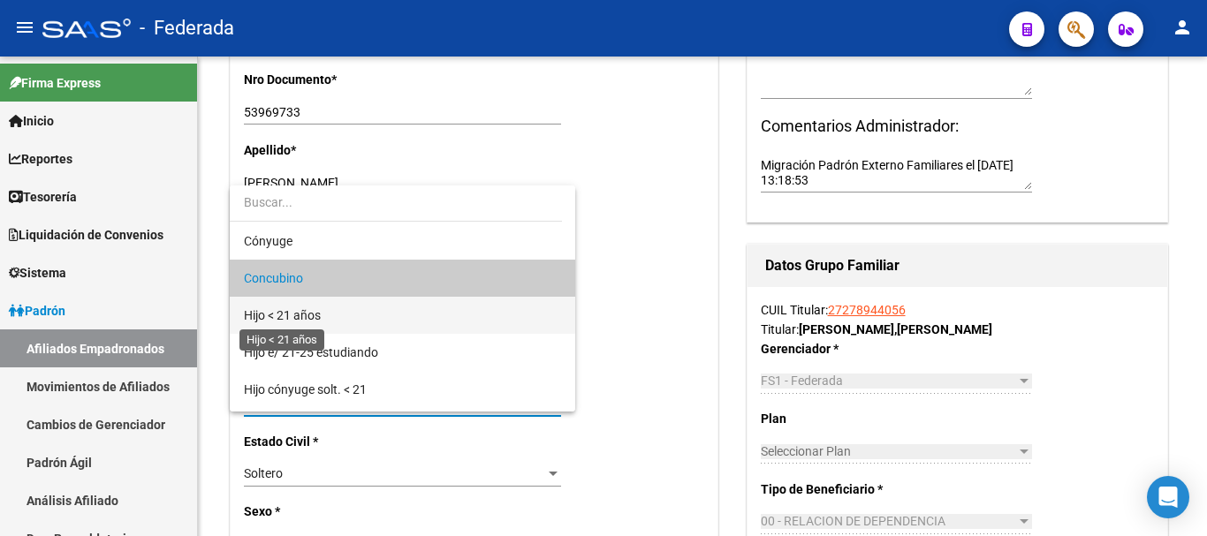
click at [317, 318] on span "Hijo < 21 años" at bounding box center [282, 315] width 77 height 14
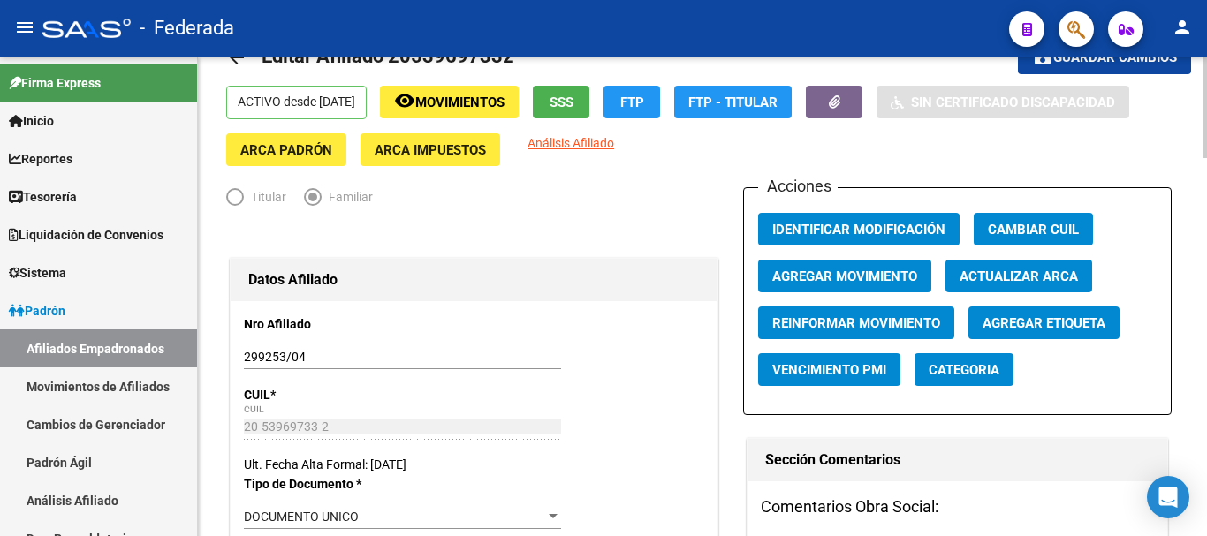
scroll to position [0, 0]
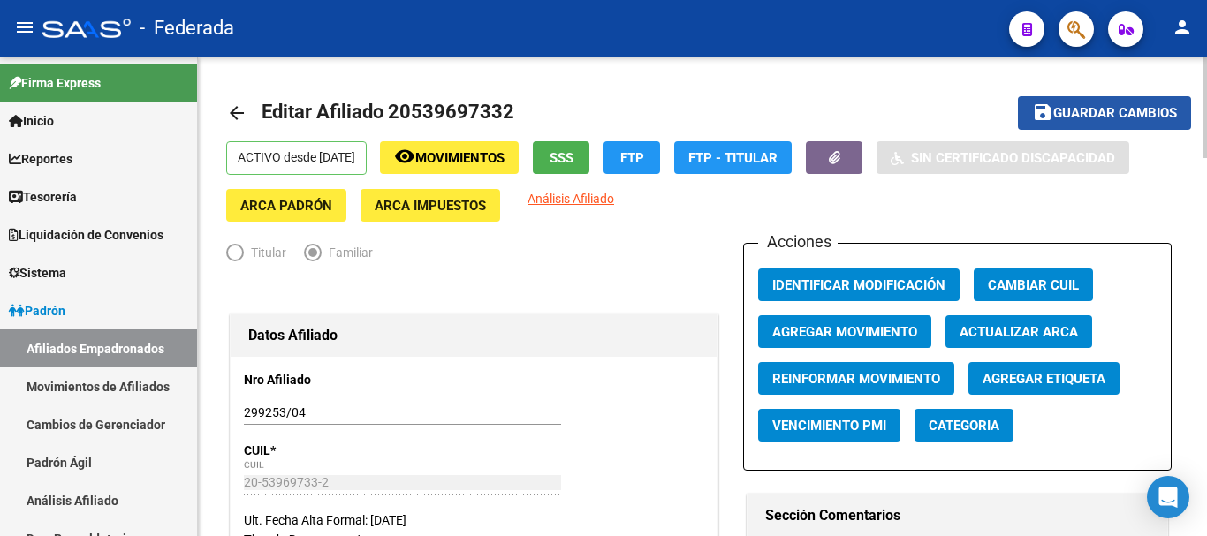
click at [1091, 118] on span "Guardar cambios" at bounding box center [1115, 114] width 124 height 16
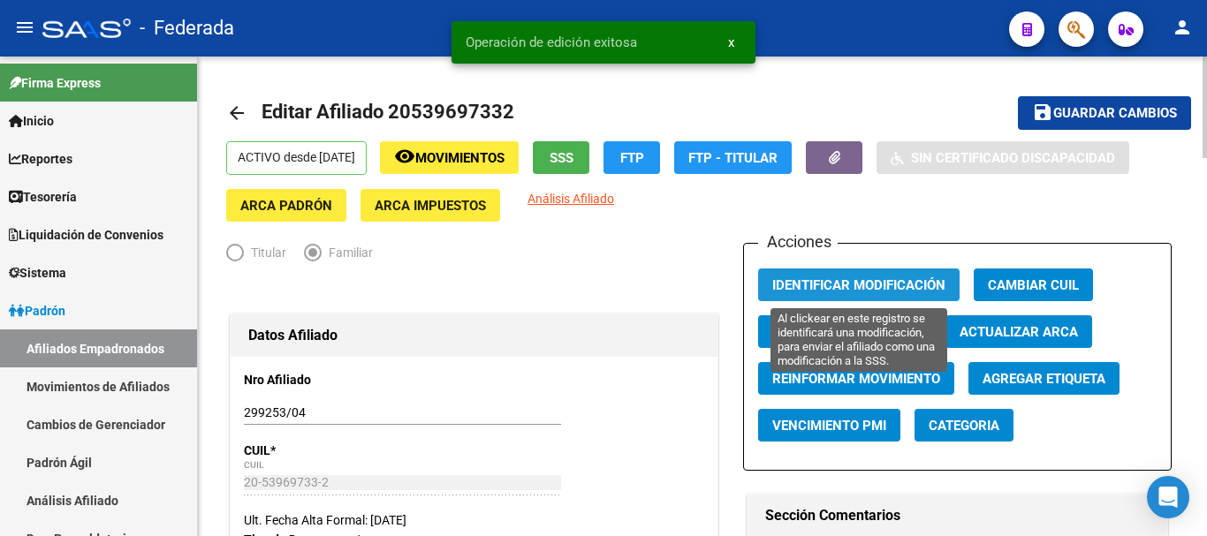
click at [887, 284] on span "Identificar Modificación" at bounding box center [858, 285] width 173 height 16
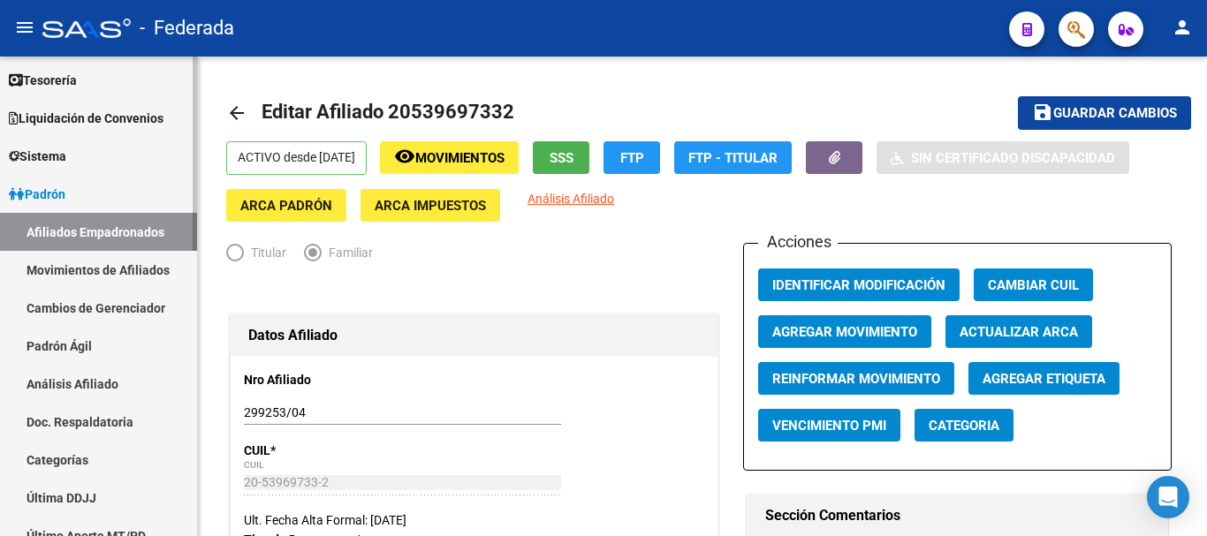
scroll to position [88, 0]
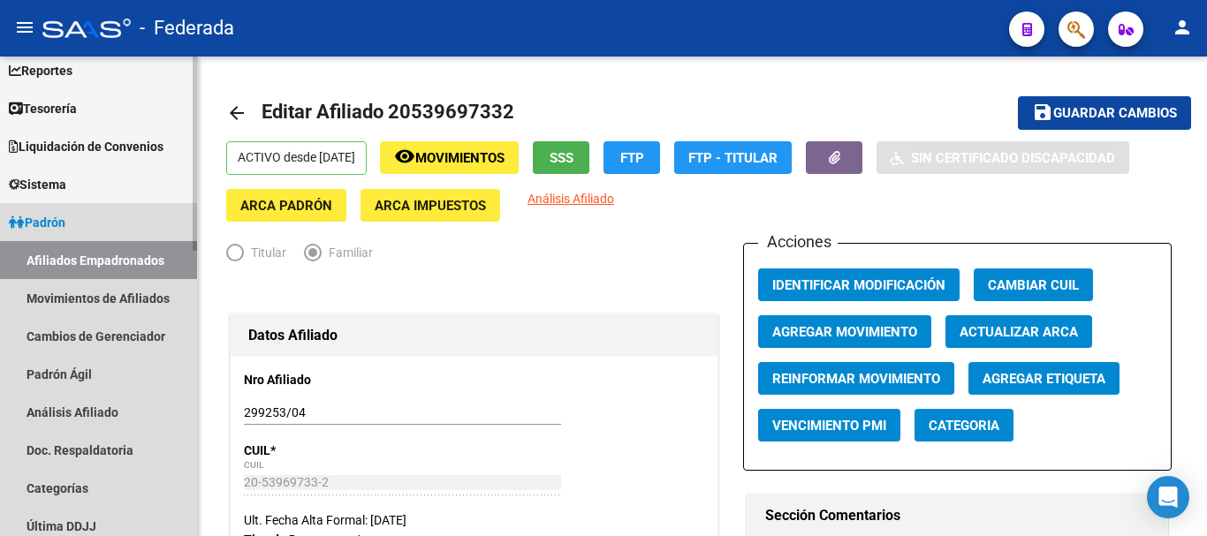
click at [61, 223] on span "Padrón" at bounding box center [37, 222] width 57 height 19
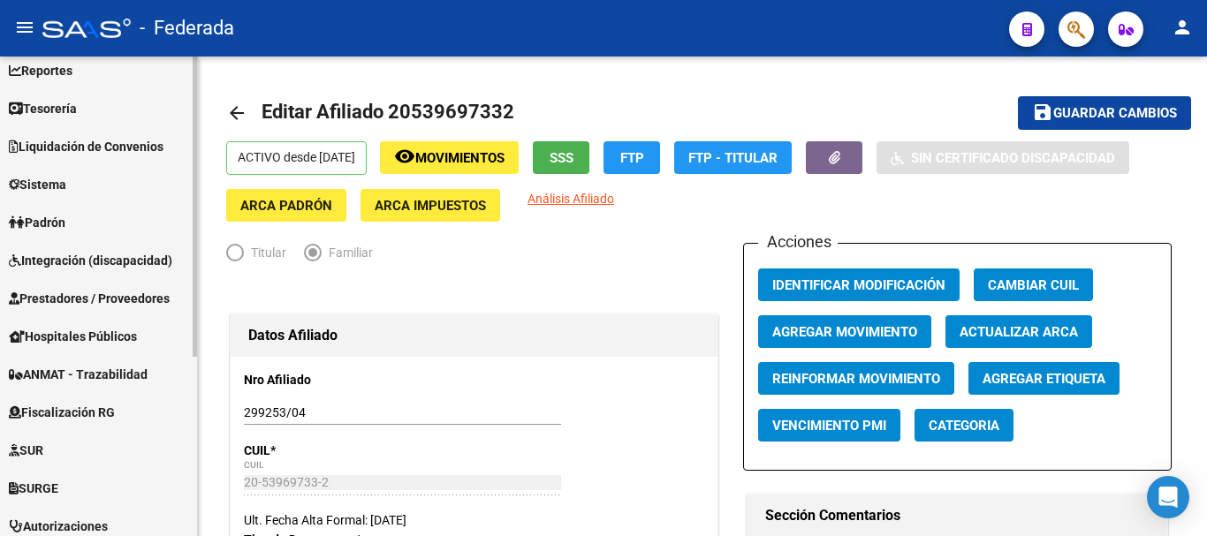
click at [55, 220] on span "Padrón" at bounding box center [37, 222] width 57 height 19
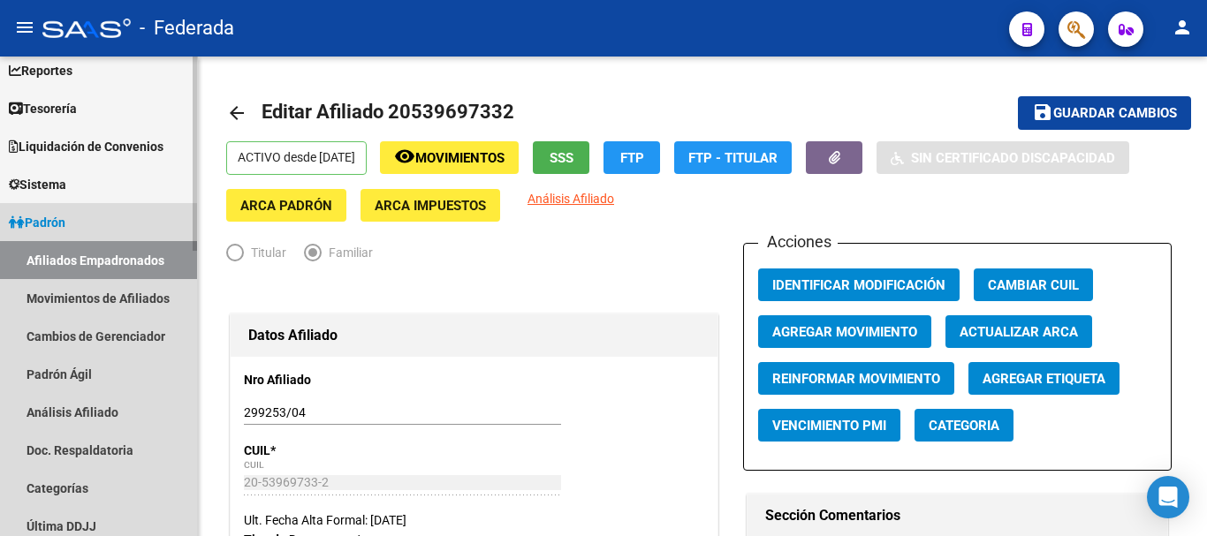
click at [64, 262] on link "Afiliados Empadronados" at bounding box center [98, 260] width 197 height 38
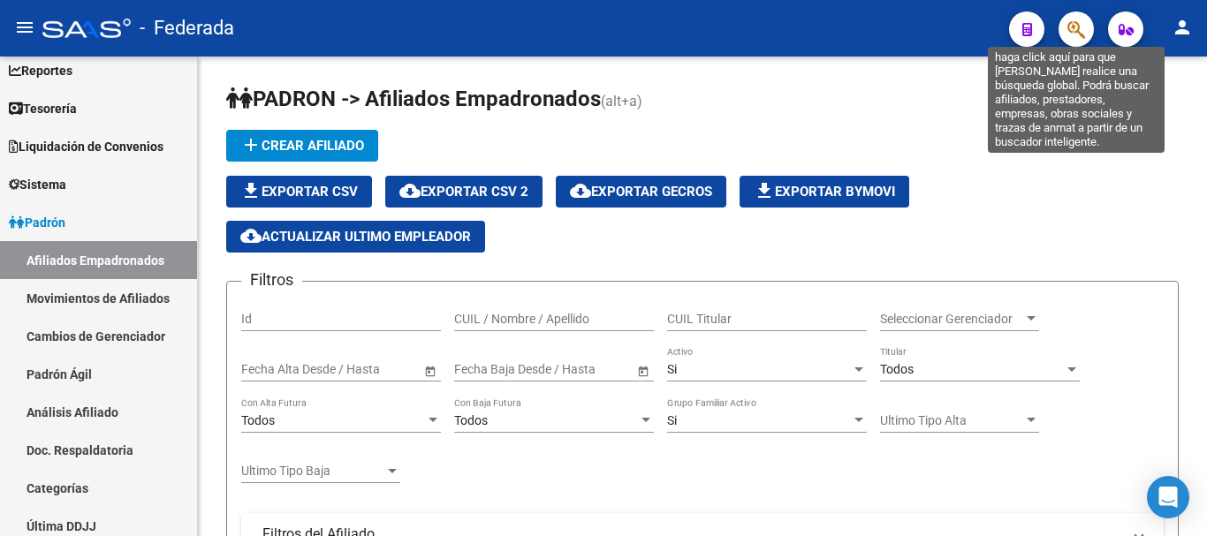
click at [1069, 30] on icon "button" at bounding box center [1076, 29] width 18 height 20
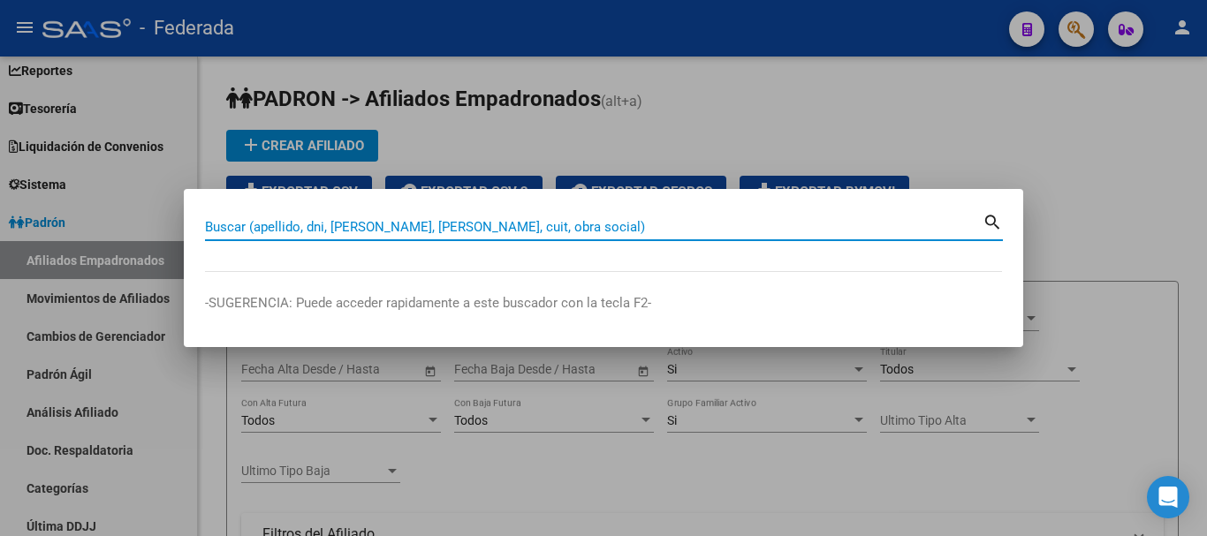
paste input "20539697332"
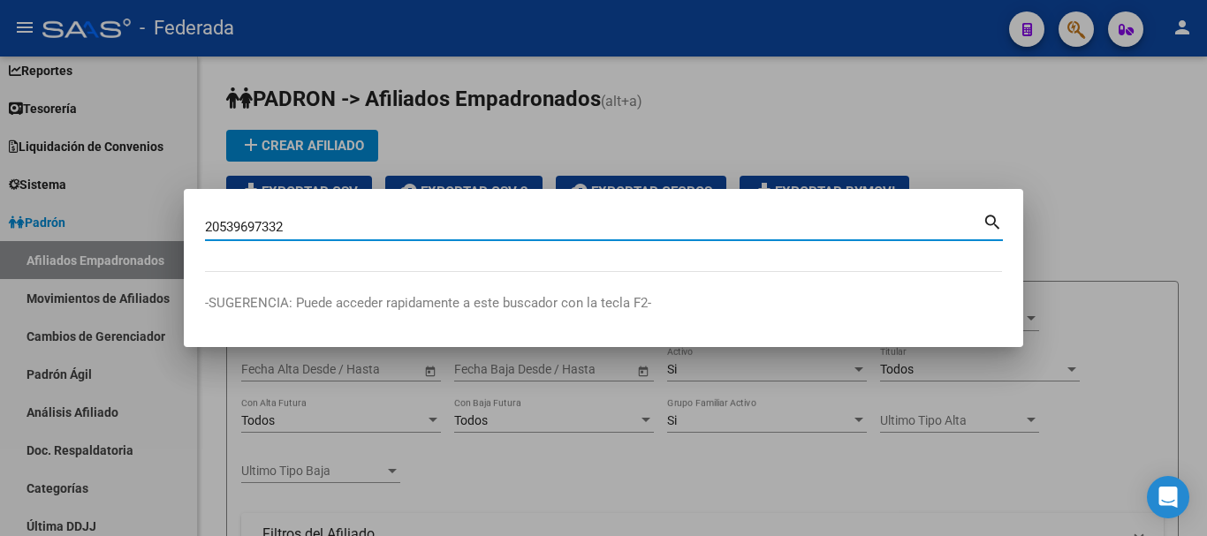
type input "20539697332"
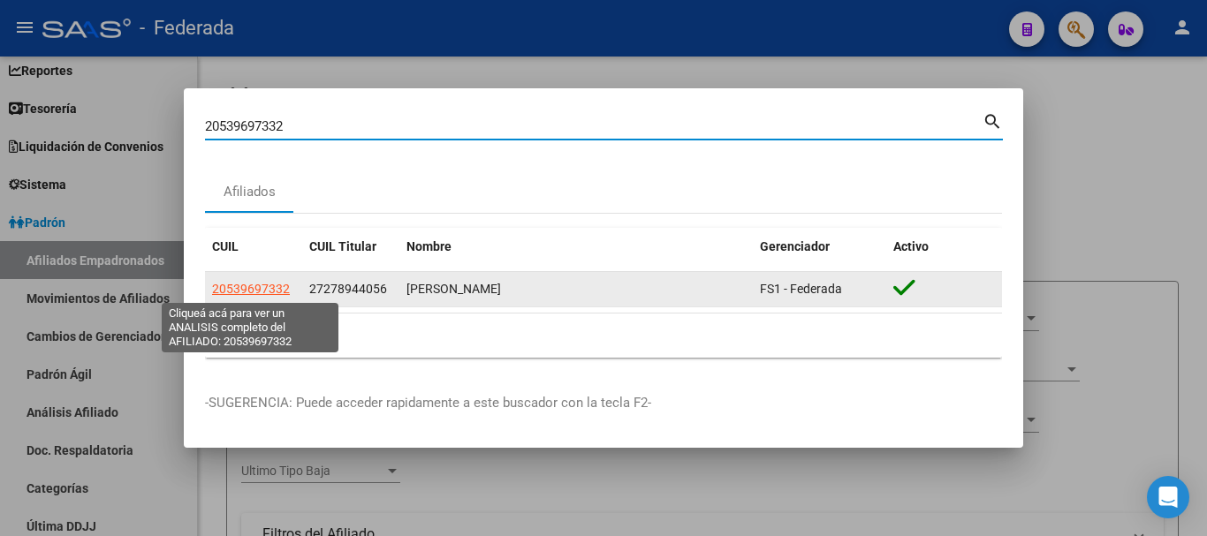
click at [266, 284] on span "20539697332" at bounding box center [251, 289] width 78 height 14
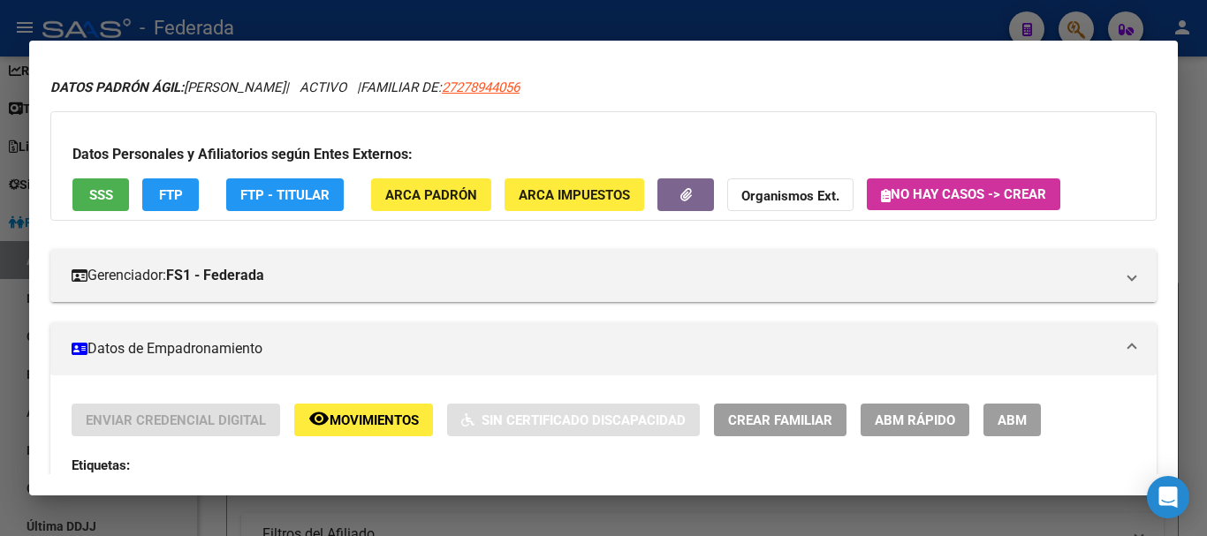
scroll to position [88, 0]
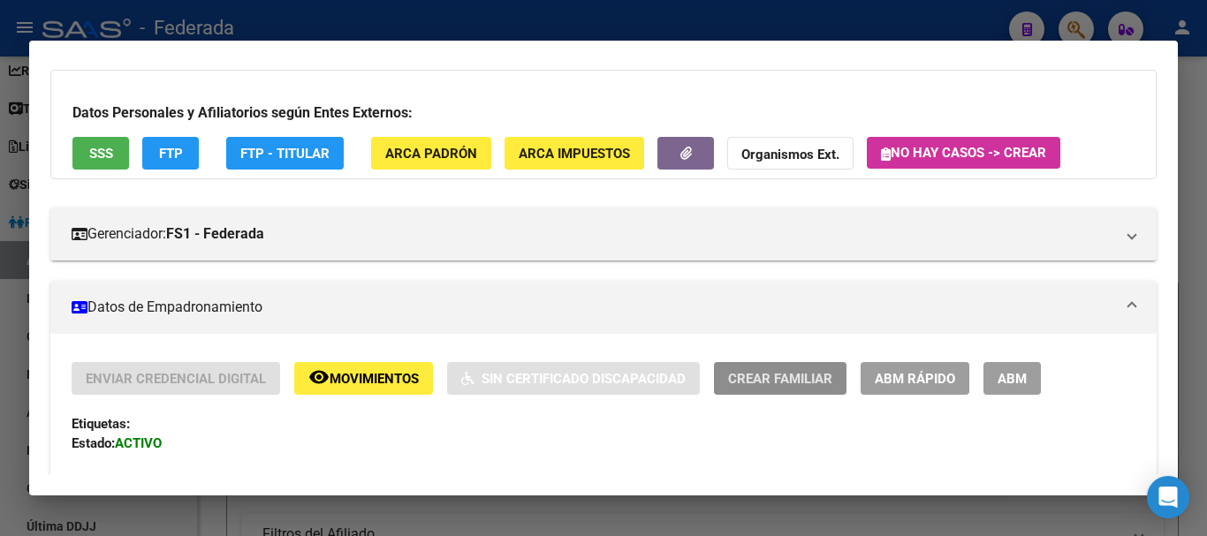
click at [760, 372] on span "Crear Familiar" at bounding box center [780, 379] width 104 height 16
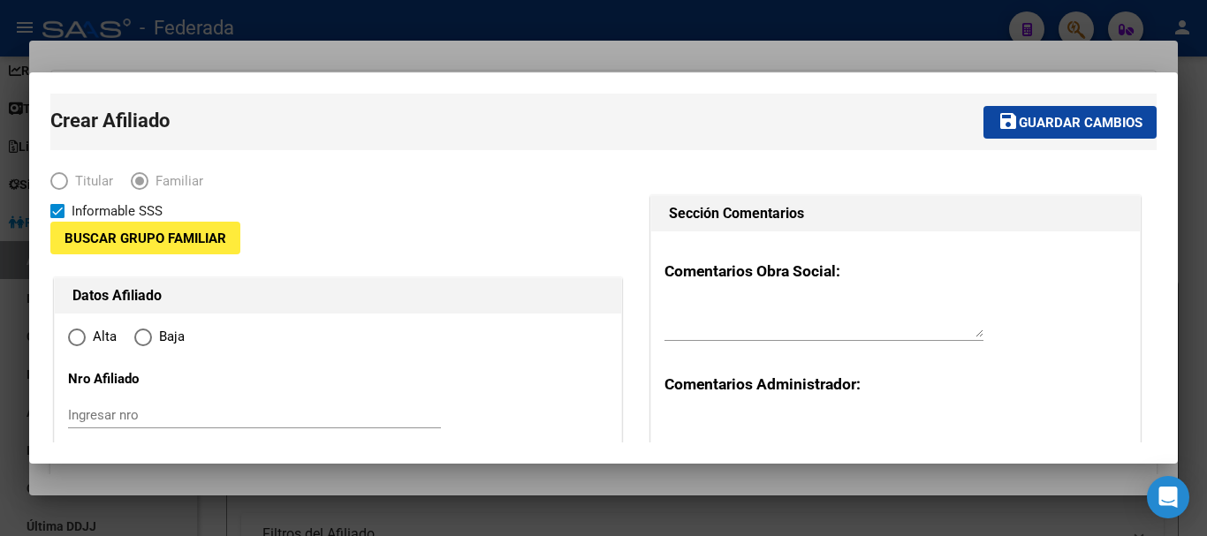
type input "30-59736211-7"
type input "NEUQUEN"
type input "8300"
type input "SOLDADO DESCONOCIDO"
type input "1316"
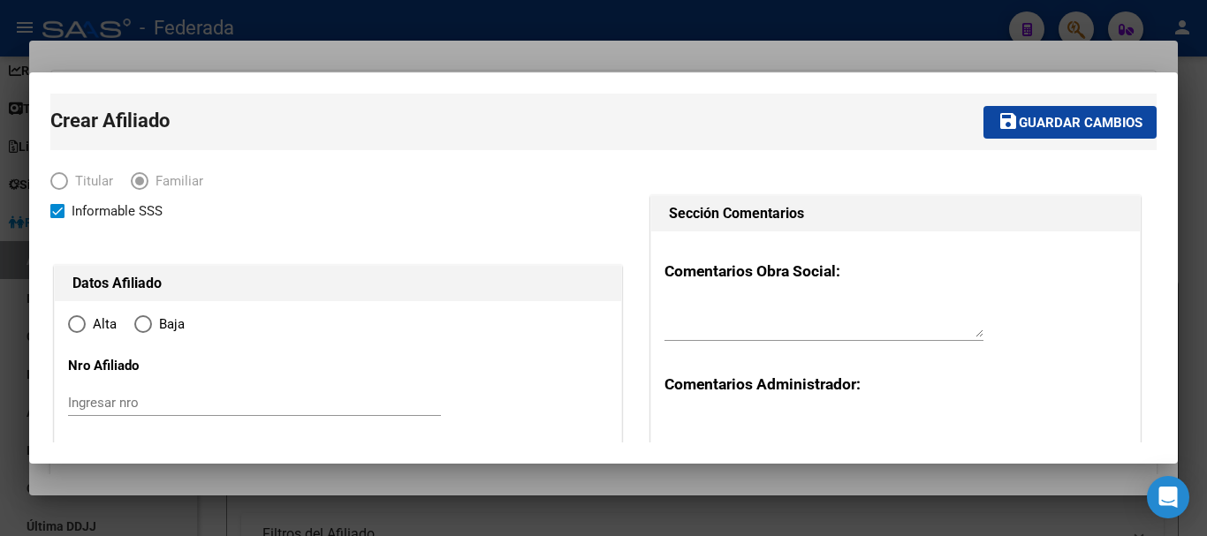
radio input "true"
type input "30-59736211-7"
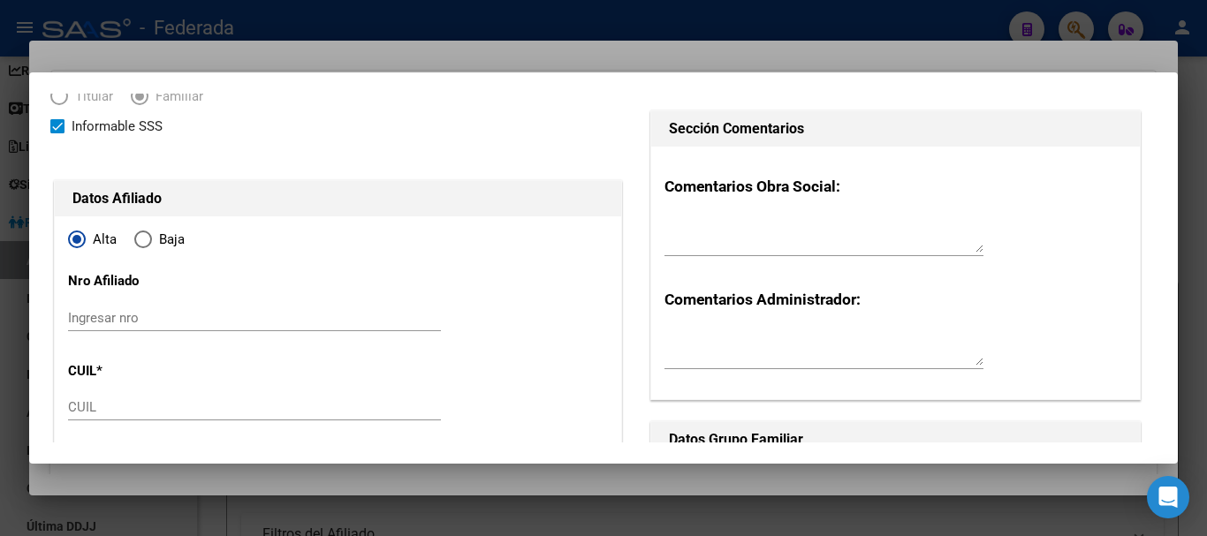
scroll to position [177, 0]
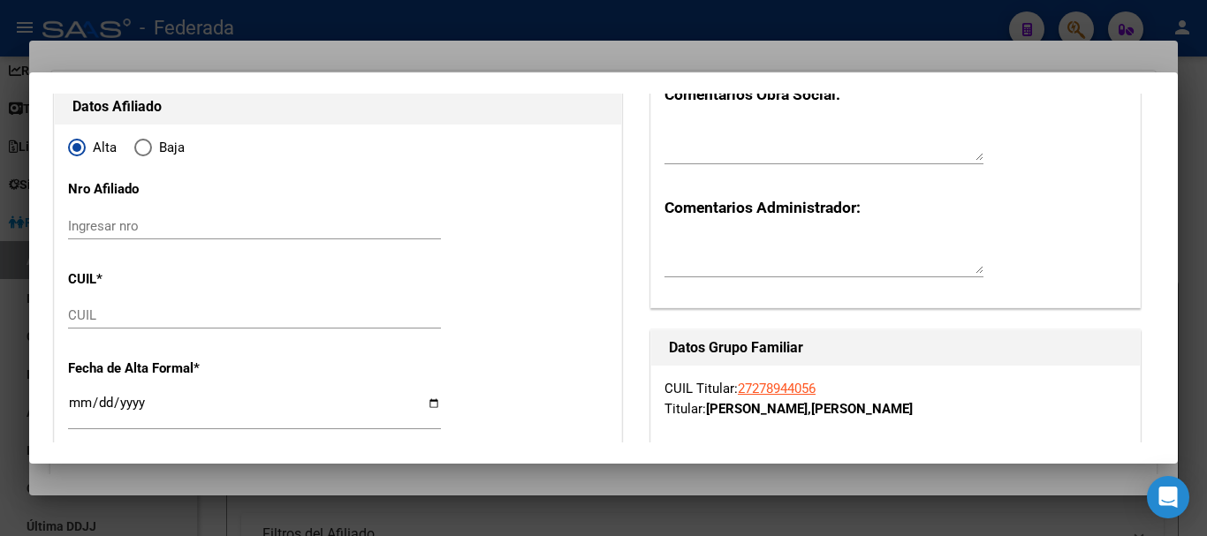
click at [92, 223] on input "Ingresar nro" at bounding box center [254, 226] width 373 height 16
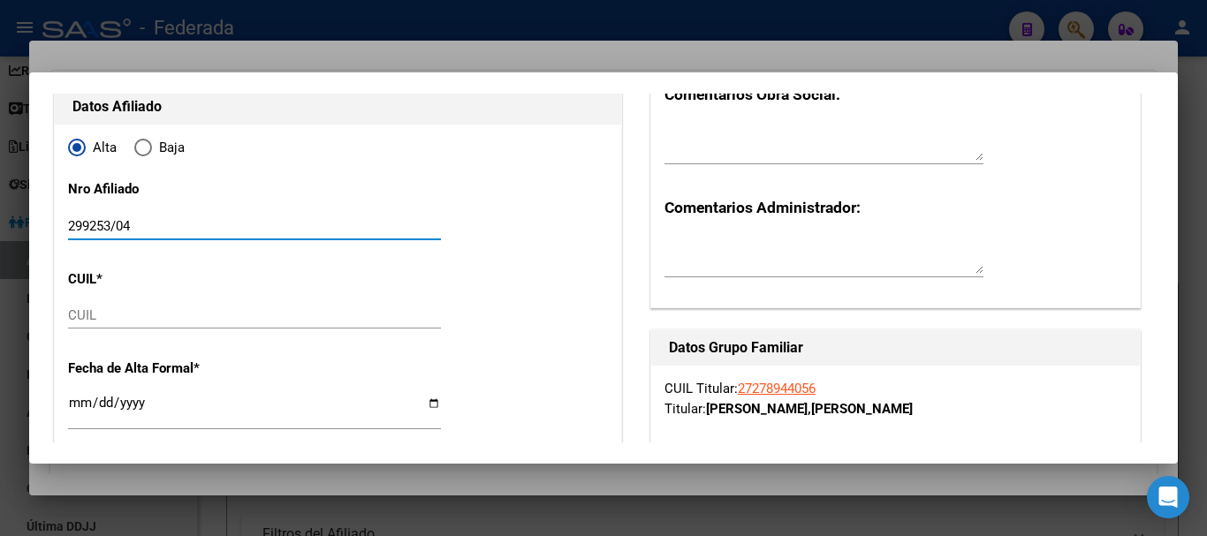
type input "299253/04"
click at [129, 321] on input "CUIL" at bounding box center [254, 315] width 373 height 16
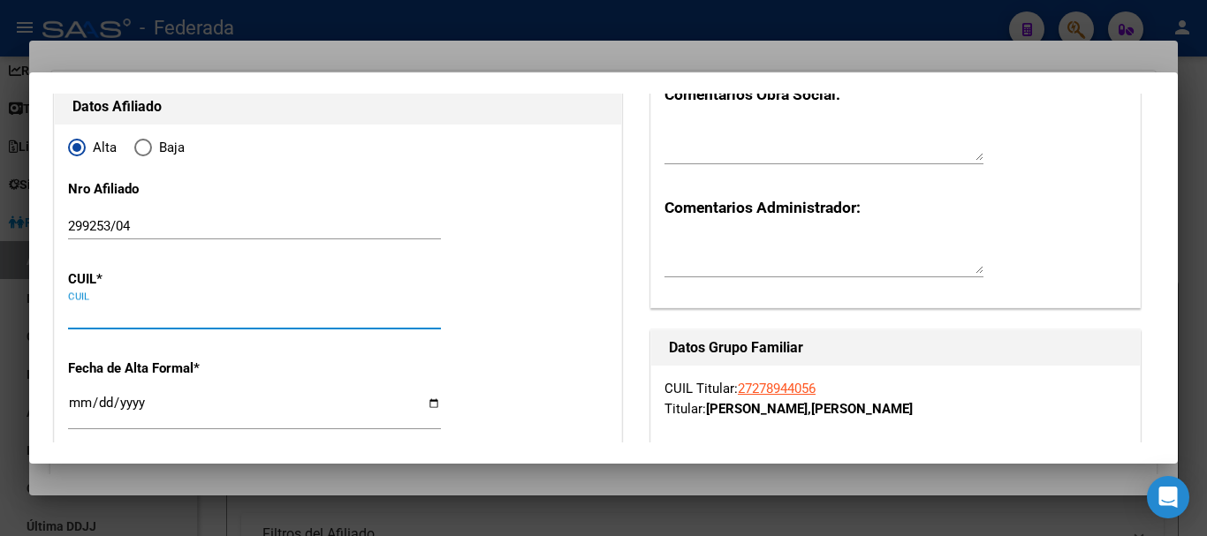
paste input "20-53969733-2"
type input "20-53969733-2"
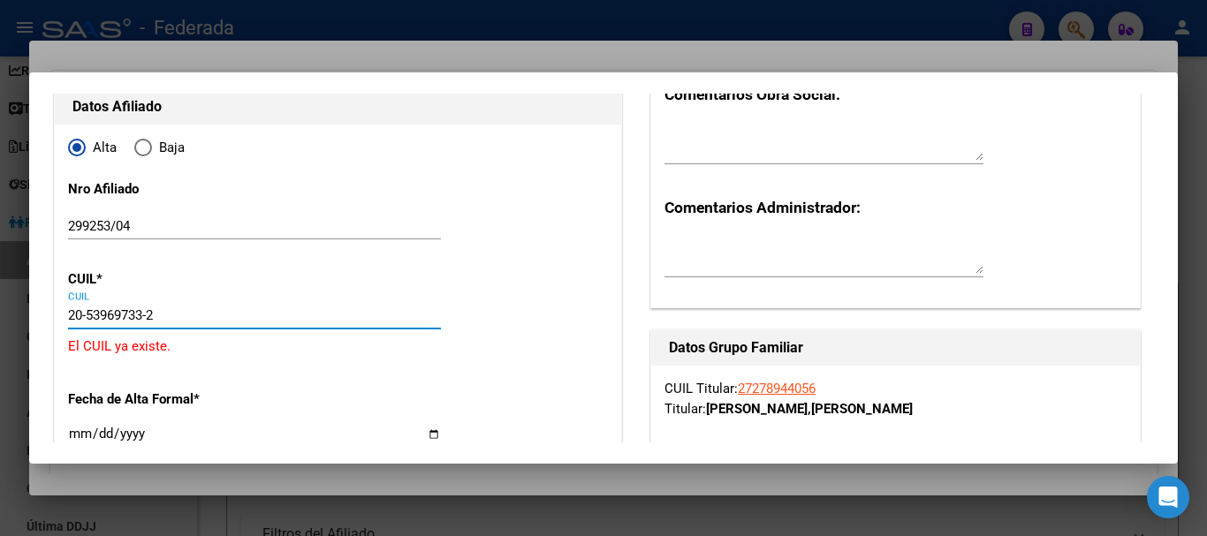
type input "53969733"
type input "[PERSON_NAME]"
type input "[DATE]"
type input "NEUQUEN"
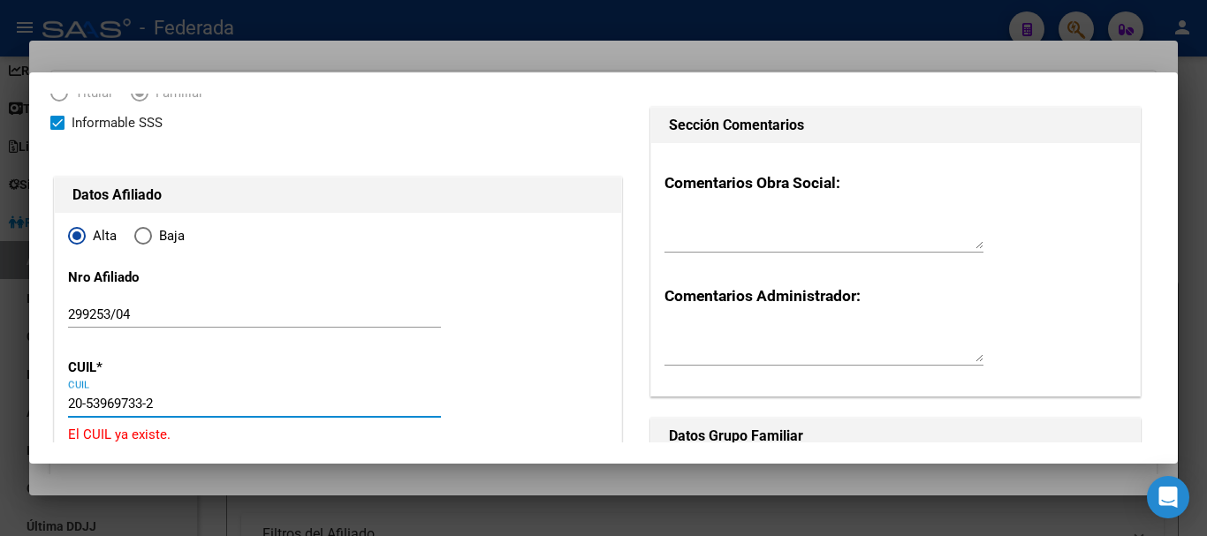
scroll to position [0, 0]
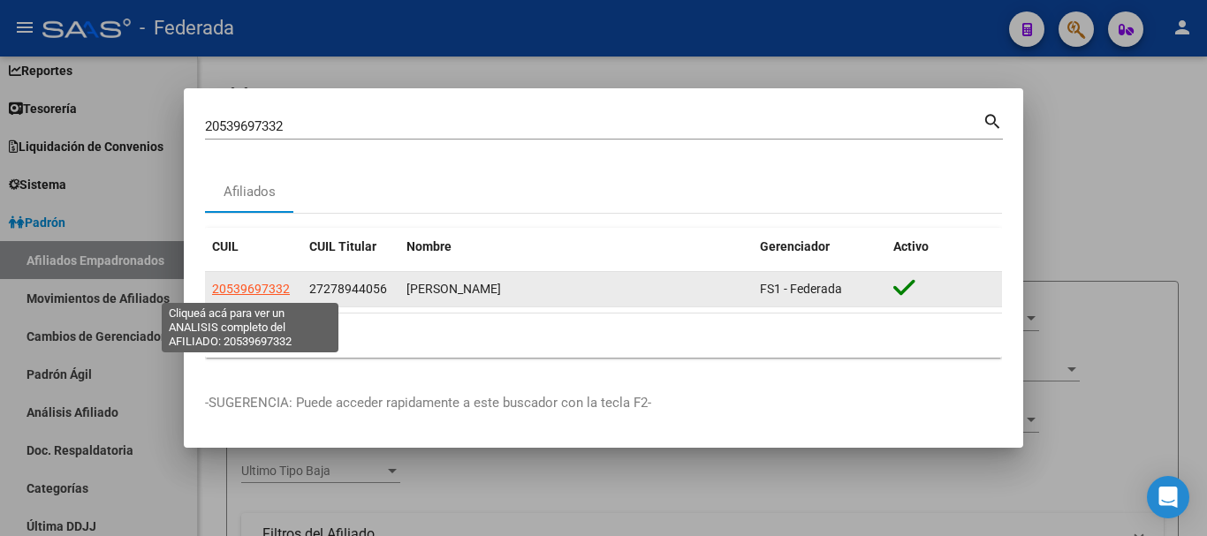
click at [265, 283] on span "20539697332" at bounding box center [251, 289] width 78 height 14
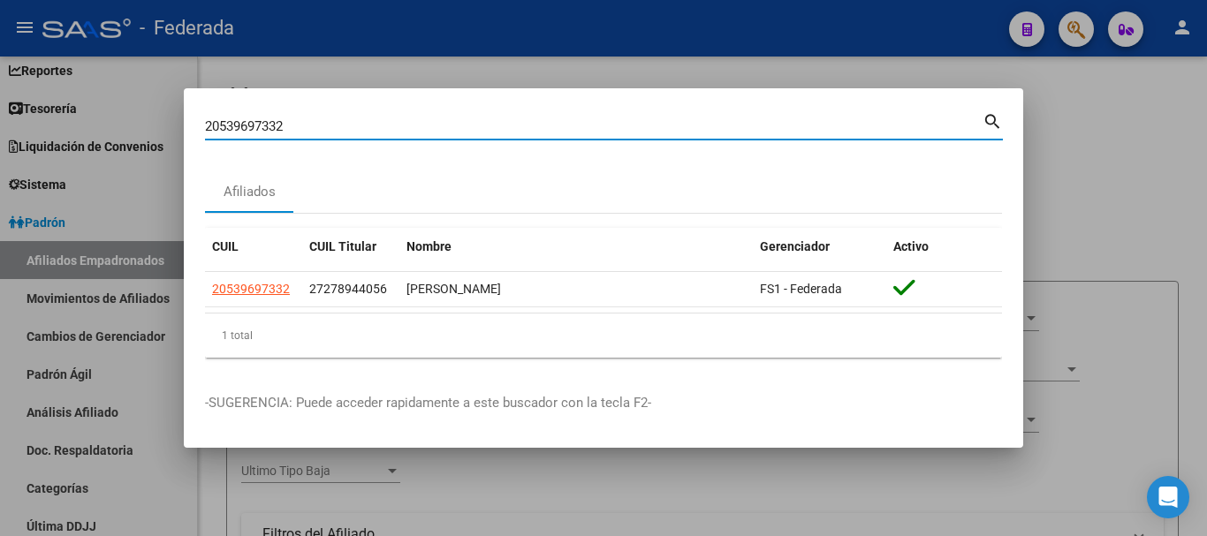
click at [306, 123] on input "20539697332" at bounding box center [593, 126] width 777 height 16
click at [304, 123] on input "20539697332" at bounding box center [593, 126] width 777 height 16
paste input "7-27894405-6"
click at [995, 124] on mat-icon "search" at bounding box center [992, 120] width 20 height 21
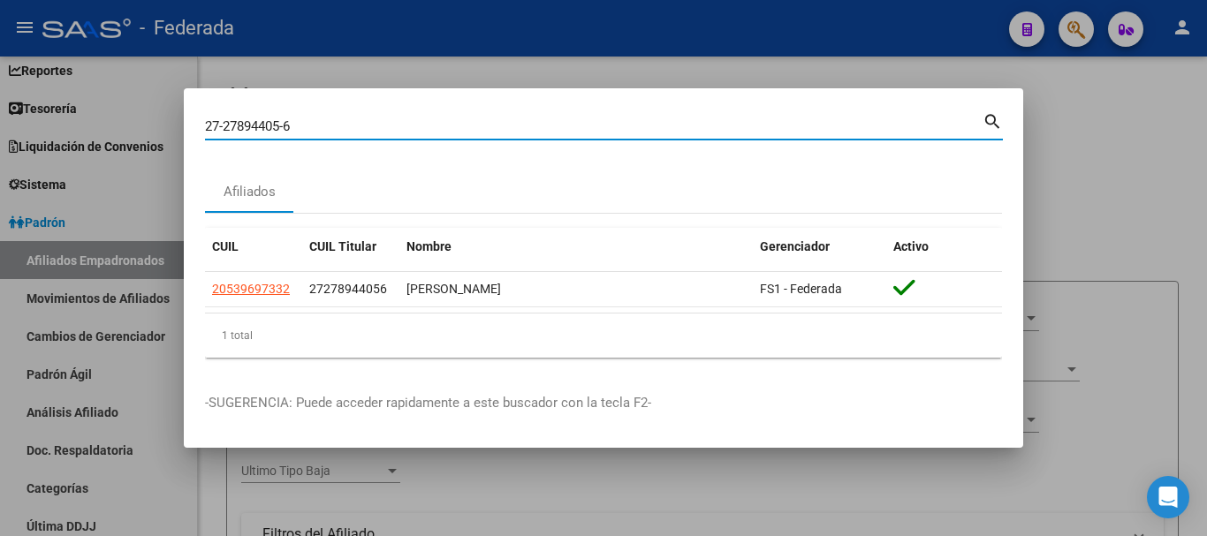
type input "27278944056"
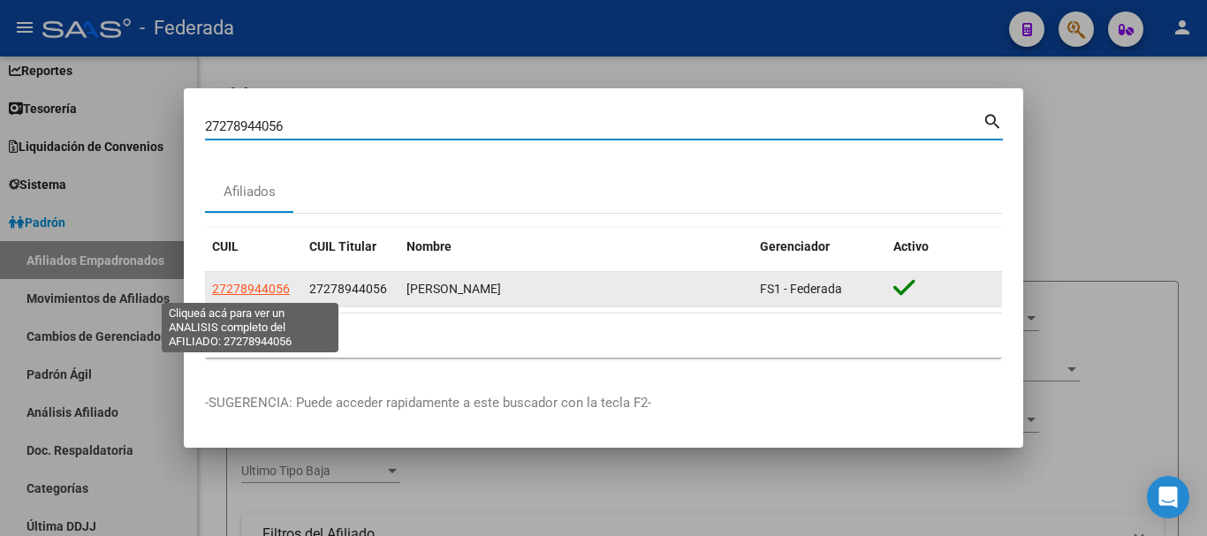
click at [252, 287] on span "27278944056" at bounding box center [251, 289] width 78 height 14
type textarea "27278944056"
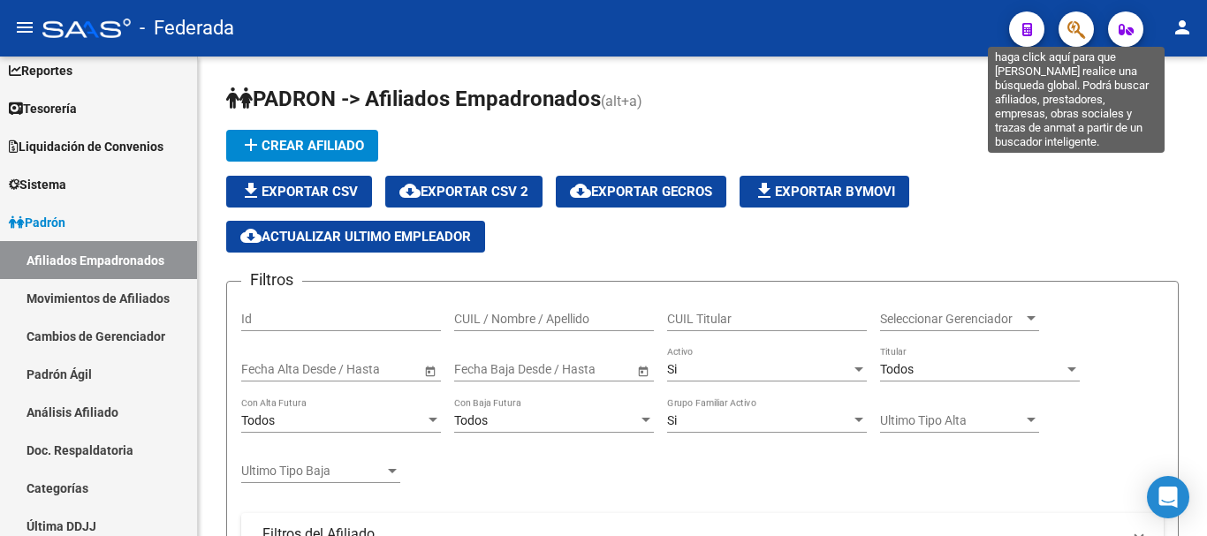
click at [1075, 34] on icon "button" at bounding box center [1076, 29] width 18 height 20
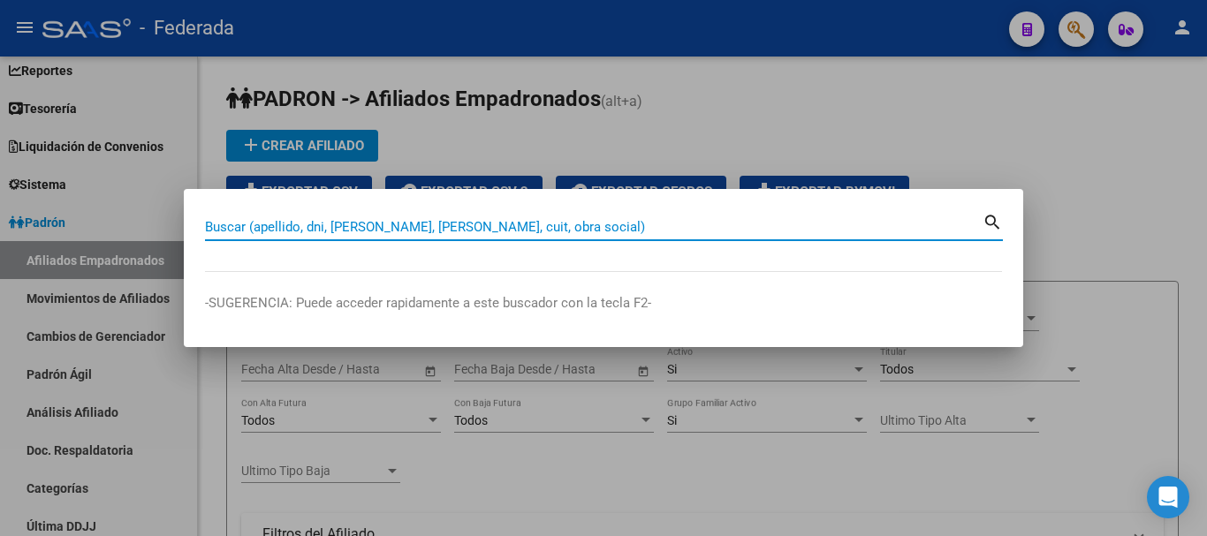
paste input "20351787334"
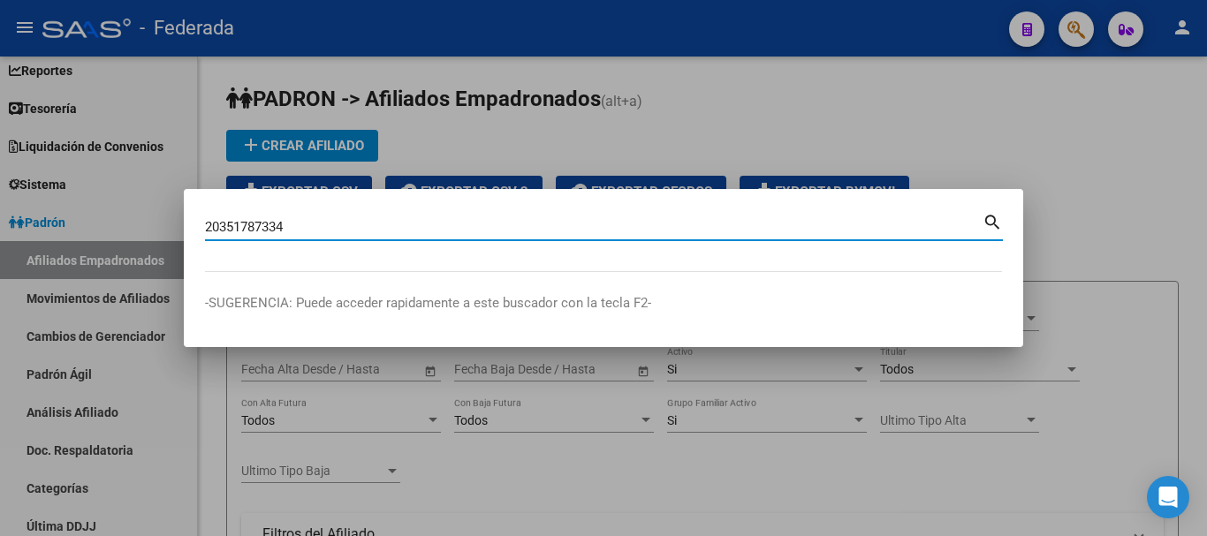
type input "20351787334"
click at [990, 215] on mat-icon "search" at bounding box center [992, 220] width 20 height 21
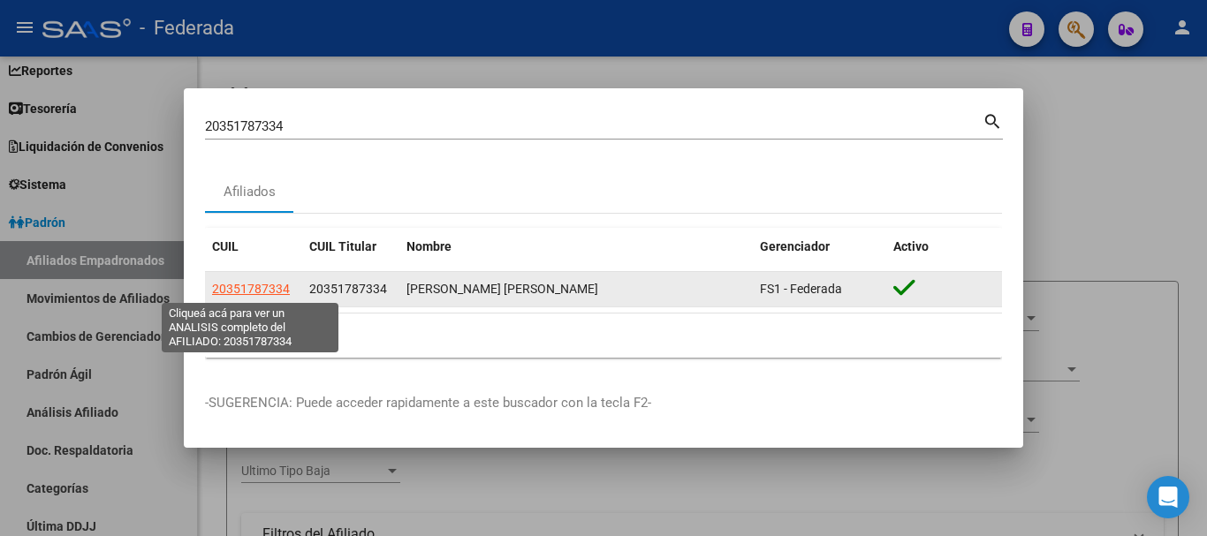
click at [269, 290] on span "20351787334" at bounding box center [251, 289] width 78 height 14
type textarea "20351787334"
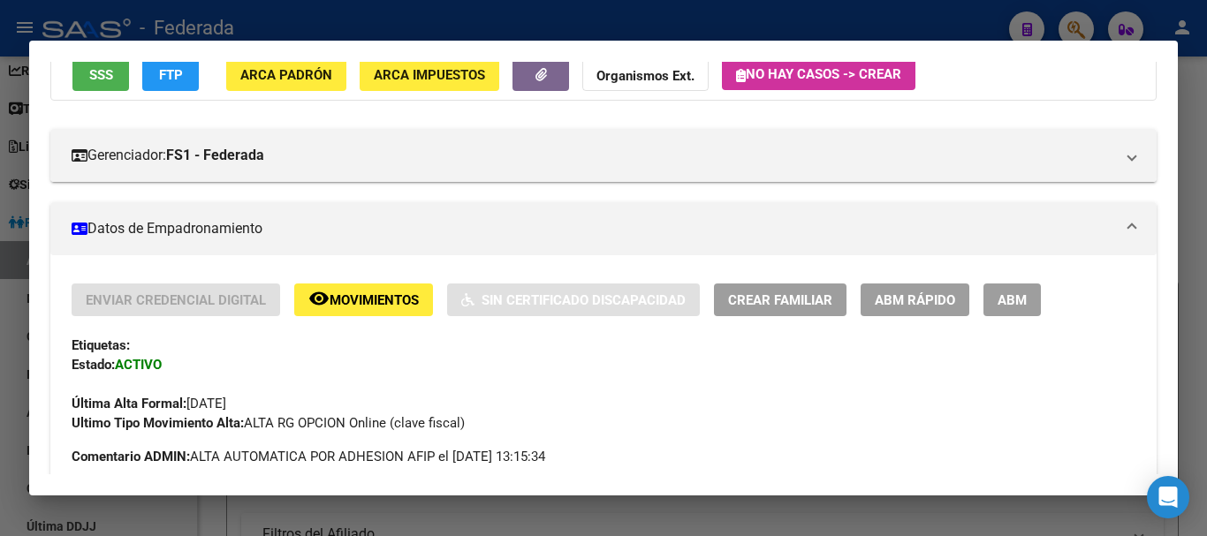
scroll to position [177, 0]
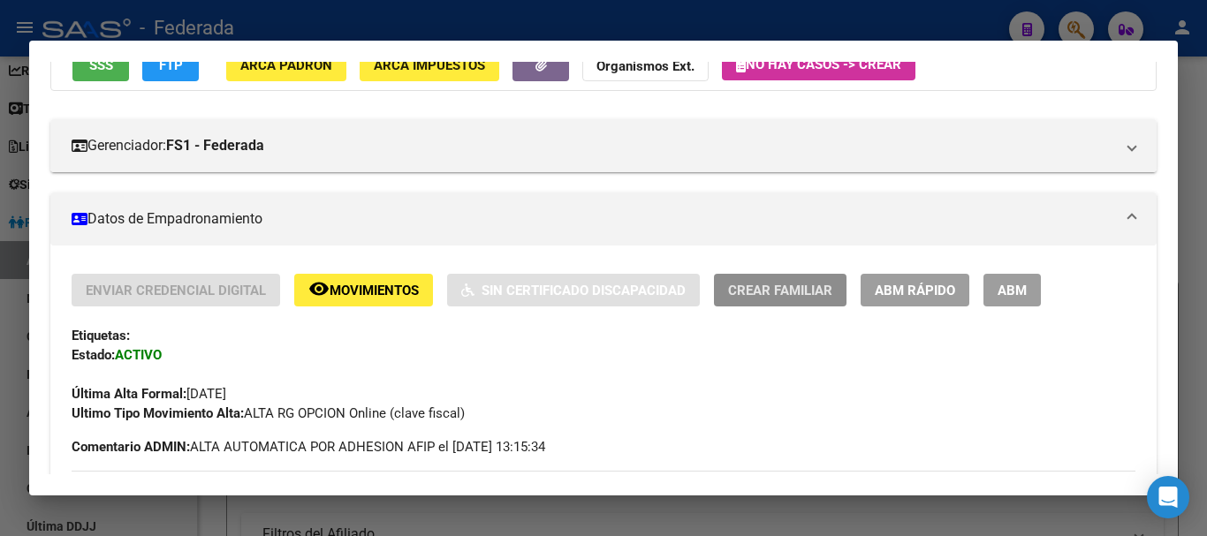
click at [776, 291] on span "Crear Familiar" at bounding box center [780, 291] width 104 height 16
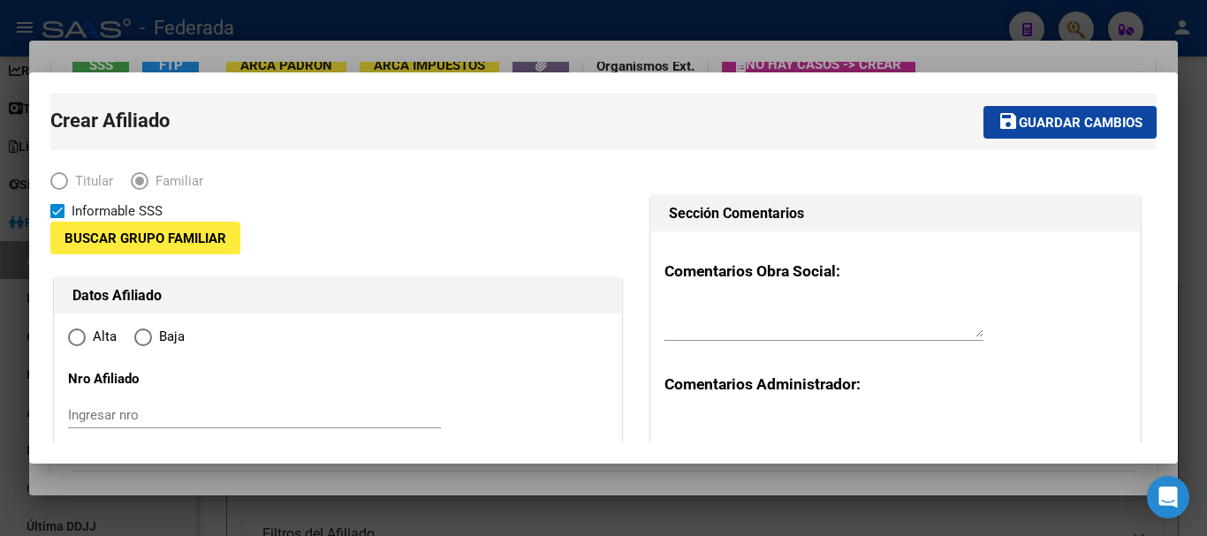
type input "30-55092364-1"
type input "CIPOLLETTI"
type input "8324"
type input "[PERSON_NAME]"
type input "1834"
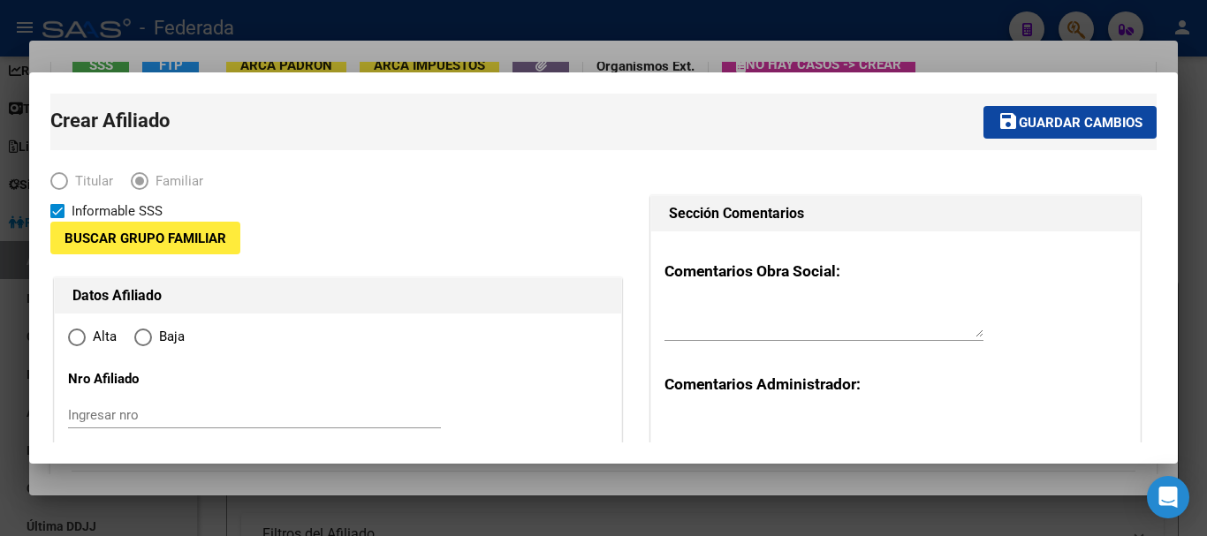
type input "o:-"
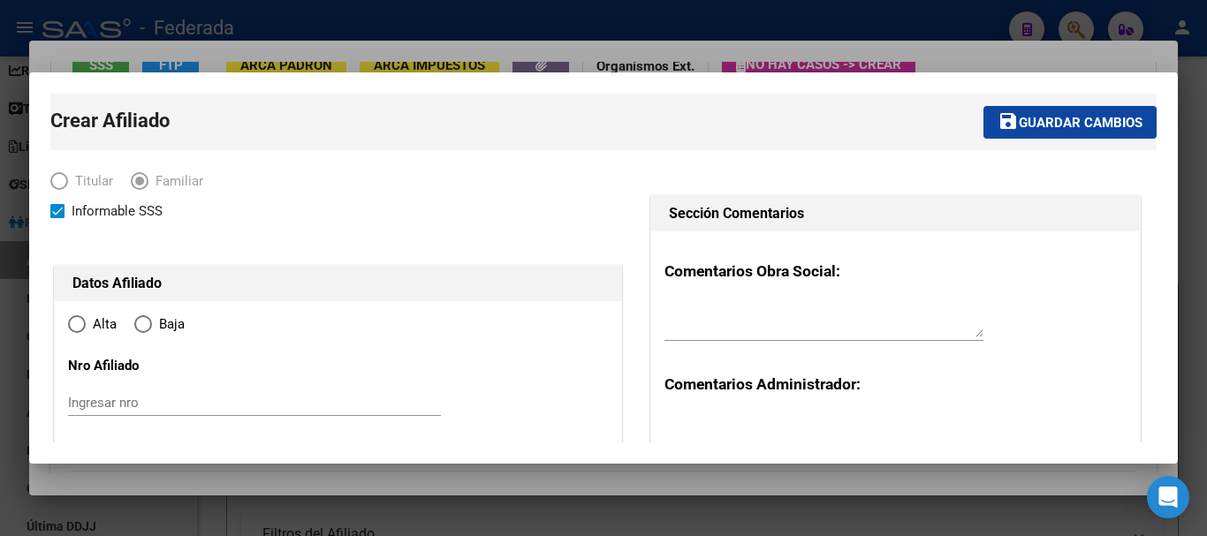
radio input "true"
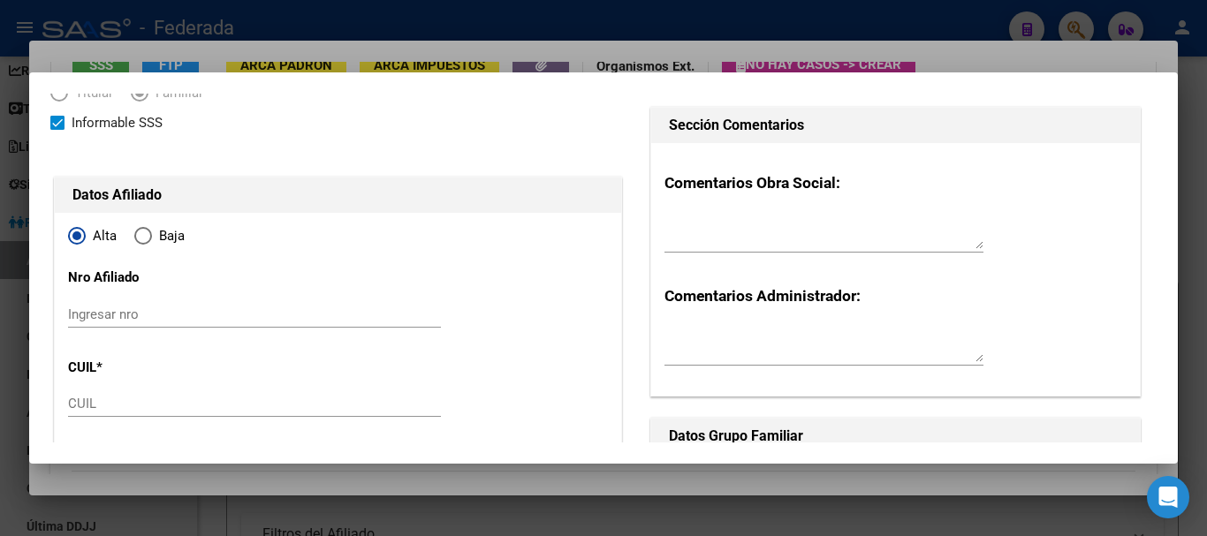
type input "30-55092364-1"
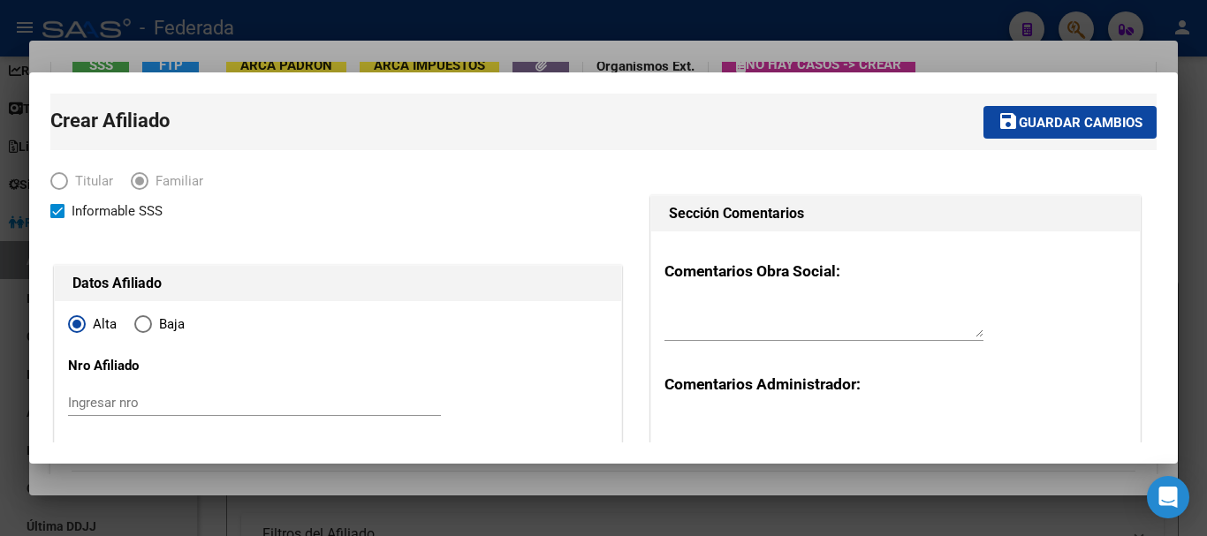
scroll to position [88, 0]
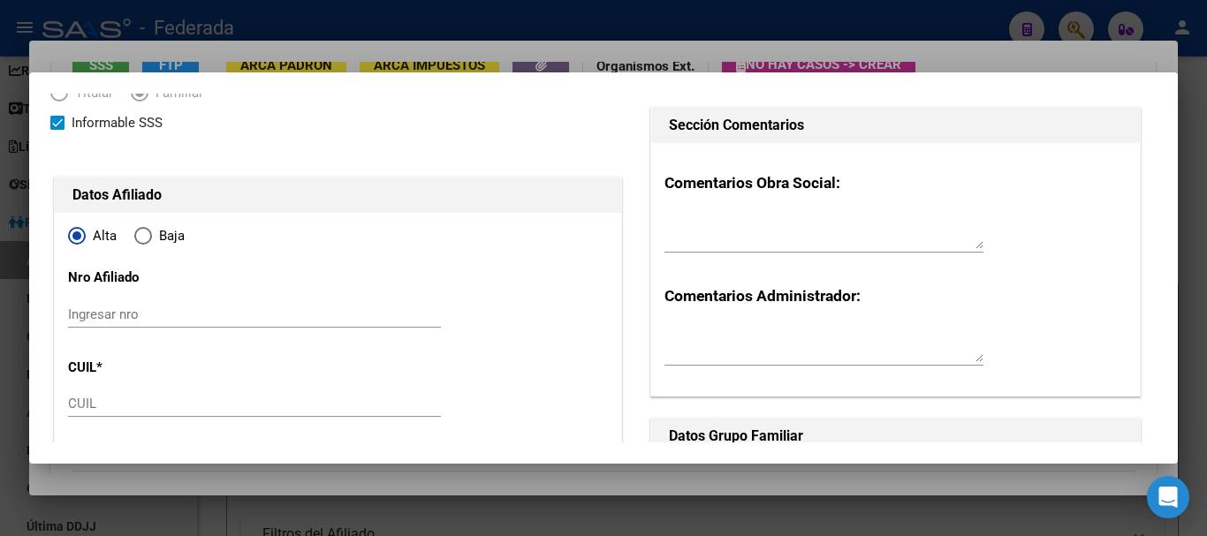
click at [115, 314] on input "Ingresar nro" at bounding box center [254, 314] width 373 height 16
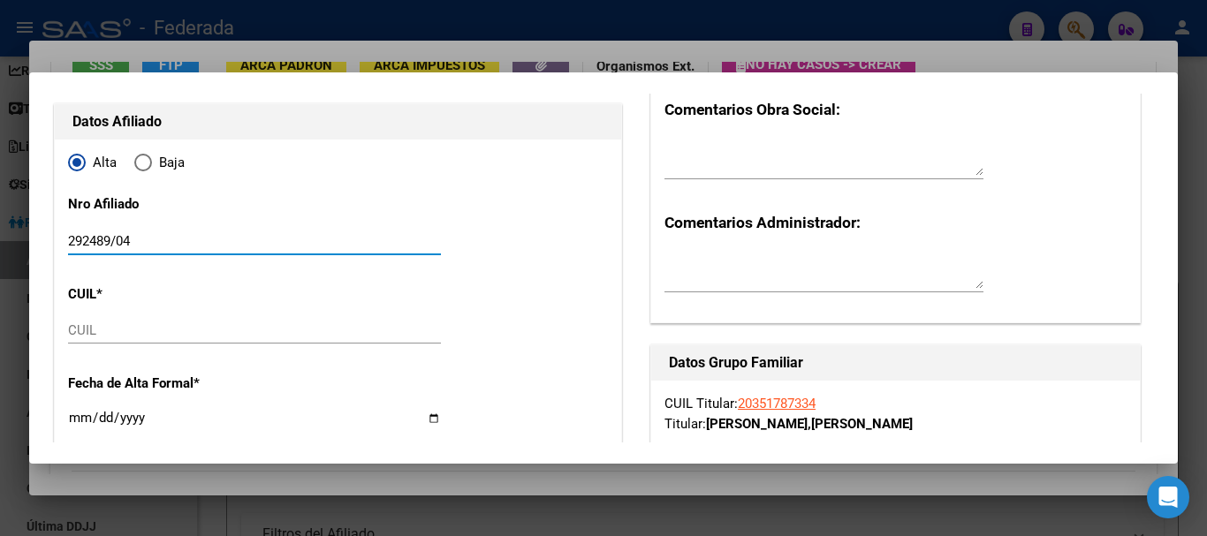
scroll to position [177, 0]
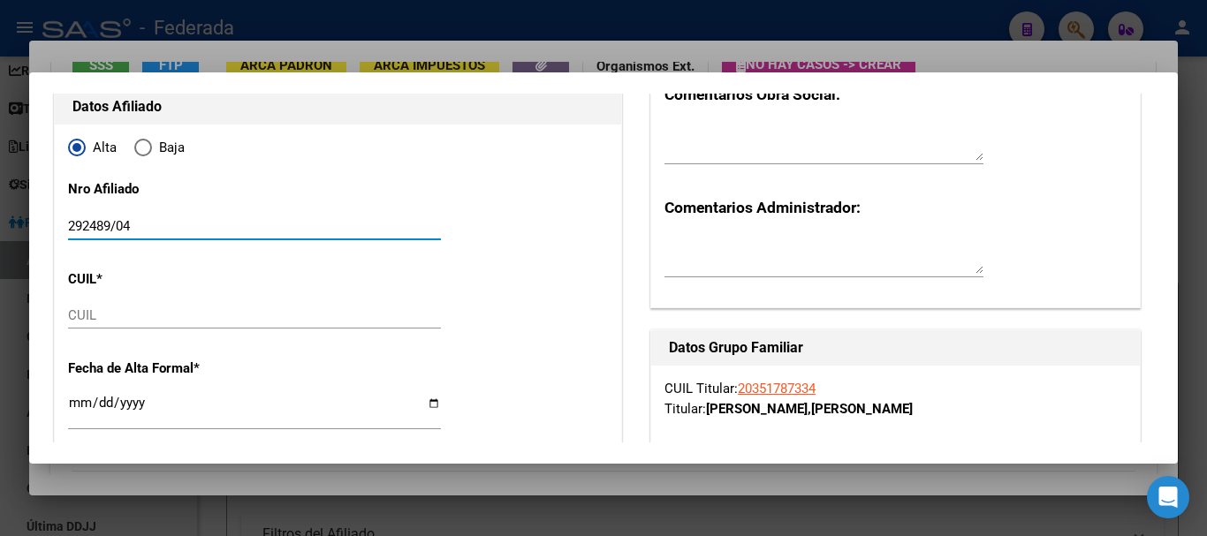
type input "292489/04"
click at [132, 314] on input "CUIL" at bounding box center [254, 315] width 373 height 16
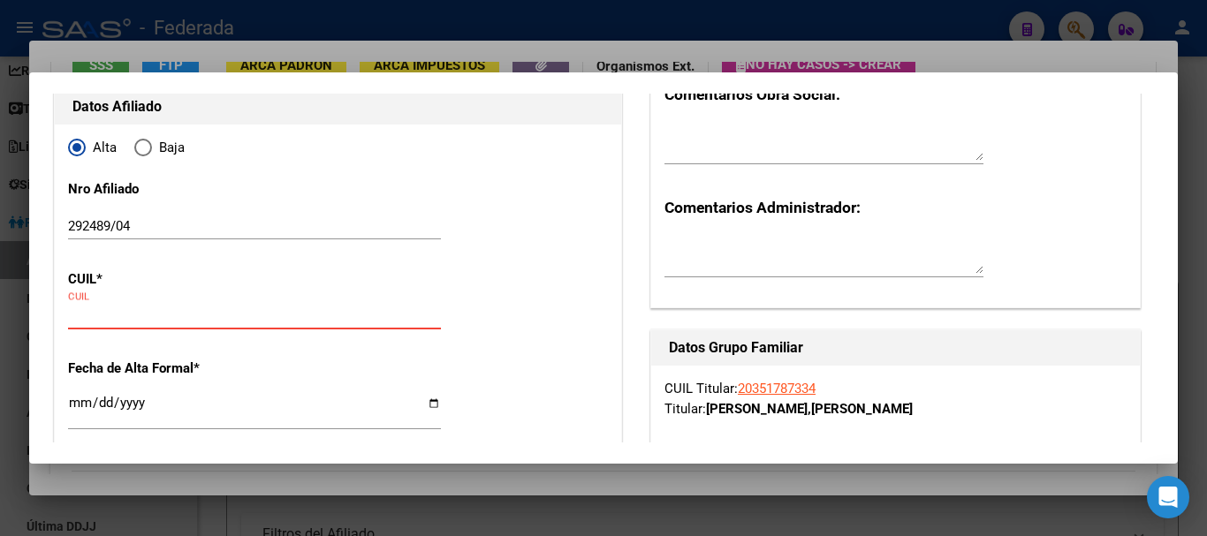
paste input "23-35059927-4"
type input "23-35059927-4"
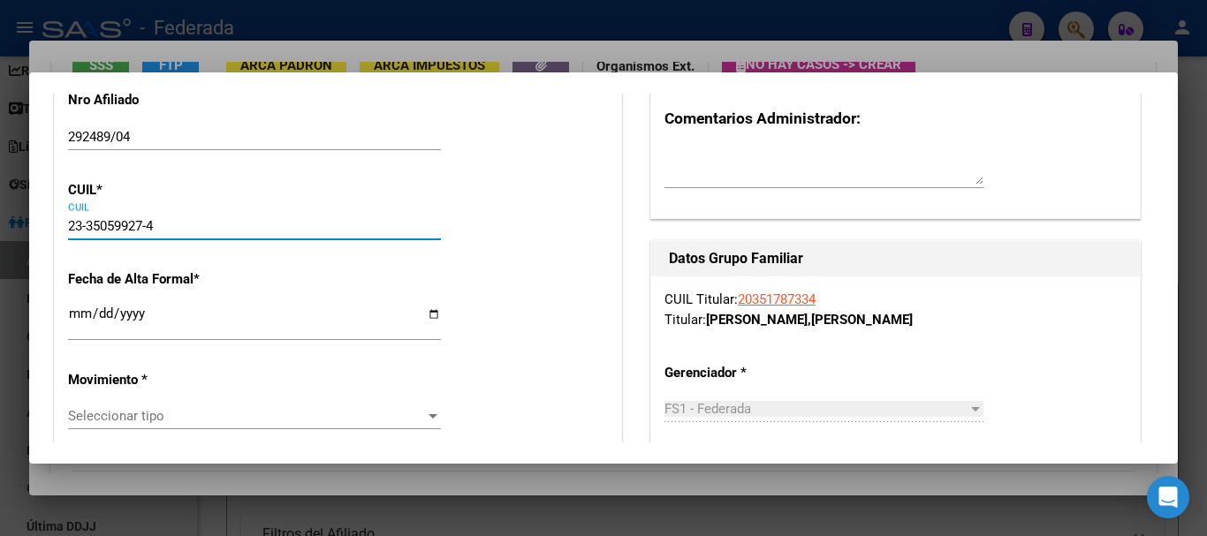
scroll to position [353, 0]
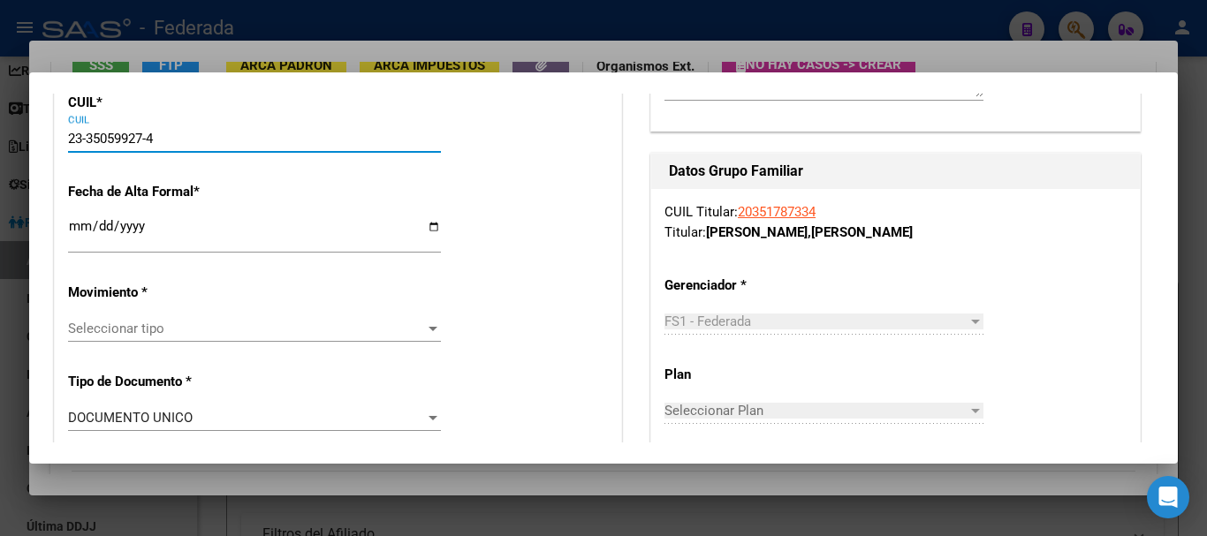
type input "35059927"
type input "[PERSON_NAME]"
type input "[DATE]"
type input "CIPOLLETTI"
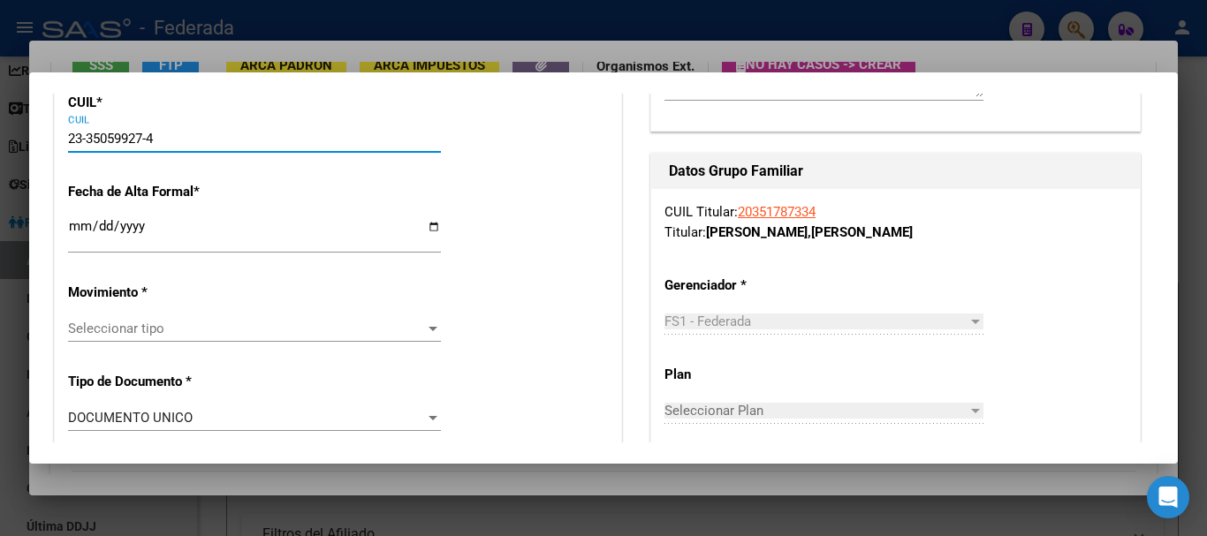
type input "[GEOGRAPHIC_DATA]"
type input "905"
type input "0"
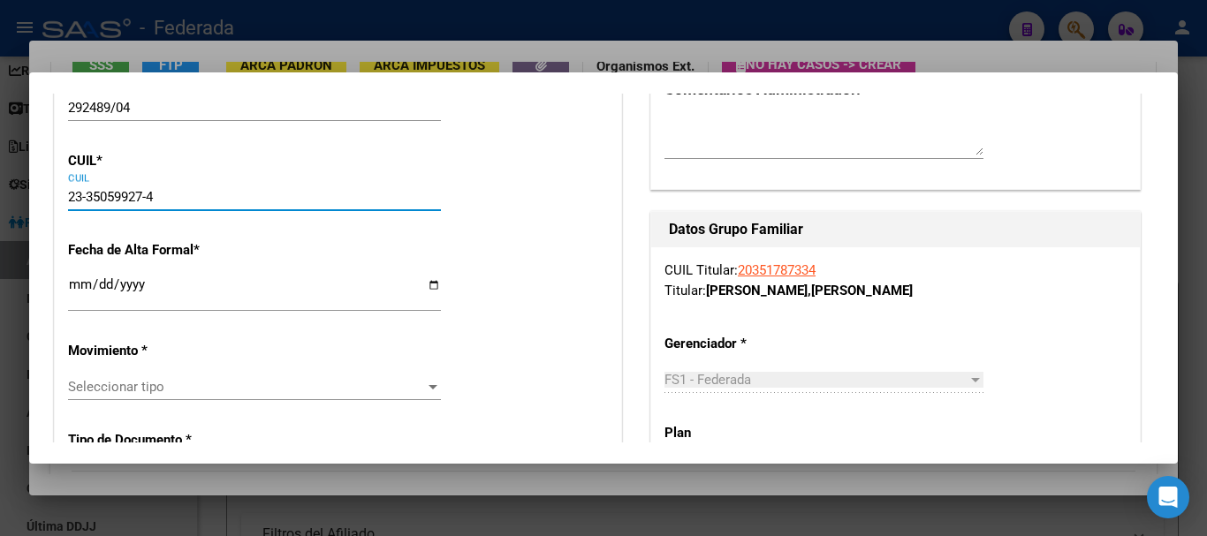
scroll to position [265, 0]
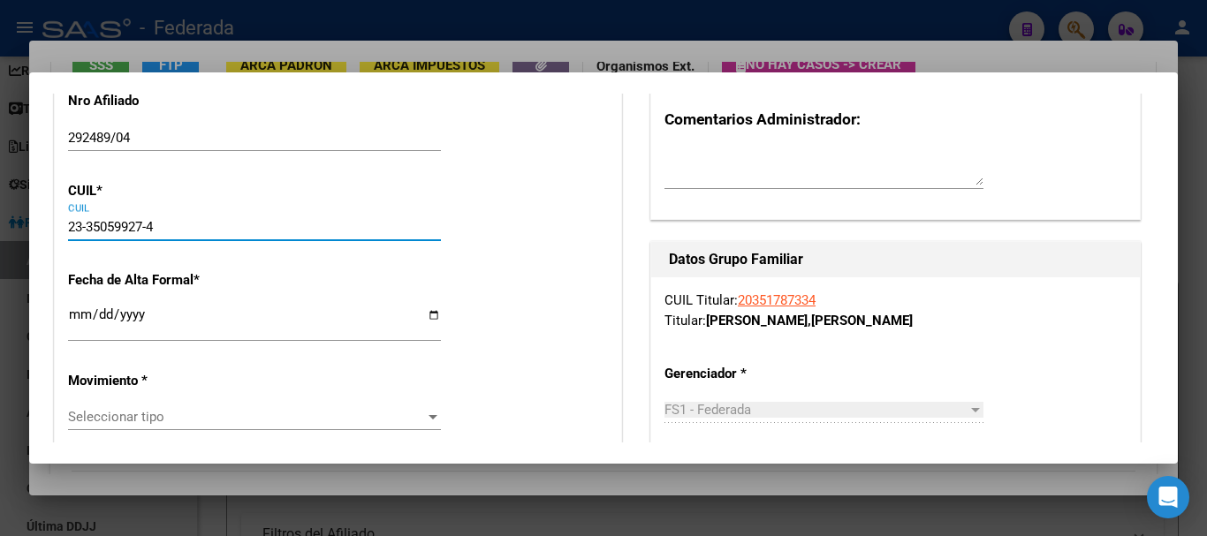
type input "23-35059927-4"
click at [181, 317] on input "Ingresar fecha" at bounding box center [254, 321] width 373 height 28
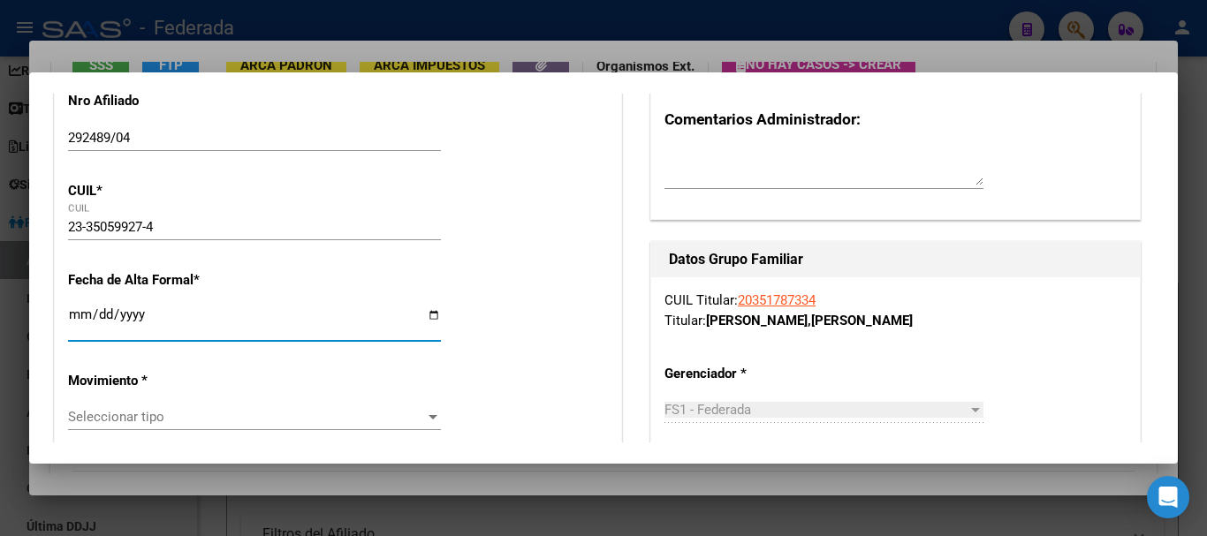
click at [181, 317] on input "Ingresar fecha" at bounding box center [254, 321] width 373 height 28
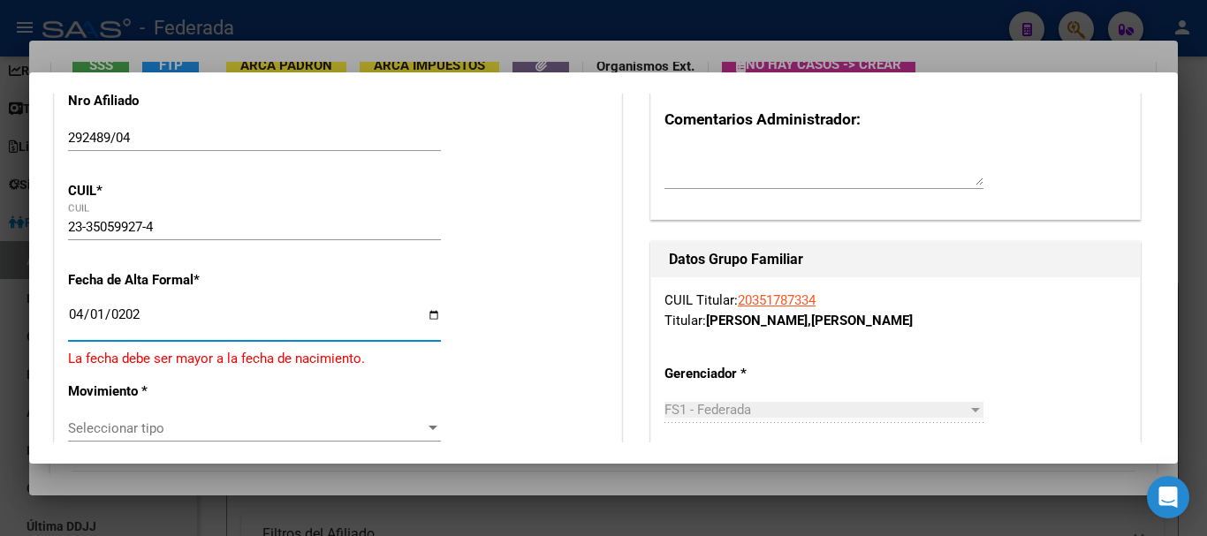
type input "[DATE]"
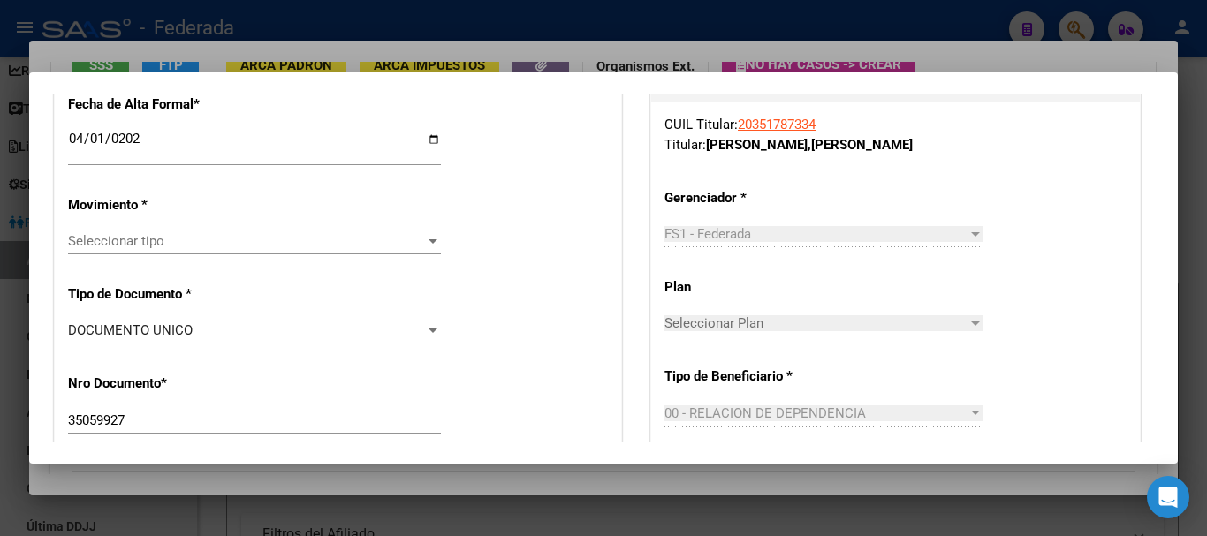
scroll to position [442, 0]
click at [251, 238] on span "Seleccionar tipo" at bounding box center [246, 240] width 357 height 16
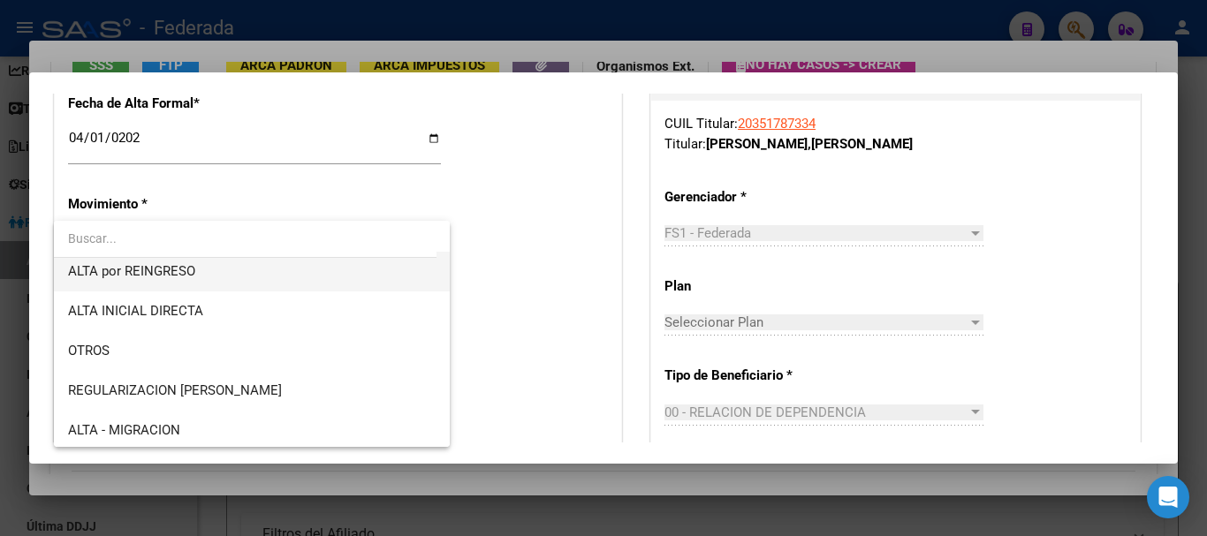
scroll to position [177, 0]
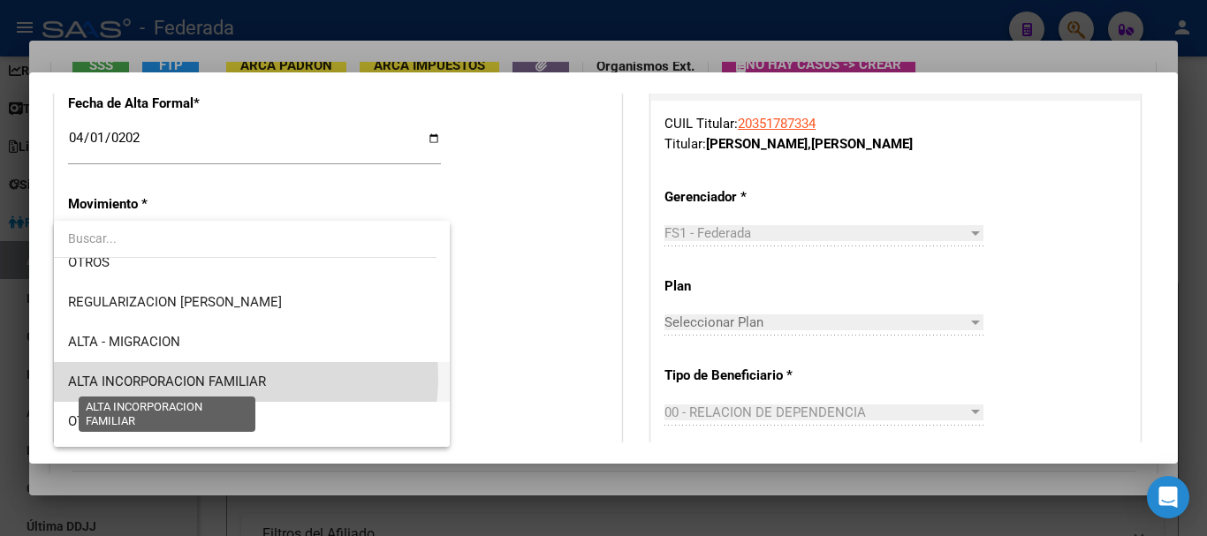
click at [242, 378] on span "ALTA INCORPORACION FAMILIAR" at bounding box center [167, 382] width 198 height 16
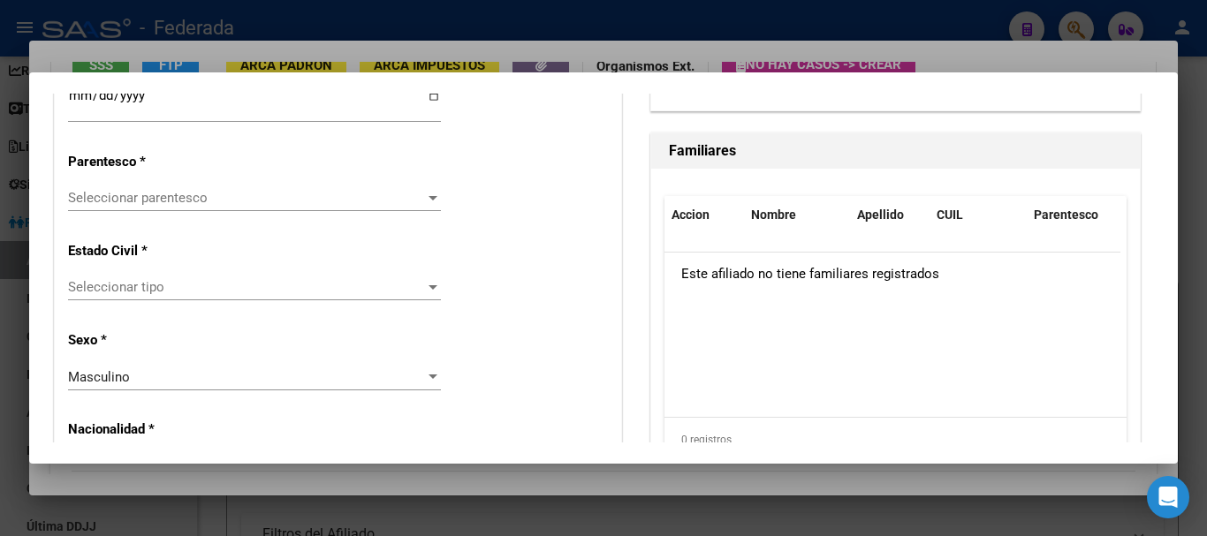
scroll to position [972, 0]
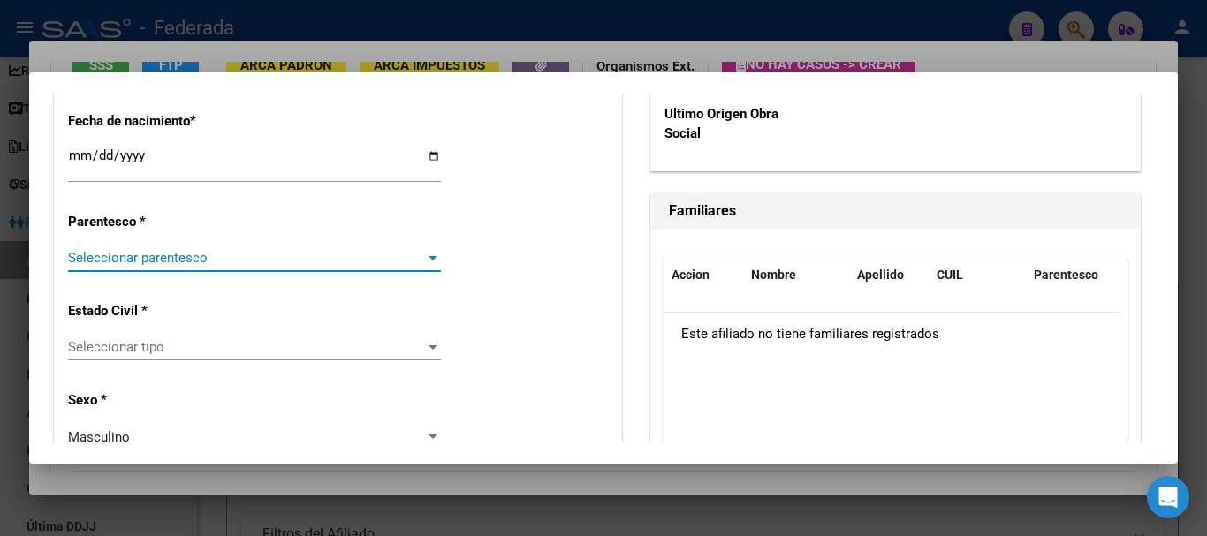
click at [309, 257] on span "Seleccionar parentesco" at bounding box center [246, 258] width 357 height 16
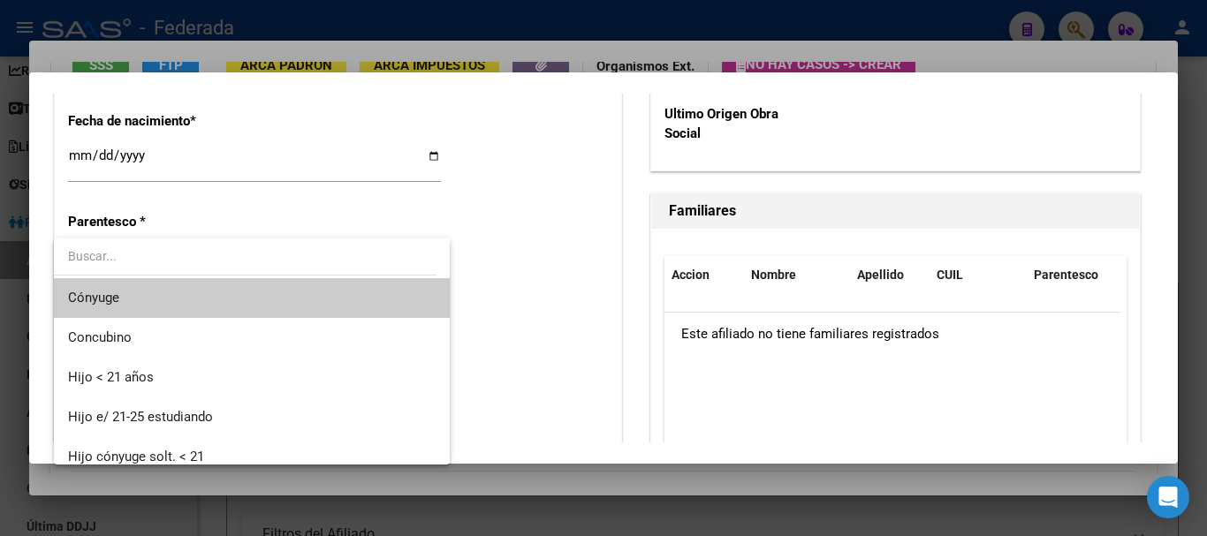
click at [163, 298] on span "Cónyuge" at bounding box center [251, 298] width 367 height 40
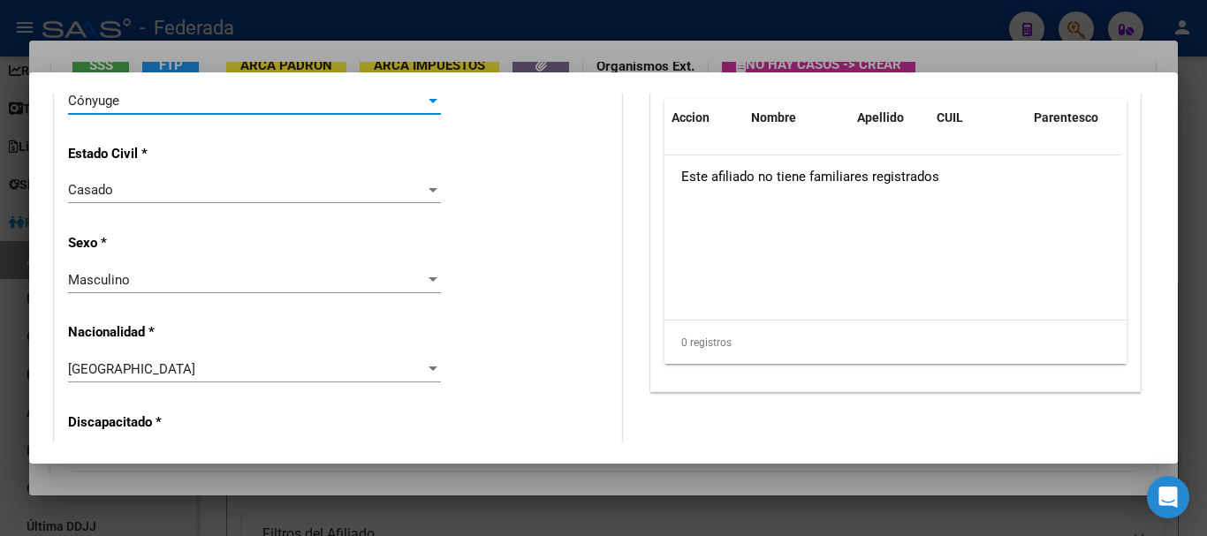
scroll to position [1148, 0]
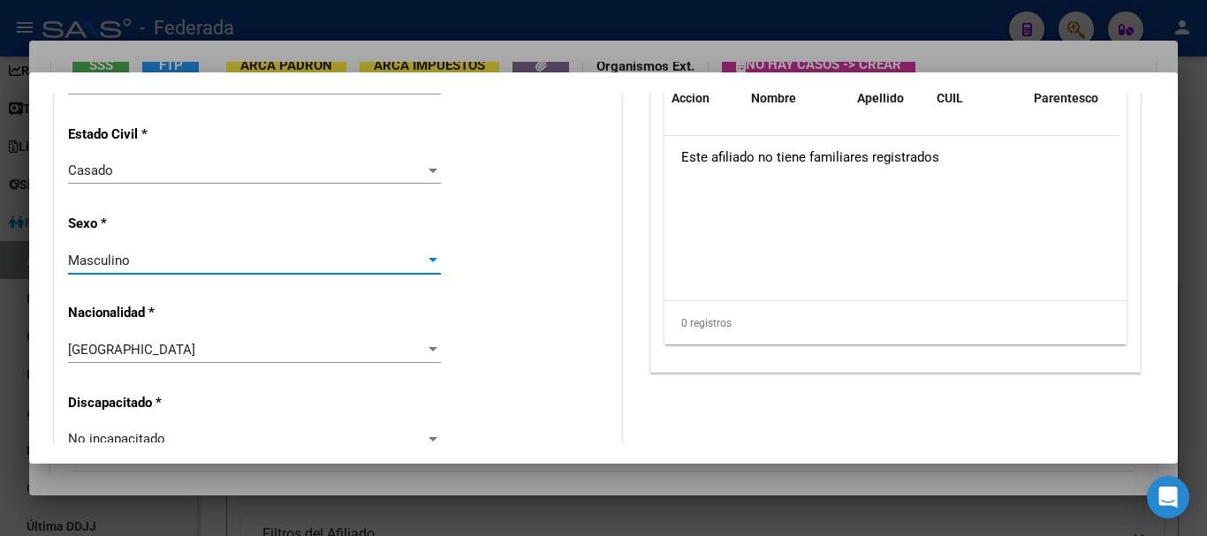
click at [228, 260] on div "Masculino" at bounding box center [246, 261] width 357 height 16
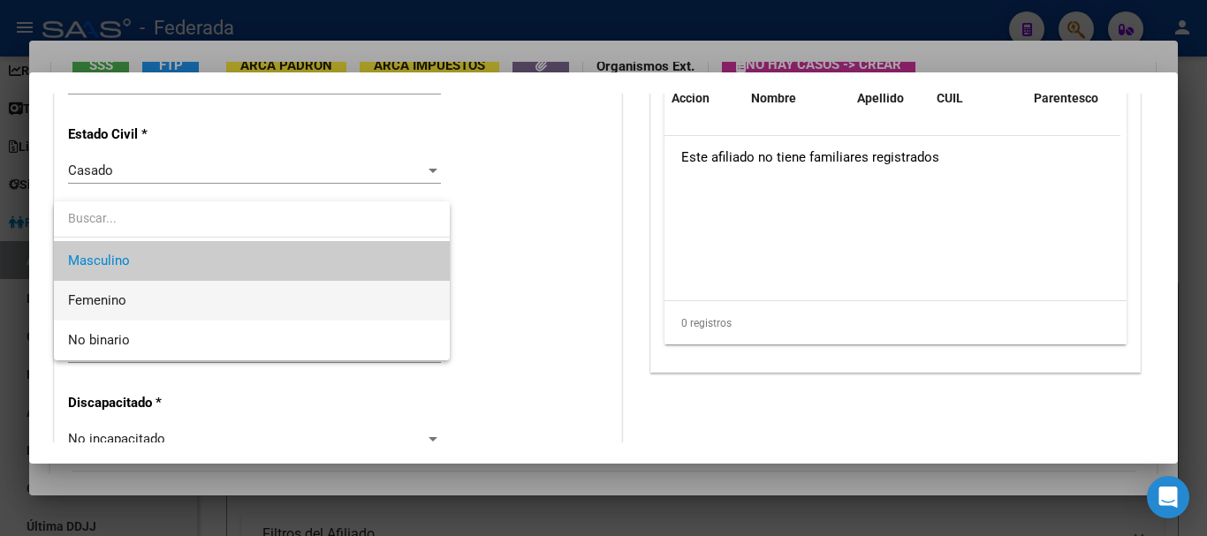
click at [163, 293] on span "Femenino" at bounding box center [251, 301] width 367 height 40
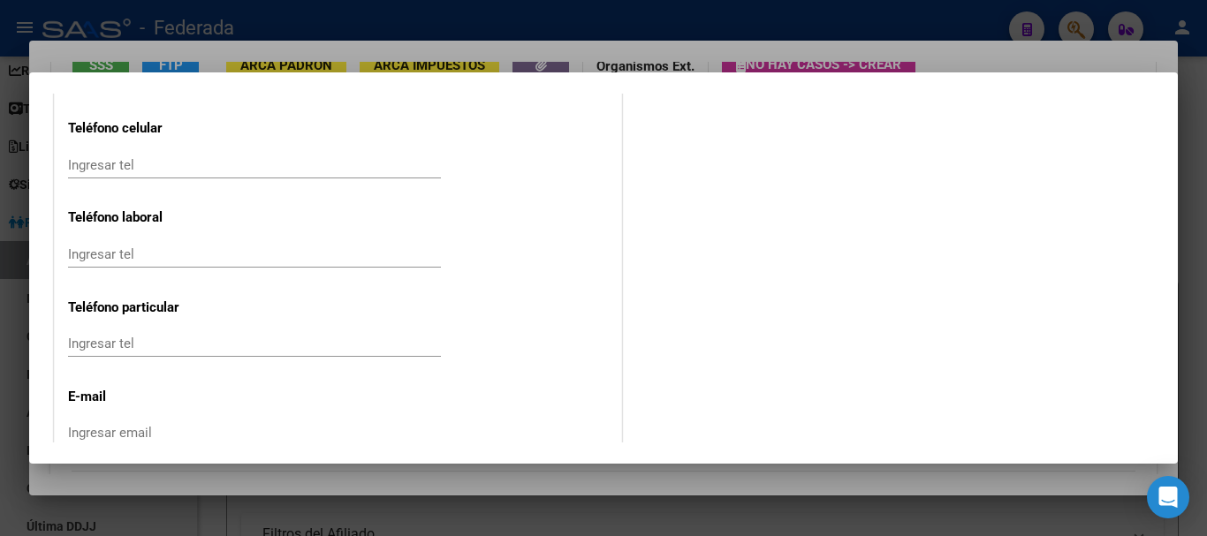
scroll to position [2428, 0]
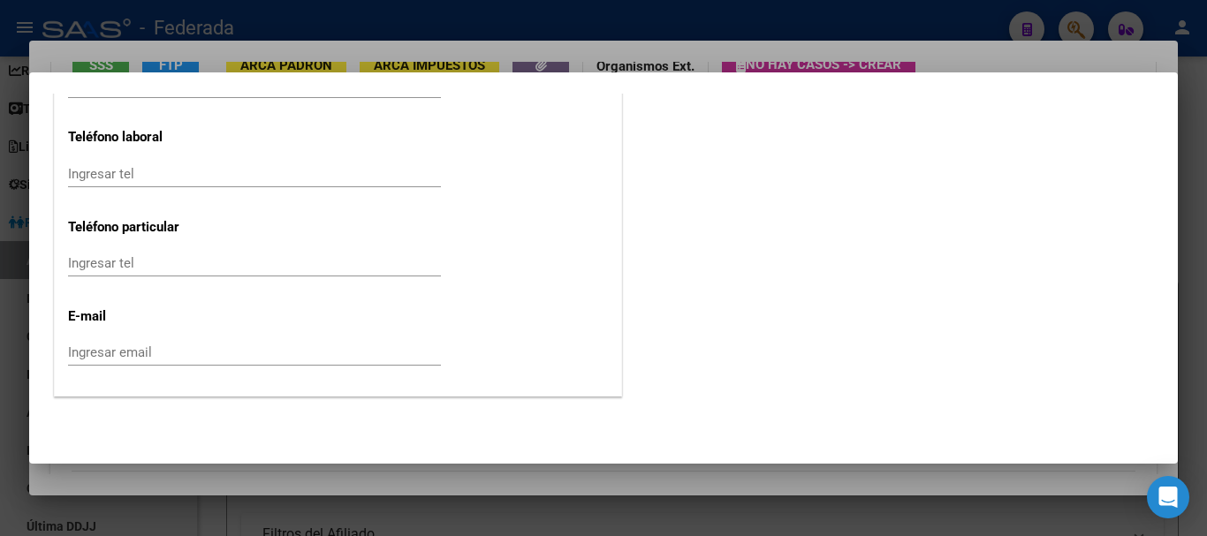
click at [130, 352] on input "Ingresar email" at bounding box center [254, 352] width 373 height 16
paste input "[EMAIL_ADDRESS][DOMAIN_NAME]"
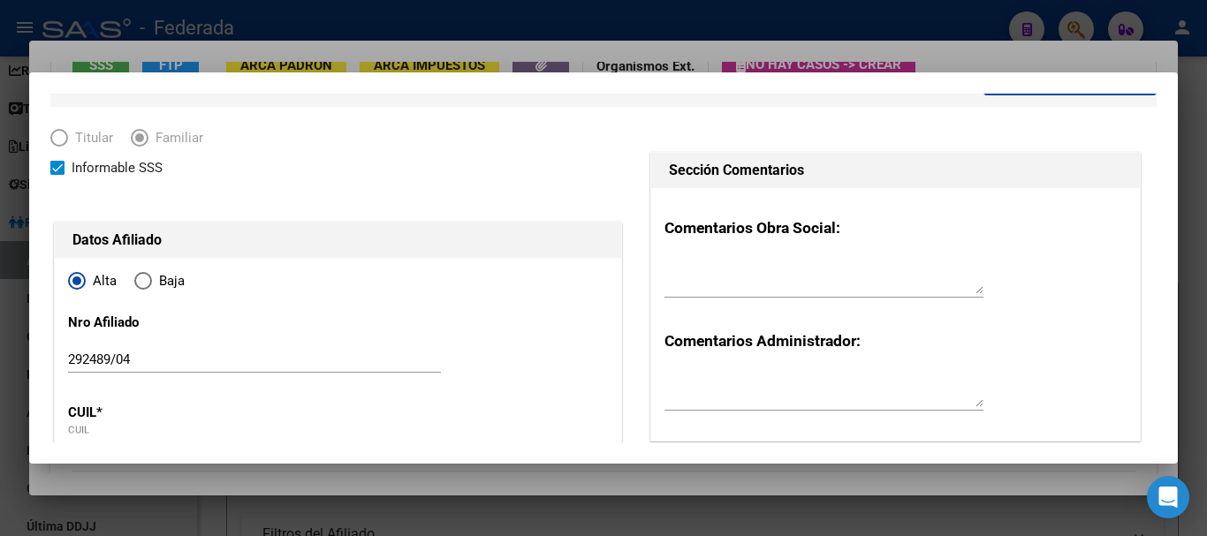
scroll to position [0, 0]
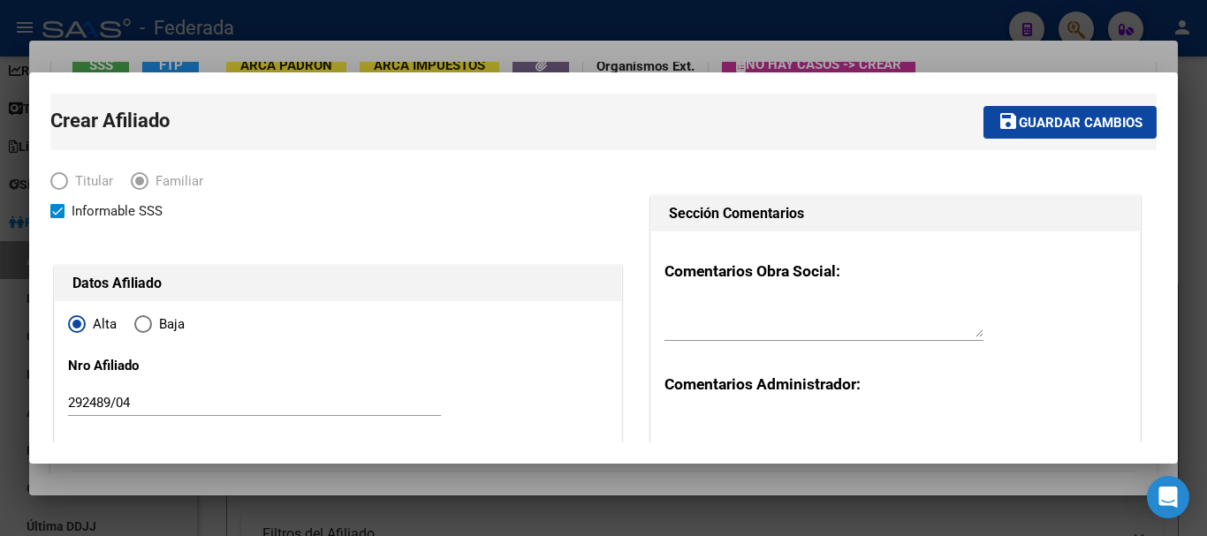
type input "[EMAIL_ADDRESS][DOMAIN_NAME]"
click at [1029, 122] on span "Guardar cambios" at bounding box center [1080, 123] width 124 height 16
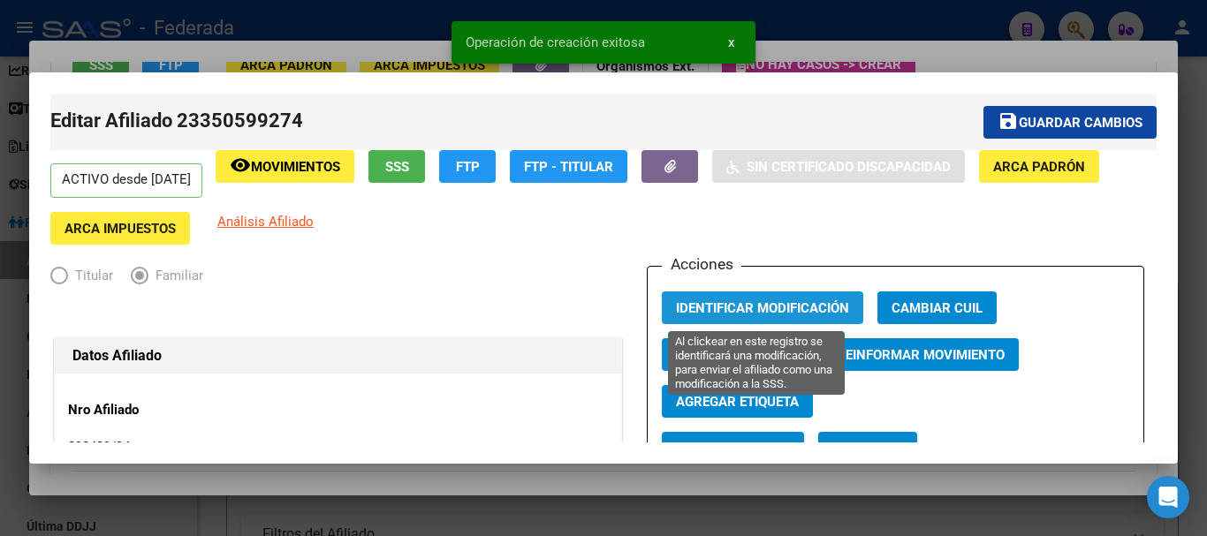
click at [759, 304] on span "Identificar Modificación" at bounding box center [762, 308] width 173 height 16
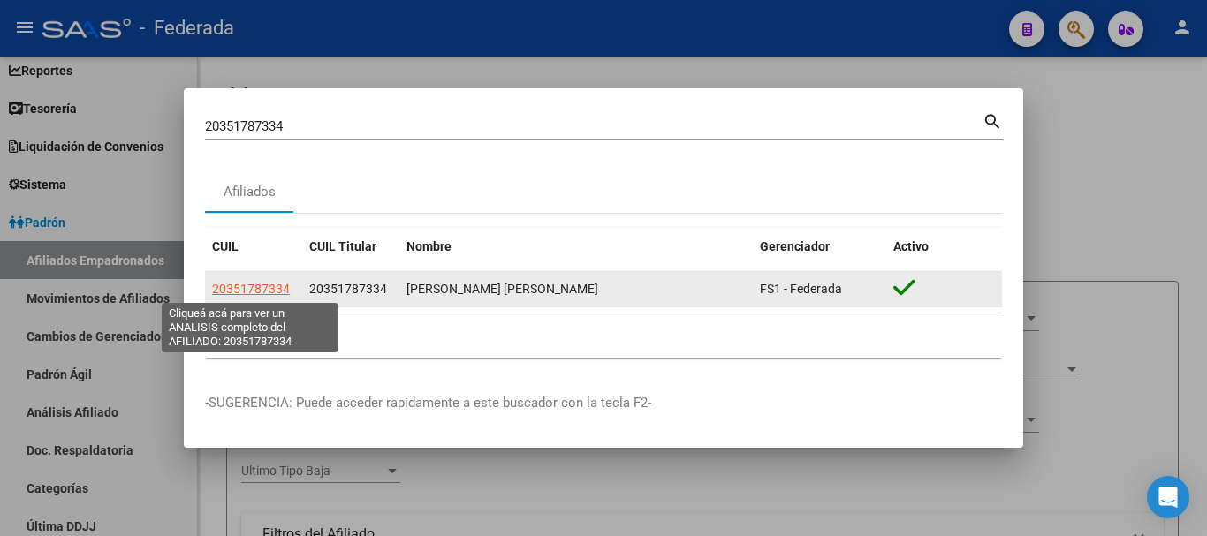
click at [276, 283] on span "20351787334" at bounding box center [251, 289] width 78 height 14
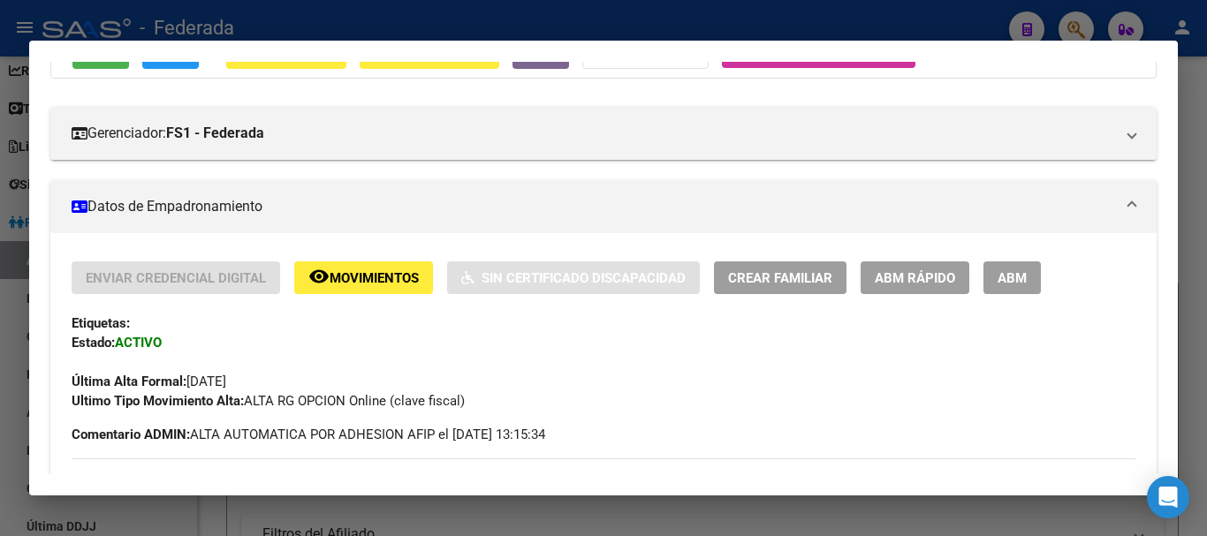
scroll to position [265, 0]
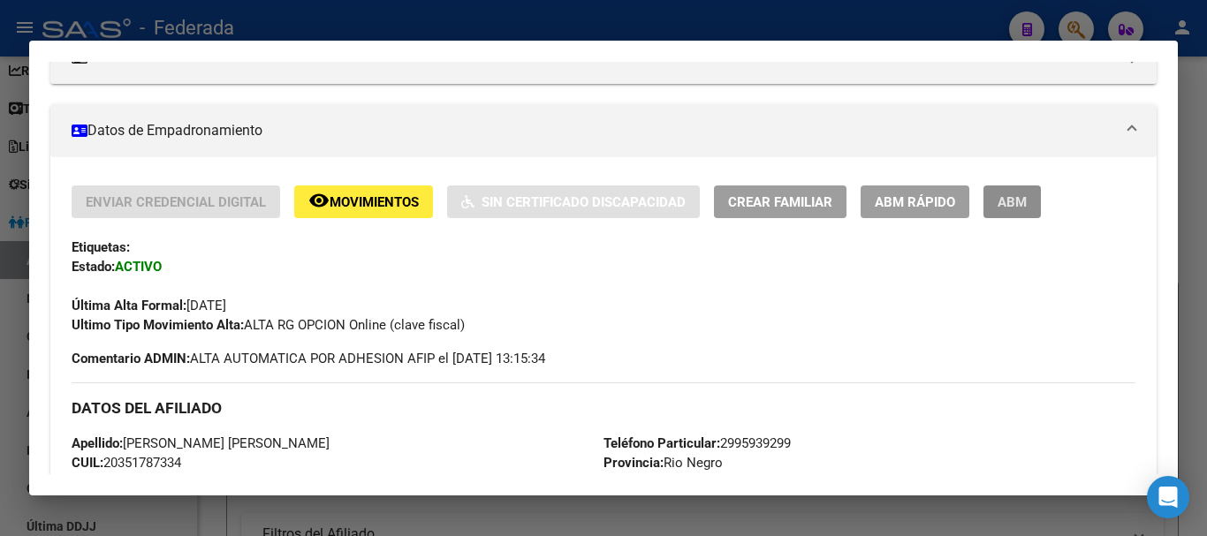
click at [1010, 204] on span "ABM" at bounding box center [1011, 202] width 29 height 16
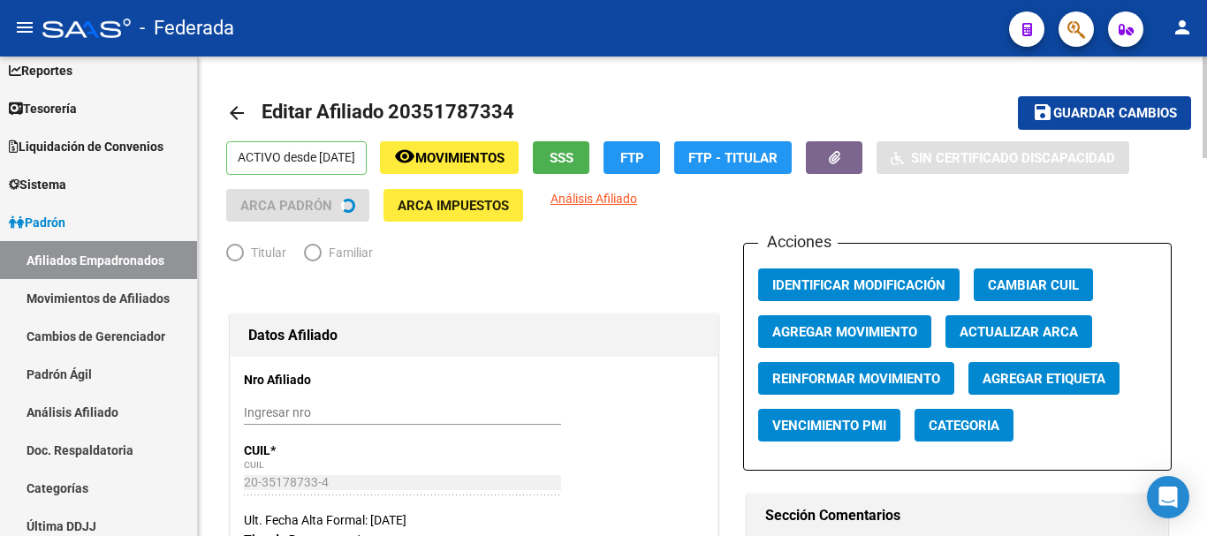
radio input "true"
type input "30-55092364-1"
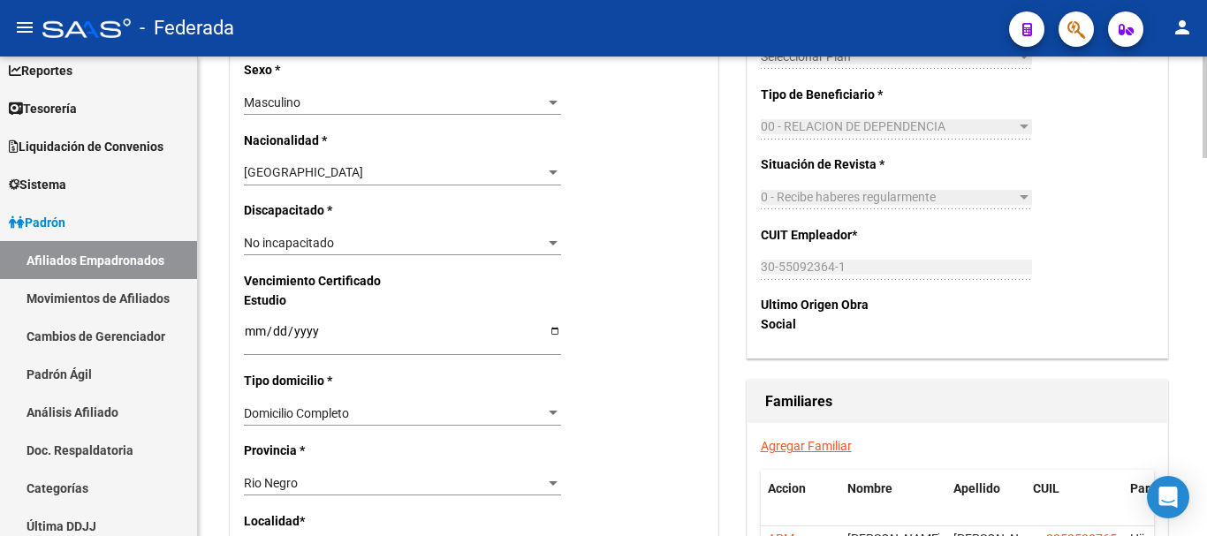
scroll to position [795, 0]
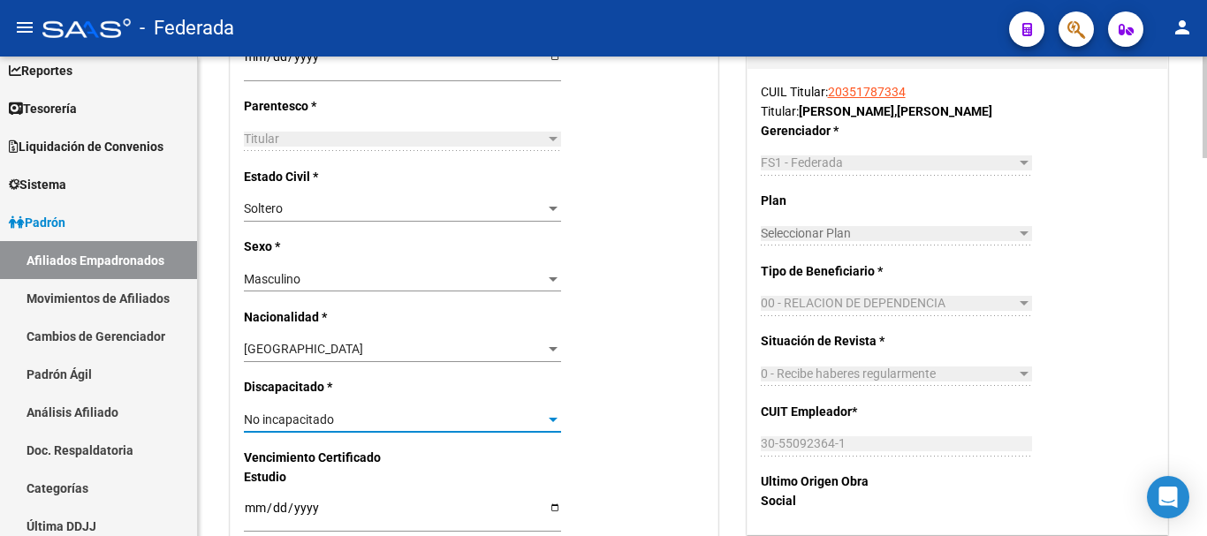
click at [323, 413] on span "No incapacitado" at bounding box center [289, 419] width 90 height 14
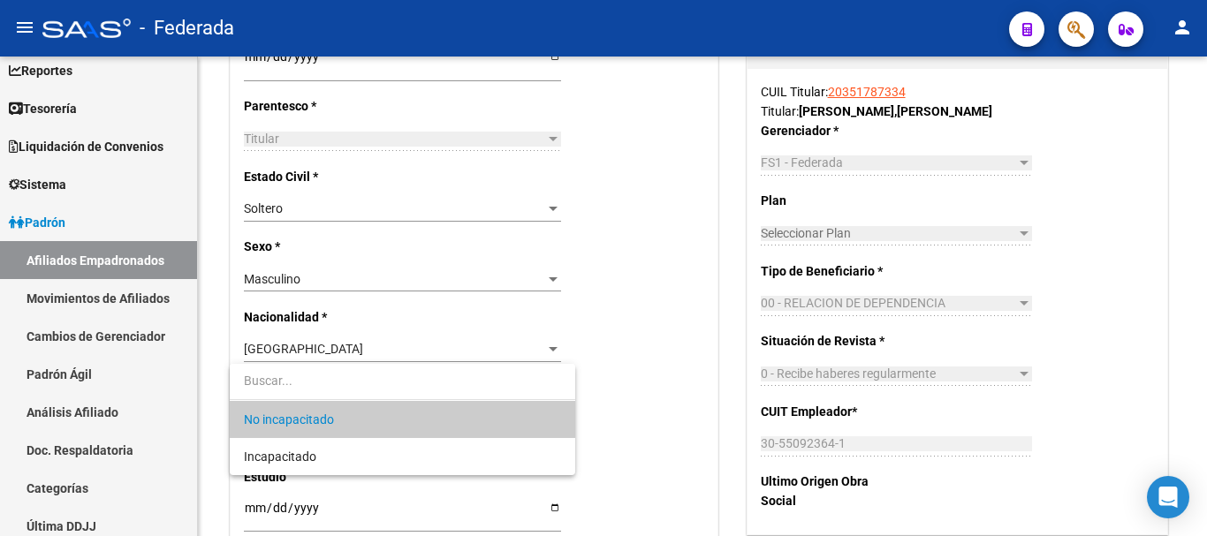
click at [744, 291] on div at bounding box center [603, 268] width 1207 height 536
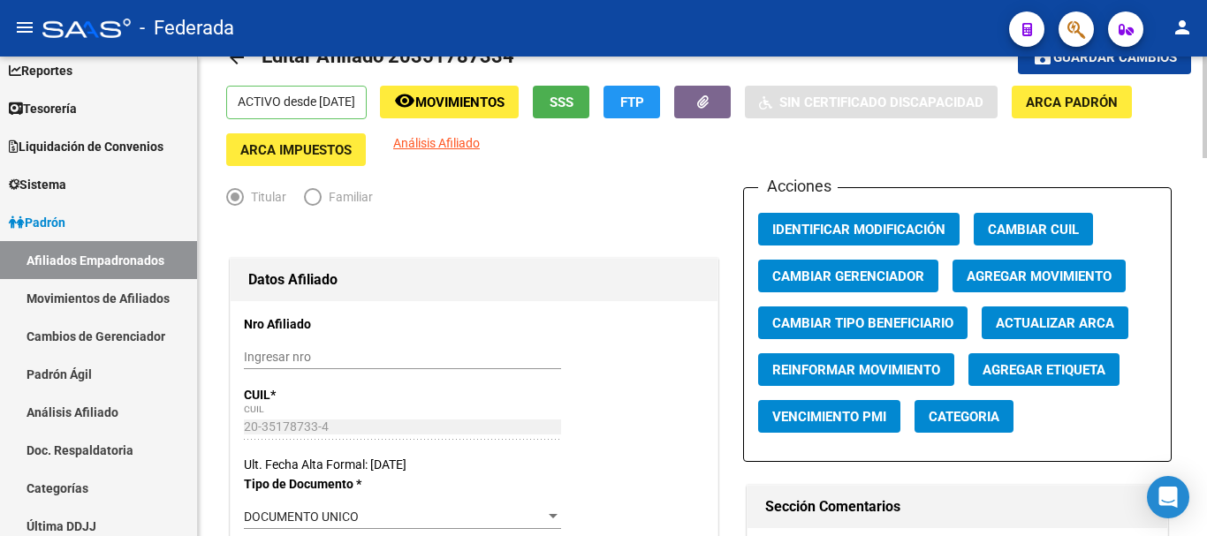
scroll to position [0, 0]
